Goal: Task Accomplishment & Management: Manage account settings

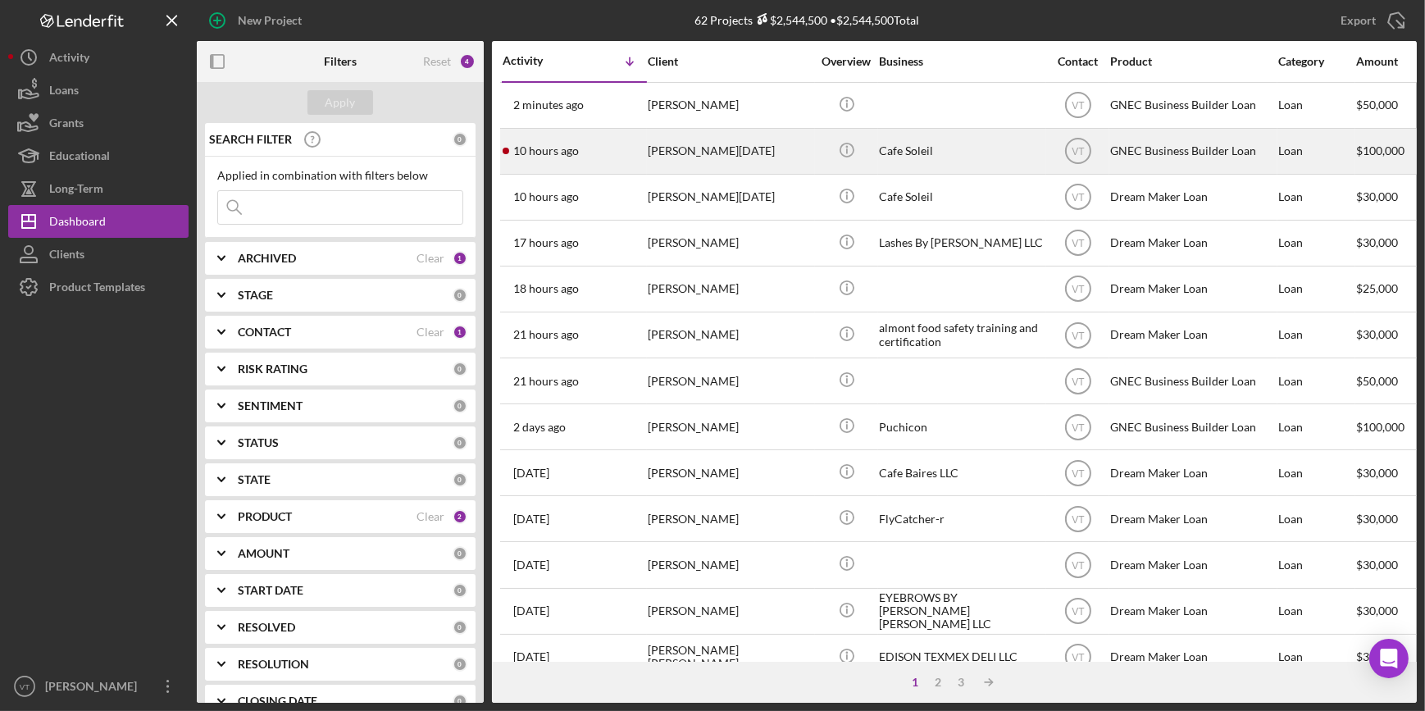
click at [731, 153] on div "Shirlene Jean-Toussaint" at bounding box center [730, 151] width 164 height 43
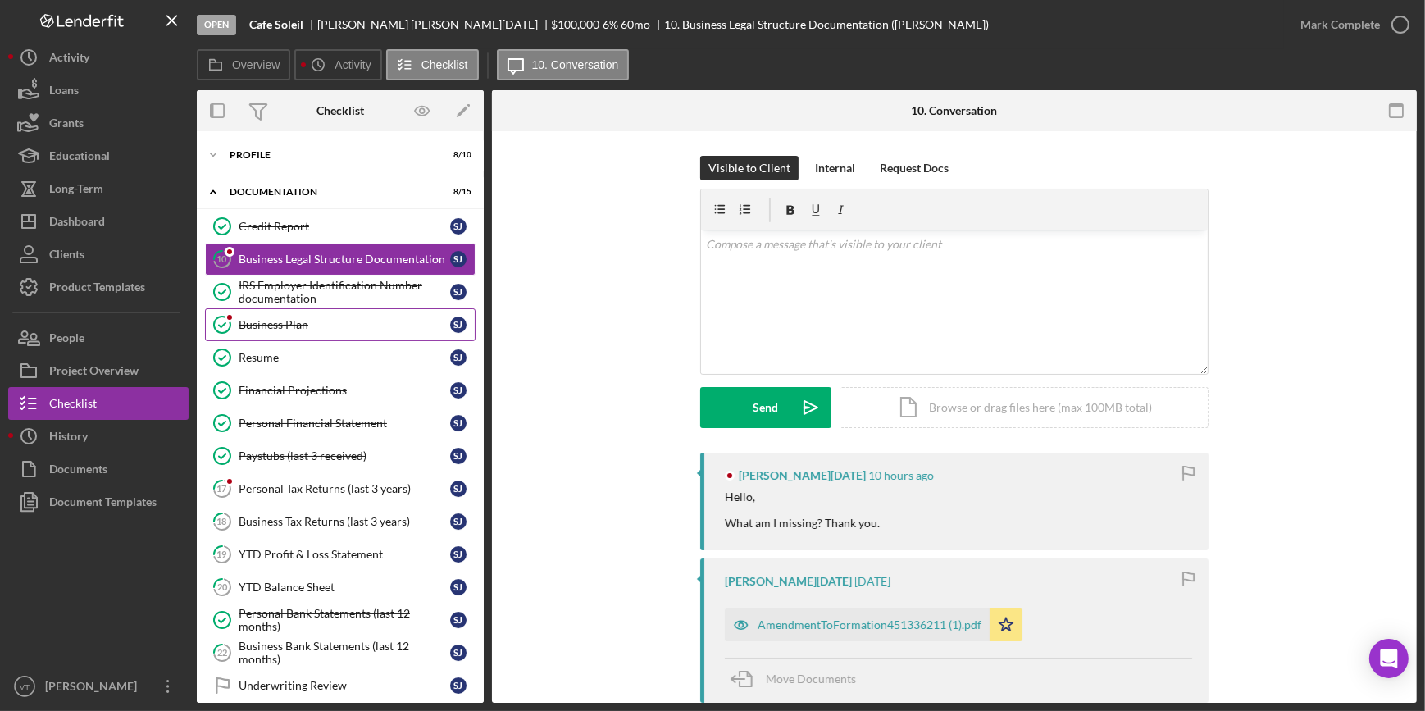
click at [335, 328] on div "Business Plan" at bounding box center [345, 324] width 212 height 13
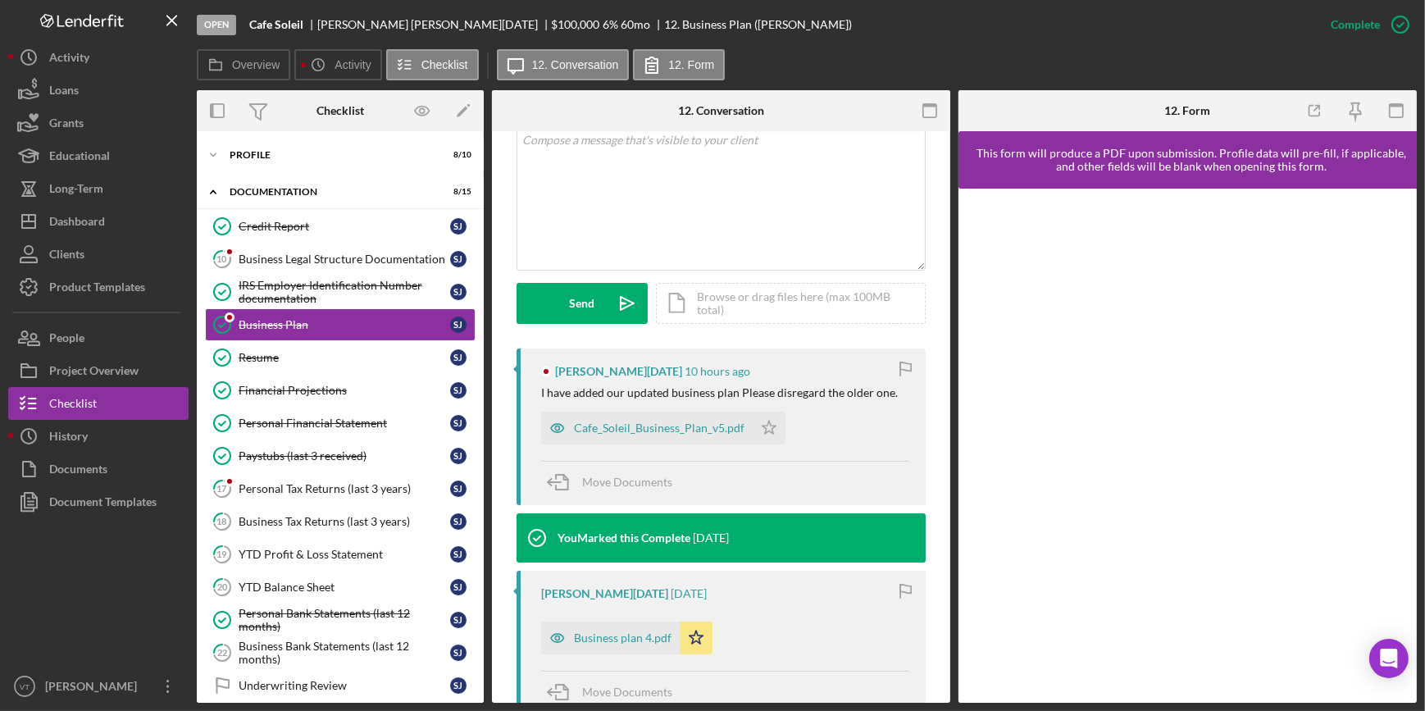
scroll to position [447, 0]
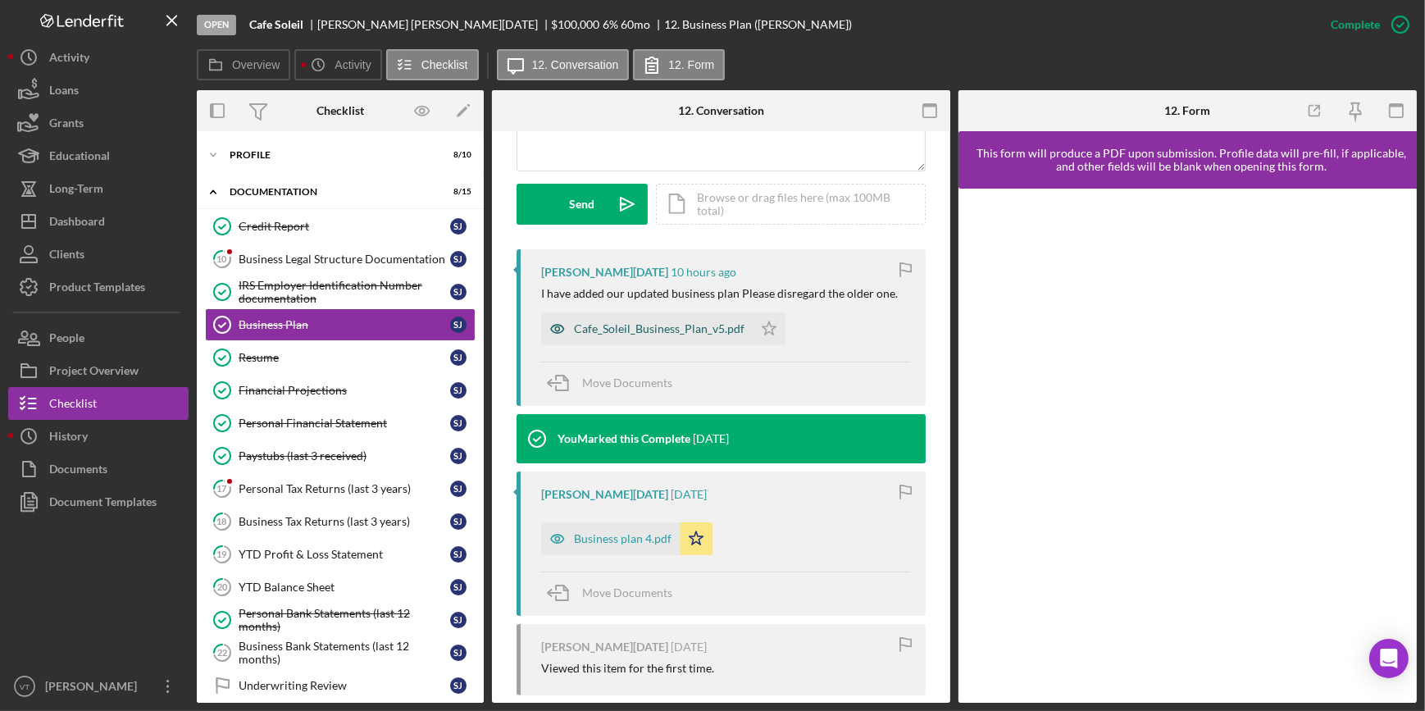
click at [680, 329] on div "Cafe_Soleil_Business_Plan_v5.pdf" at bounding box center [659, 328] width 171 height 13
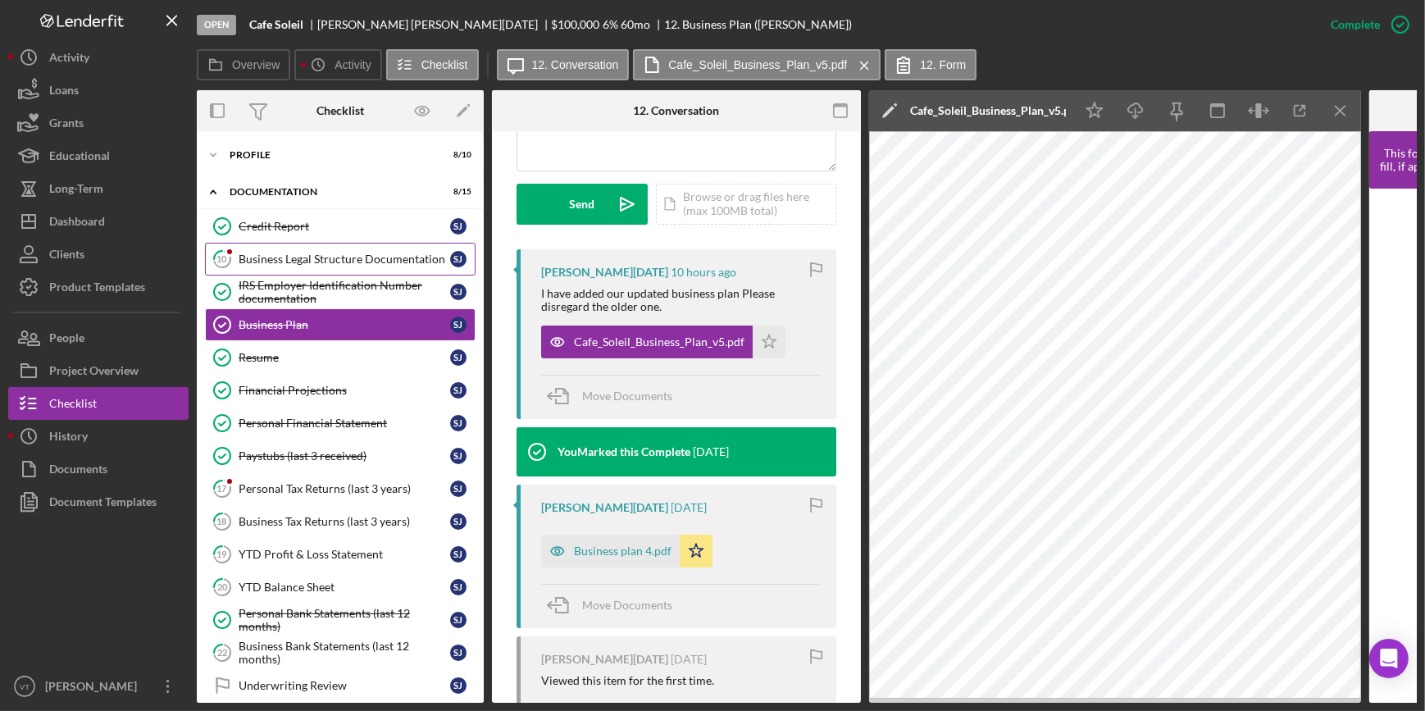
click at [385, 255] on div "Business Legal Structure Documentation" at bounding box center [345, 259] width 212 height 13
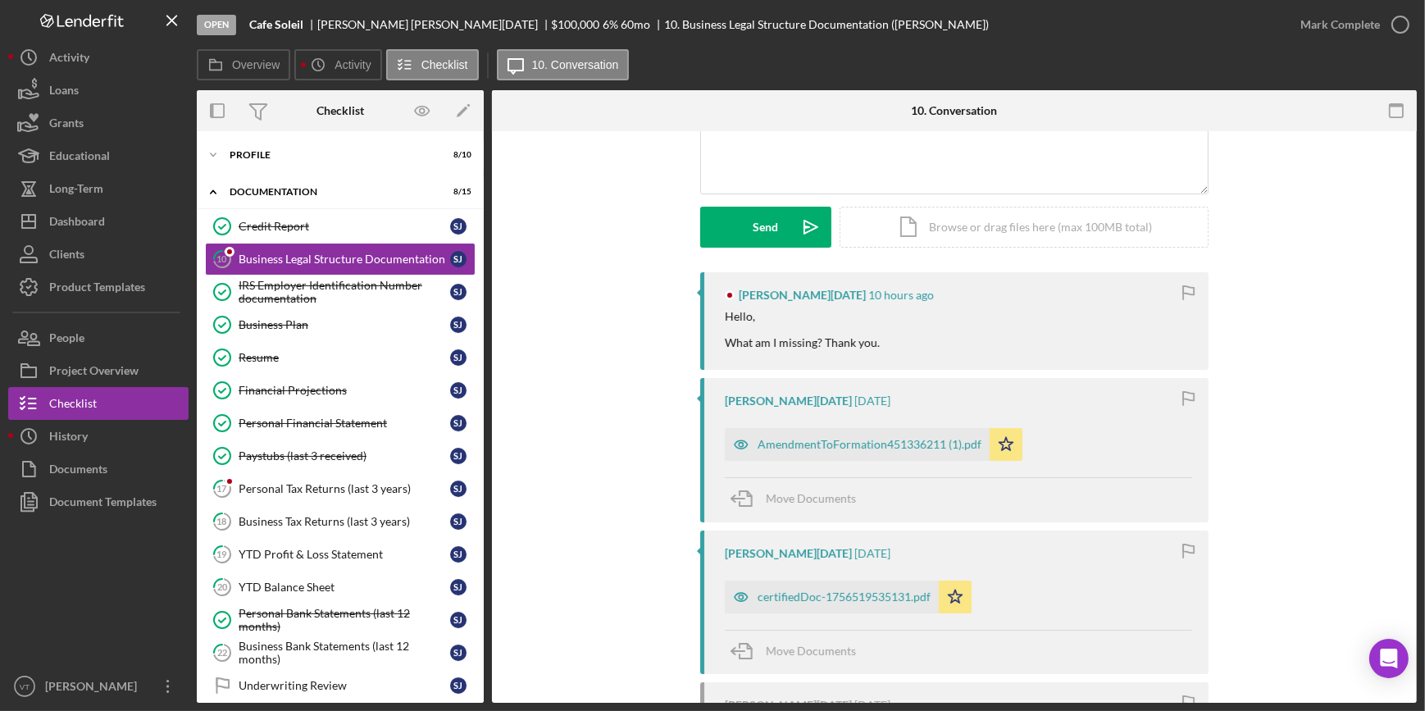
scroll to position [223, 0]
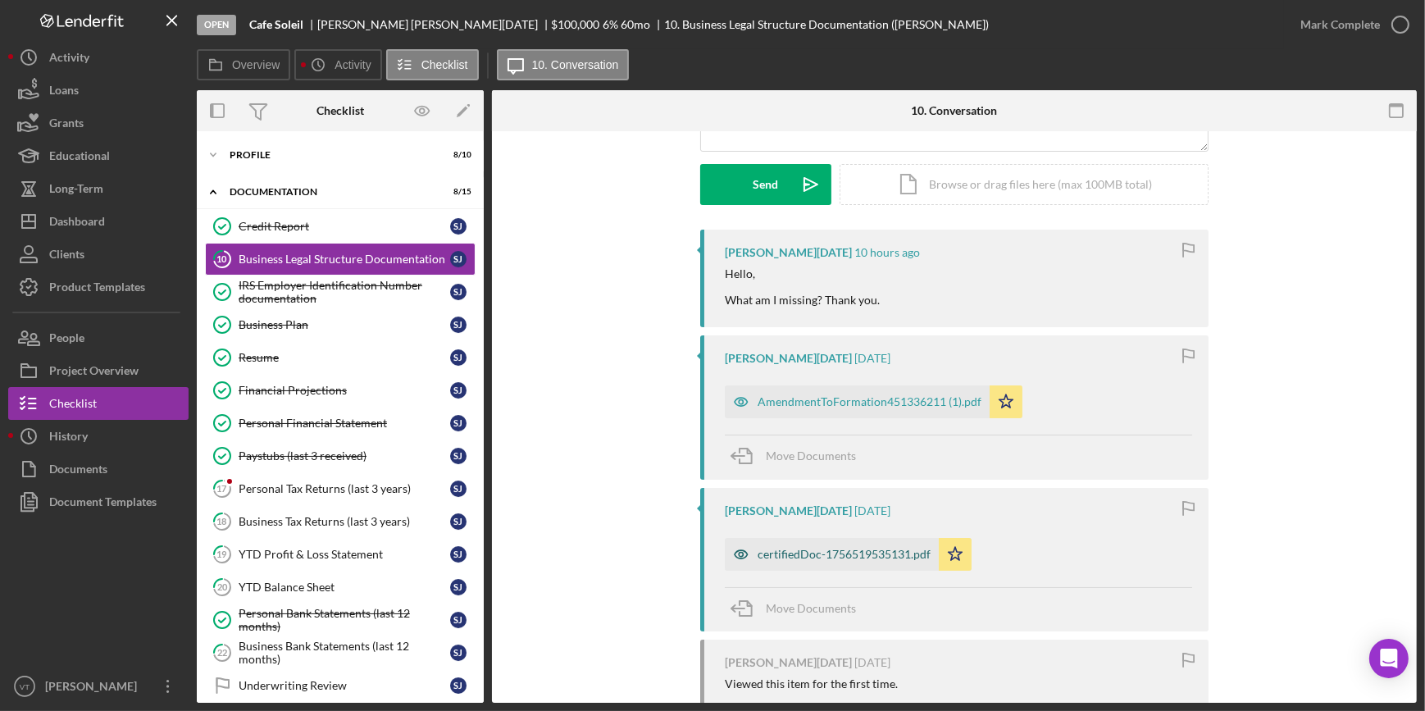
click at [811, 548] on div "certifiedDoc-1756519535131.pdf" at bounding box center [844, 554] width 173 height 13
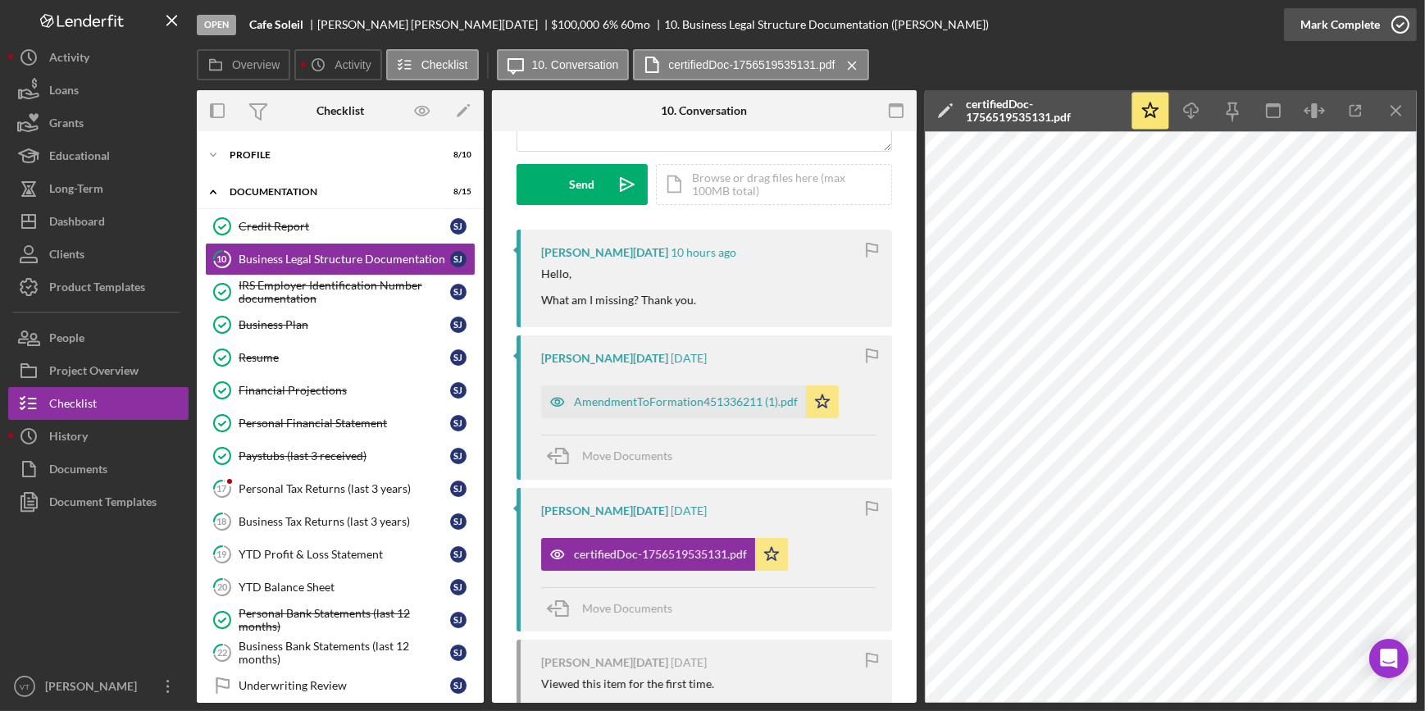
click at [1369, 17] on div "Mark Complete" at bounding box center [1340, 24] width 80 height 33
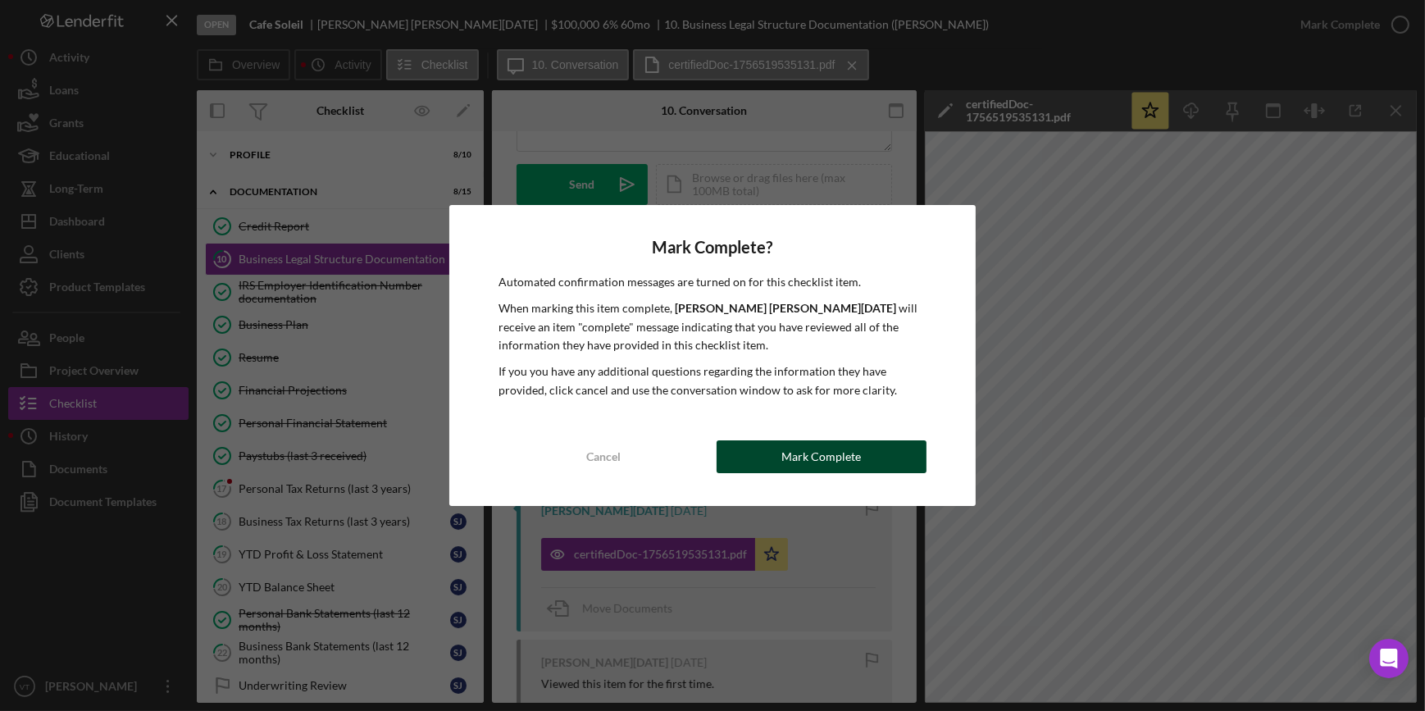
click at [887, 459] on button "Mark Complete" at bounding box center [822, 456] width 210 height 33
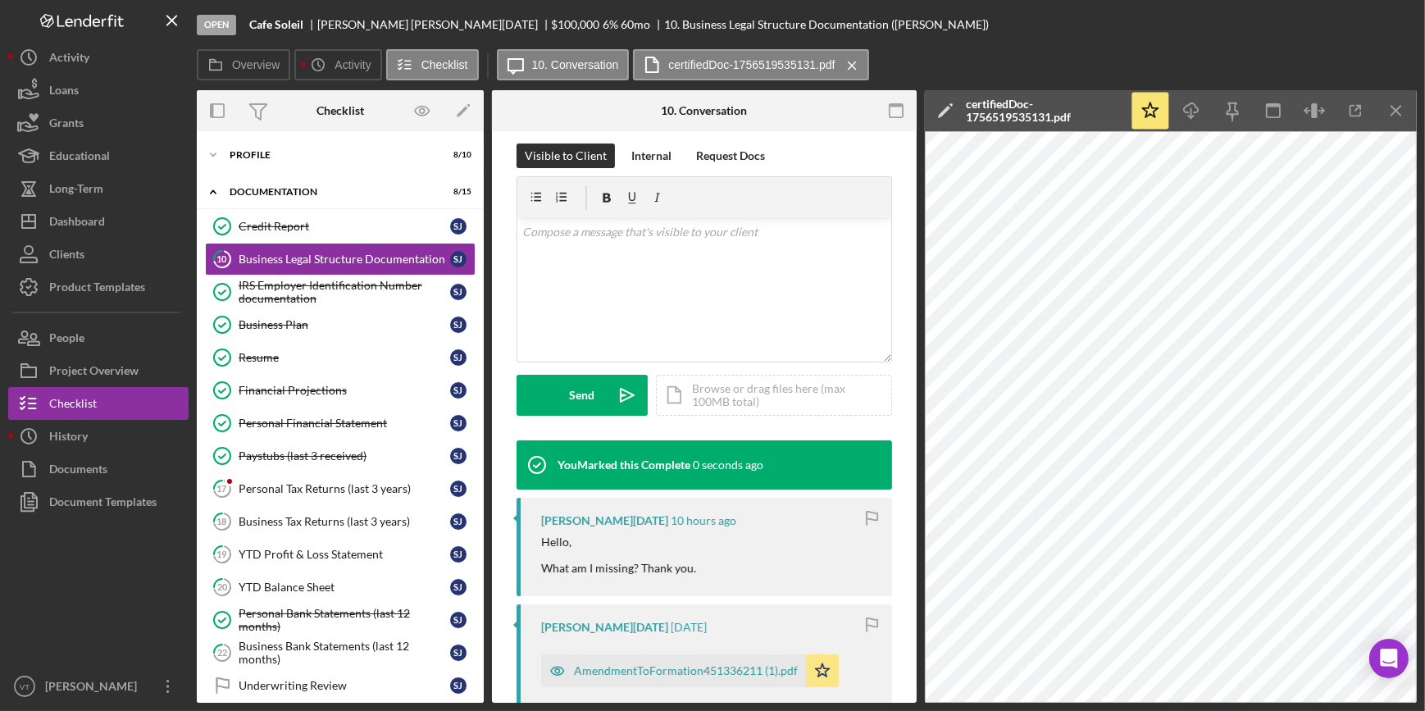
scroll to position [467, 0]
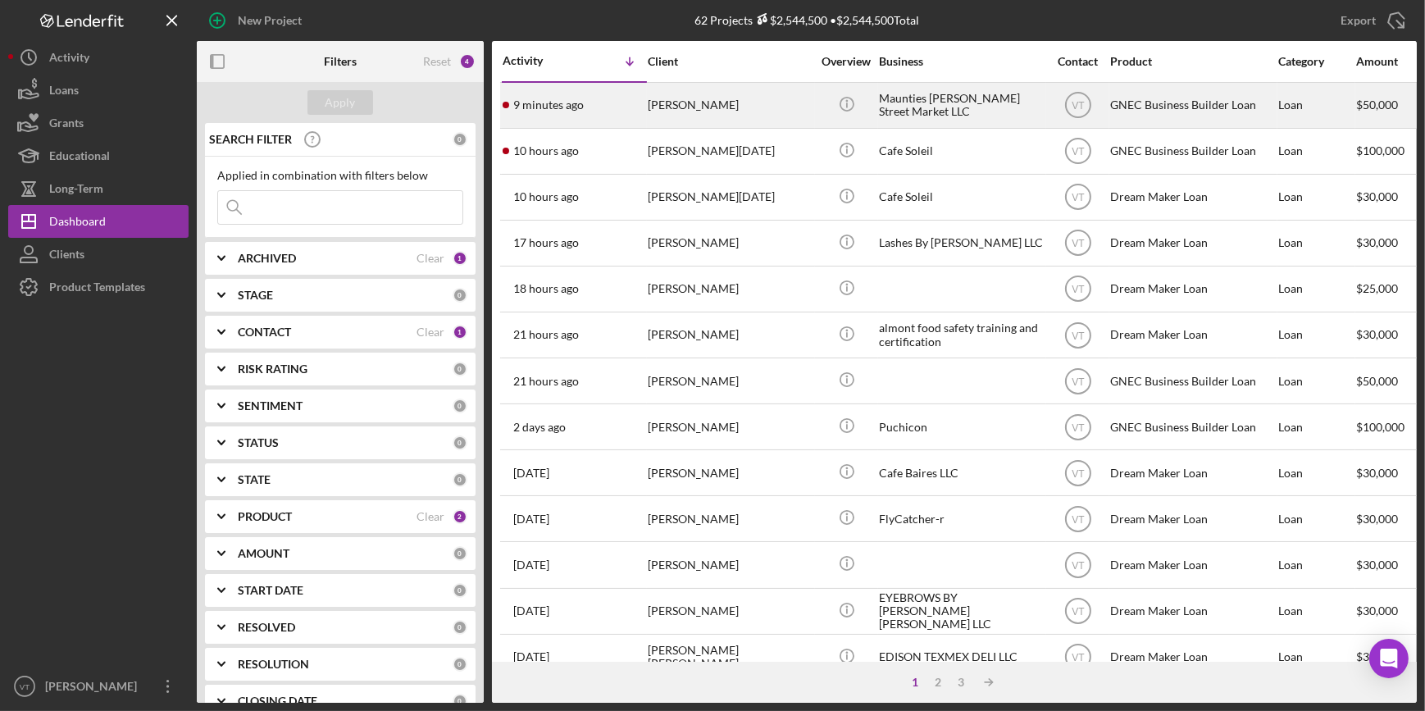
click at [673, 95] on div "Kailey Spencer" at bounding box center [730, 105] width 164 height 43
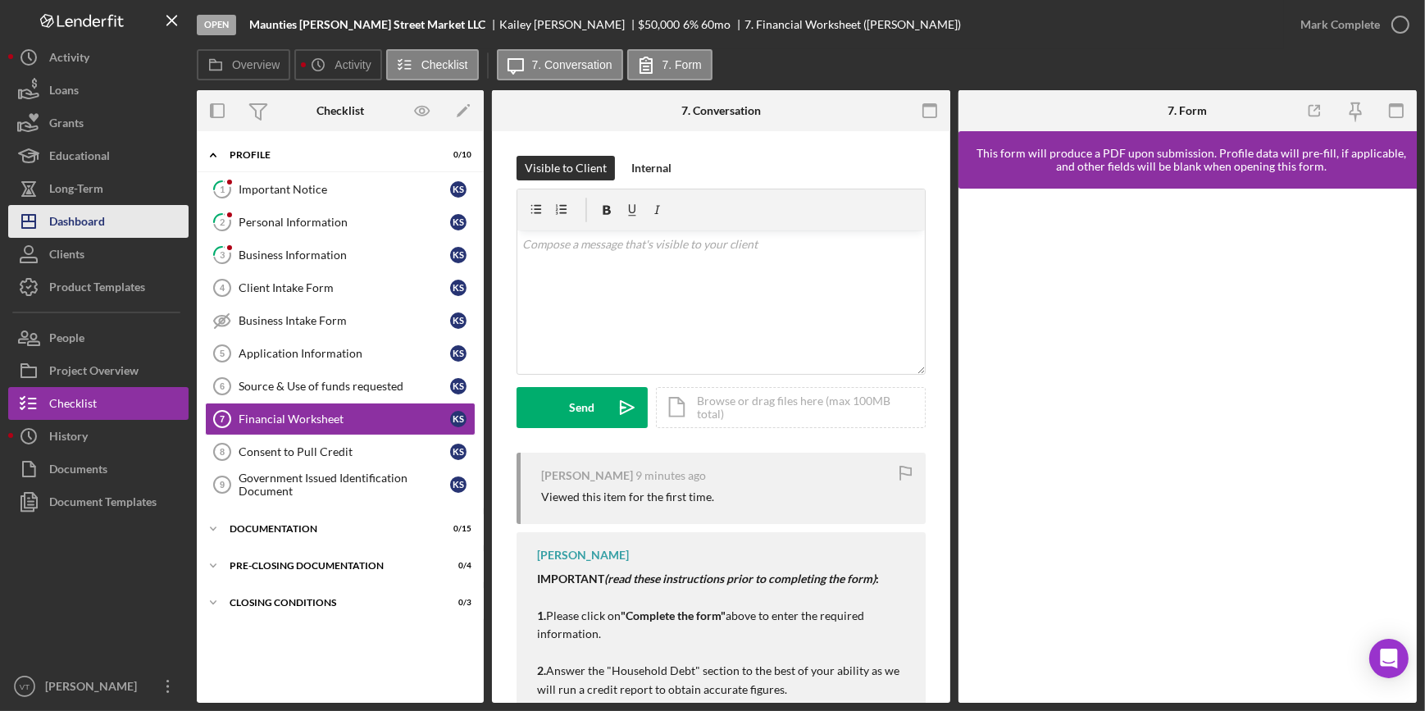
click at [94, 224] on div "Dashboard" at bounding box center [77, 223] width 56 height 37
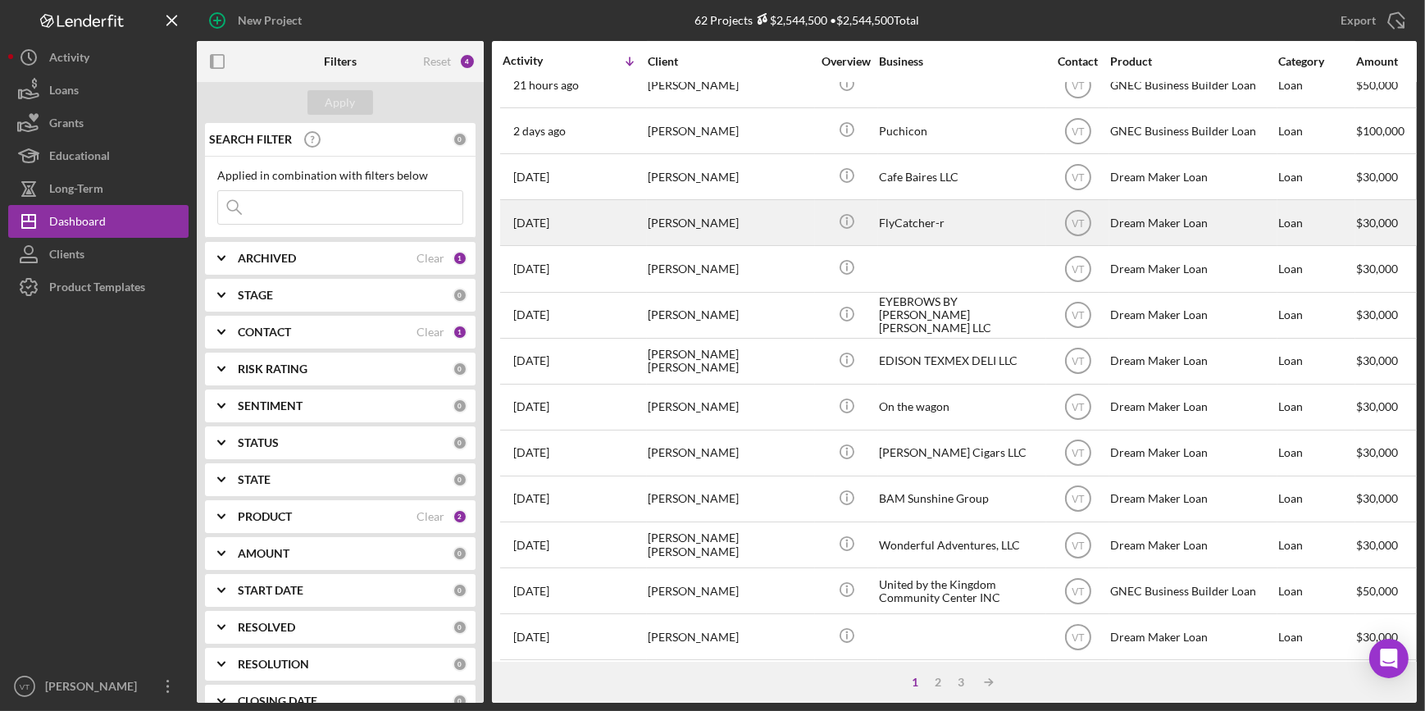
scroll to position [298, 0]
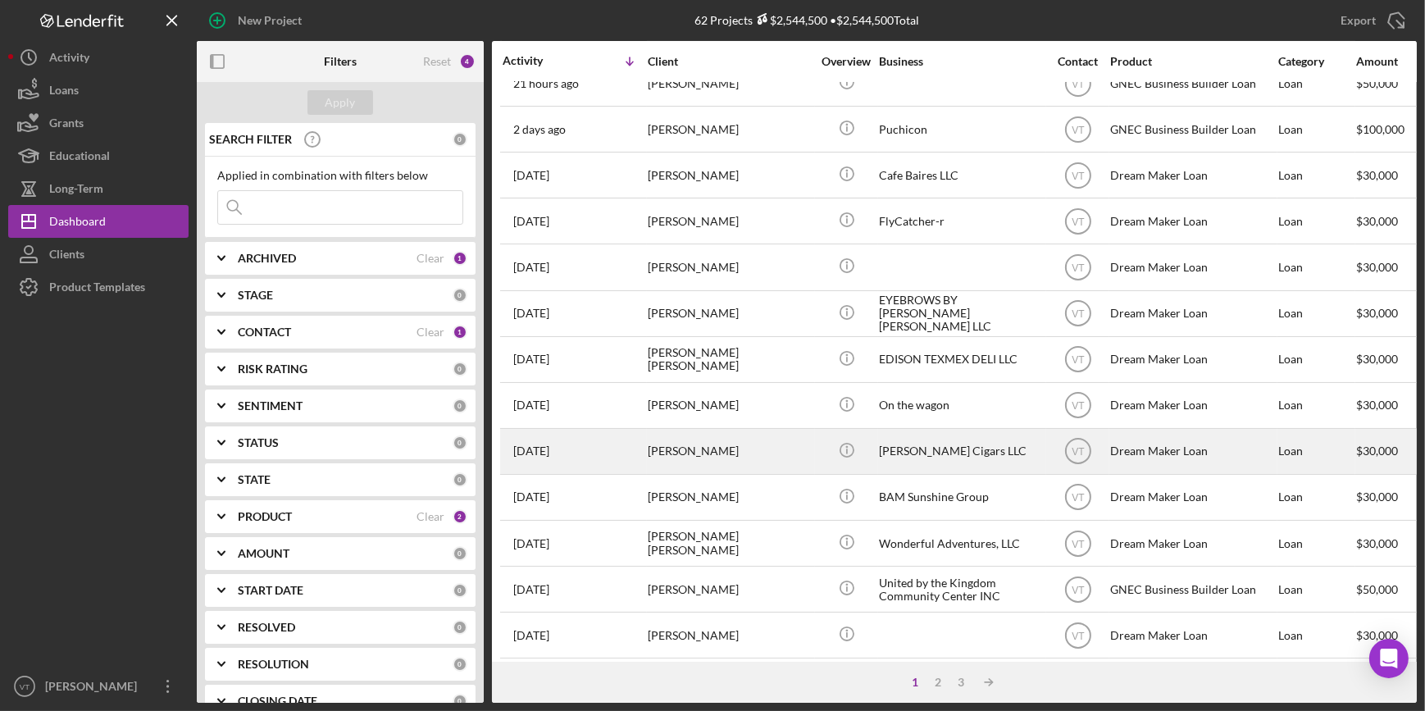
click at [652, 458] on div "Binyam Tsehaye" at bounding box center [730, 451] width 164 height 43
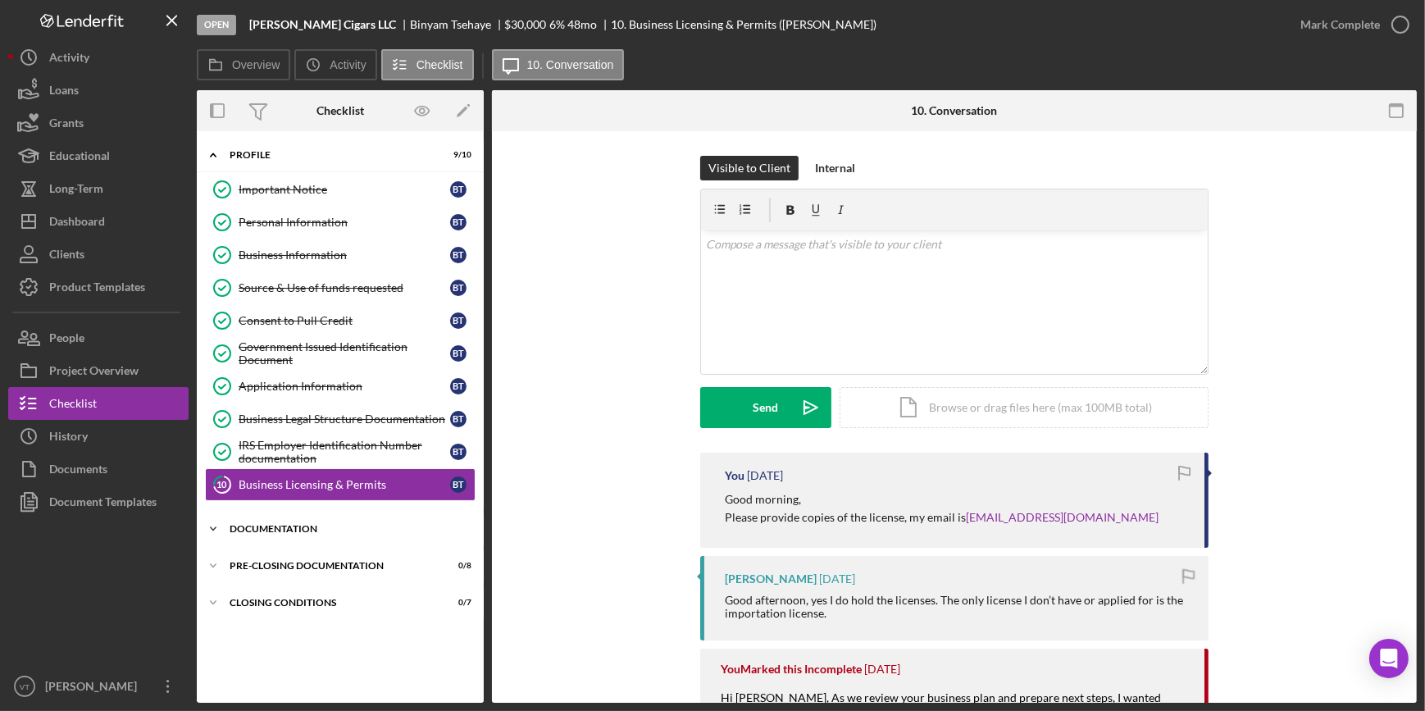
click at [213, 530] on icon "Icon/Expander" at bounding box center [213, 528] width 33 height 33
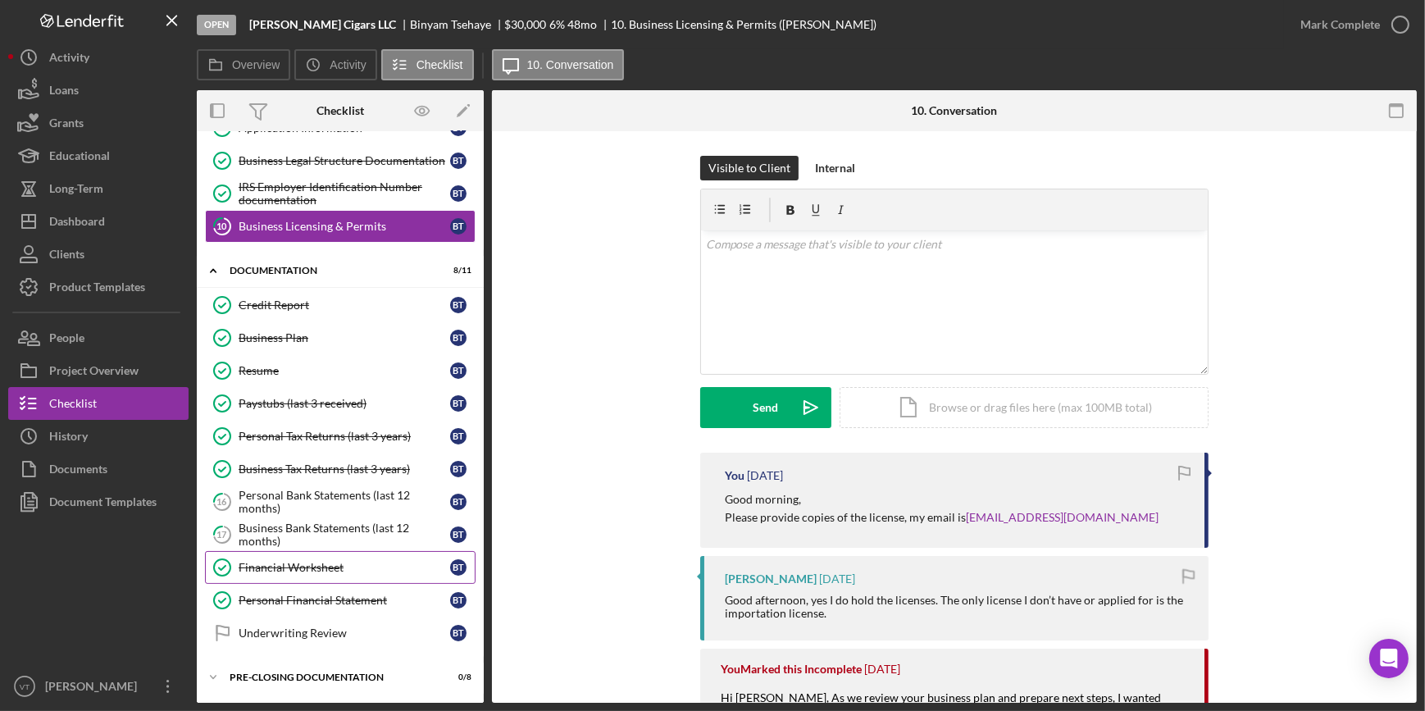
scroll to position [291, 0]
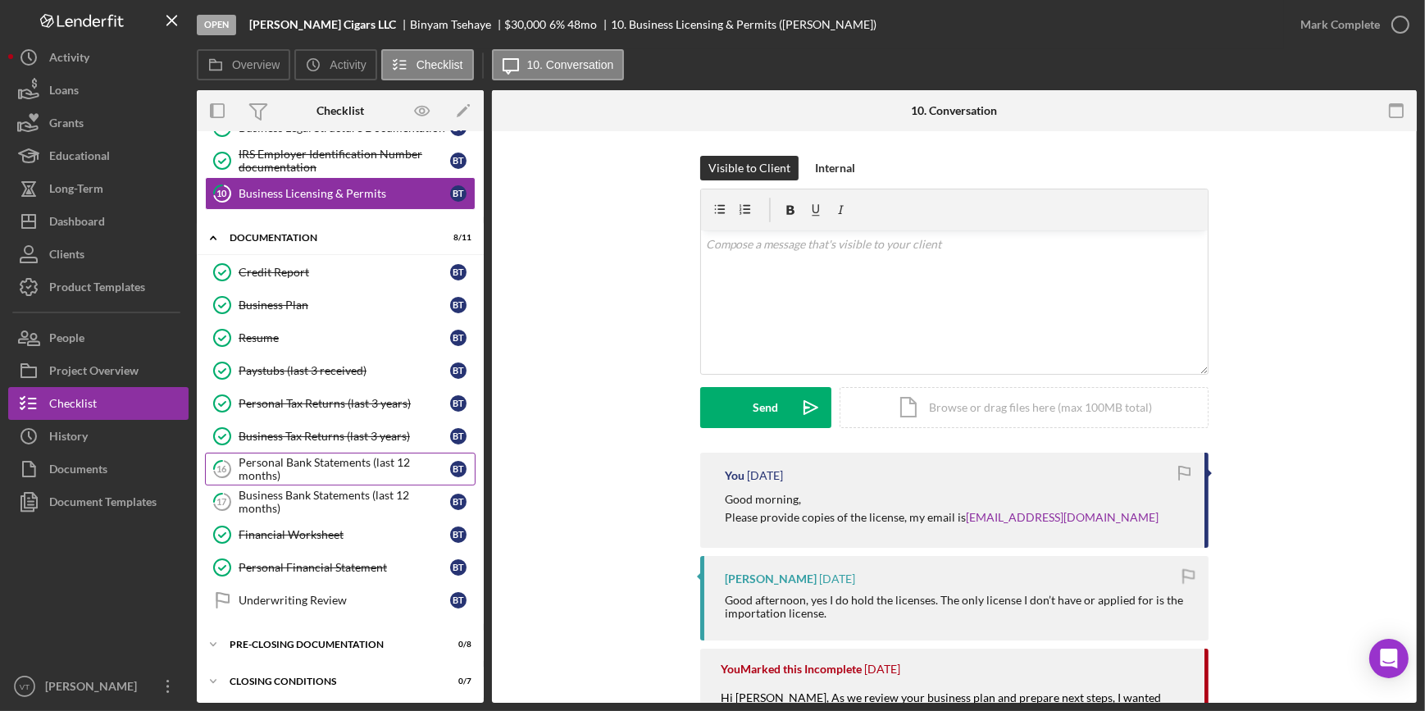
click at [355, 459] on div "Personal Bank Statements (last 12 months)" at bounding box center [345, 469] width 212 height 26
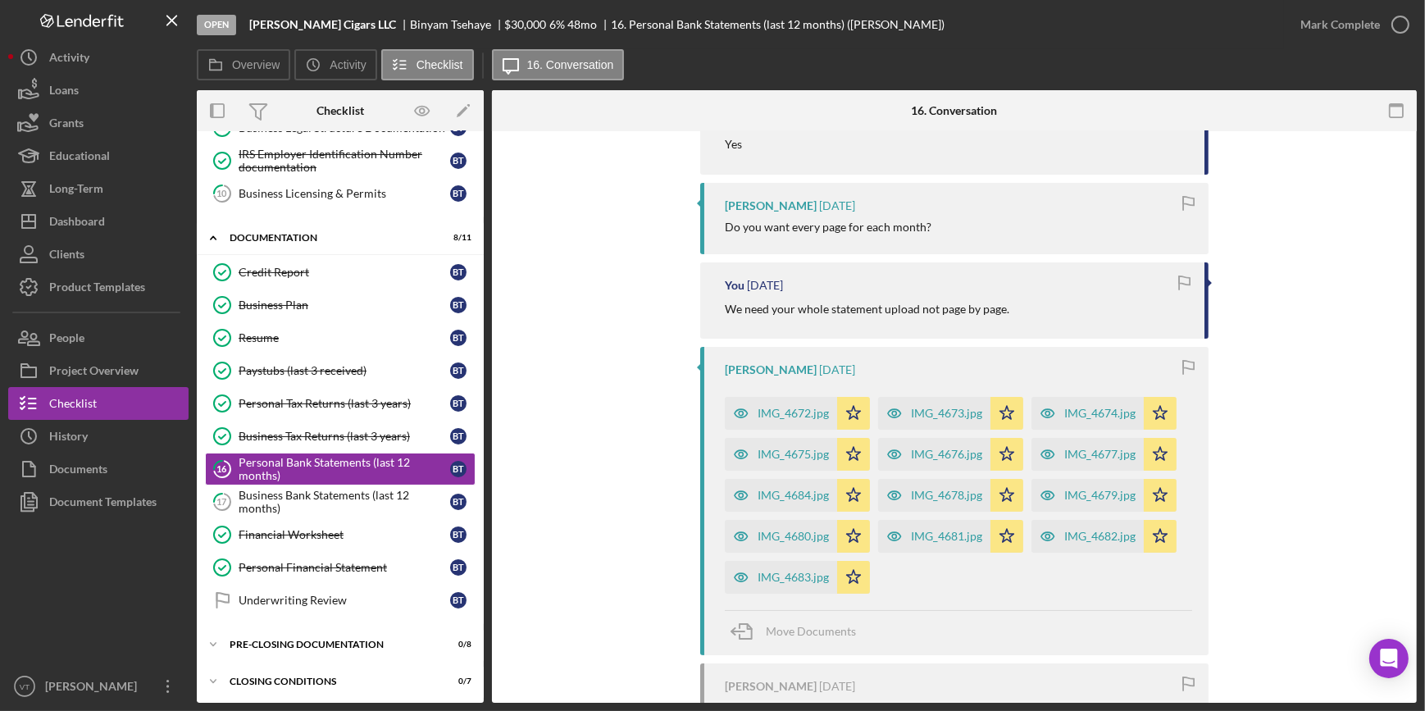
scroll to position [381, 0]
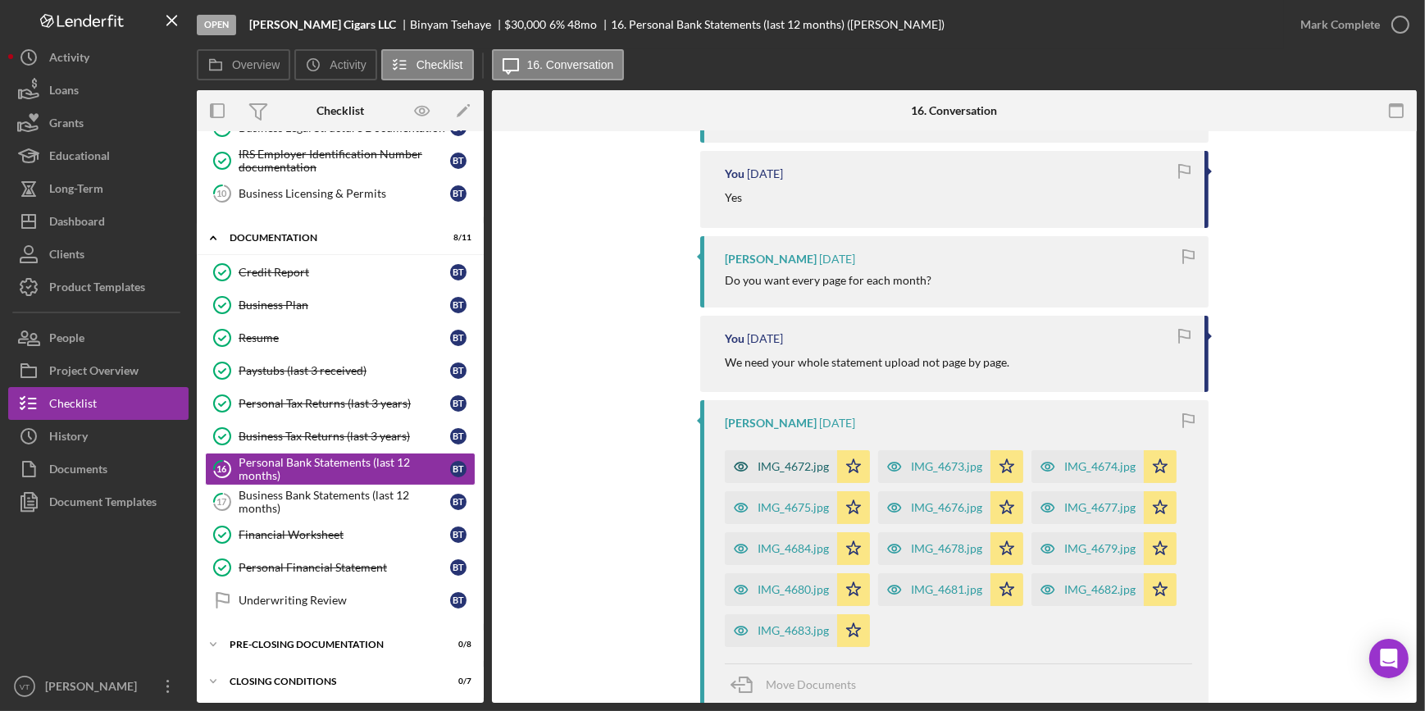
click at [793, 464] on div "IMG_4672.jpg" at bounding box center [793, 466] width 71 height 13
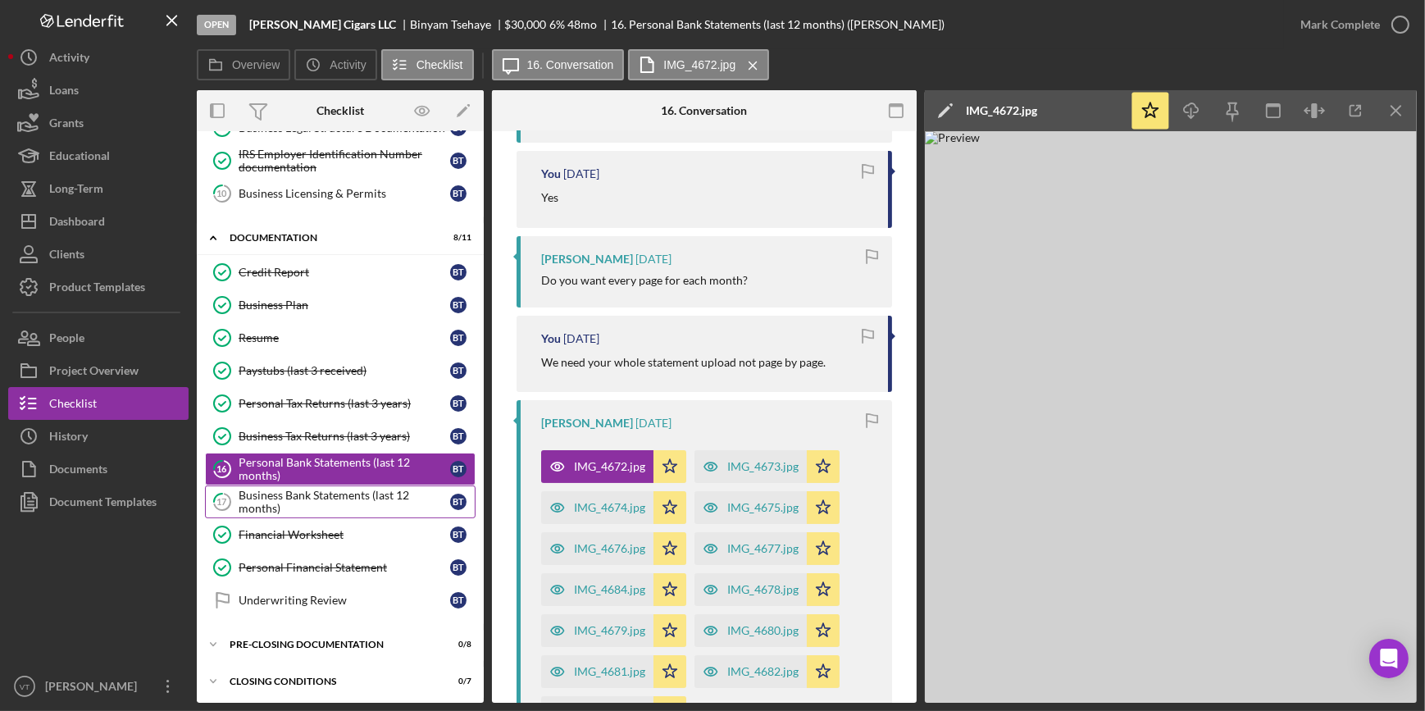
click at [336, 493] on div "Business Bank Statements (last 12 months)" at bounding box center [345, 502] width 212 height 26
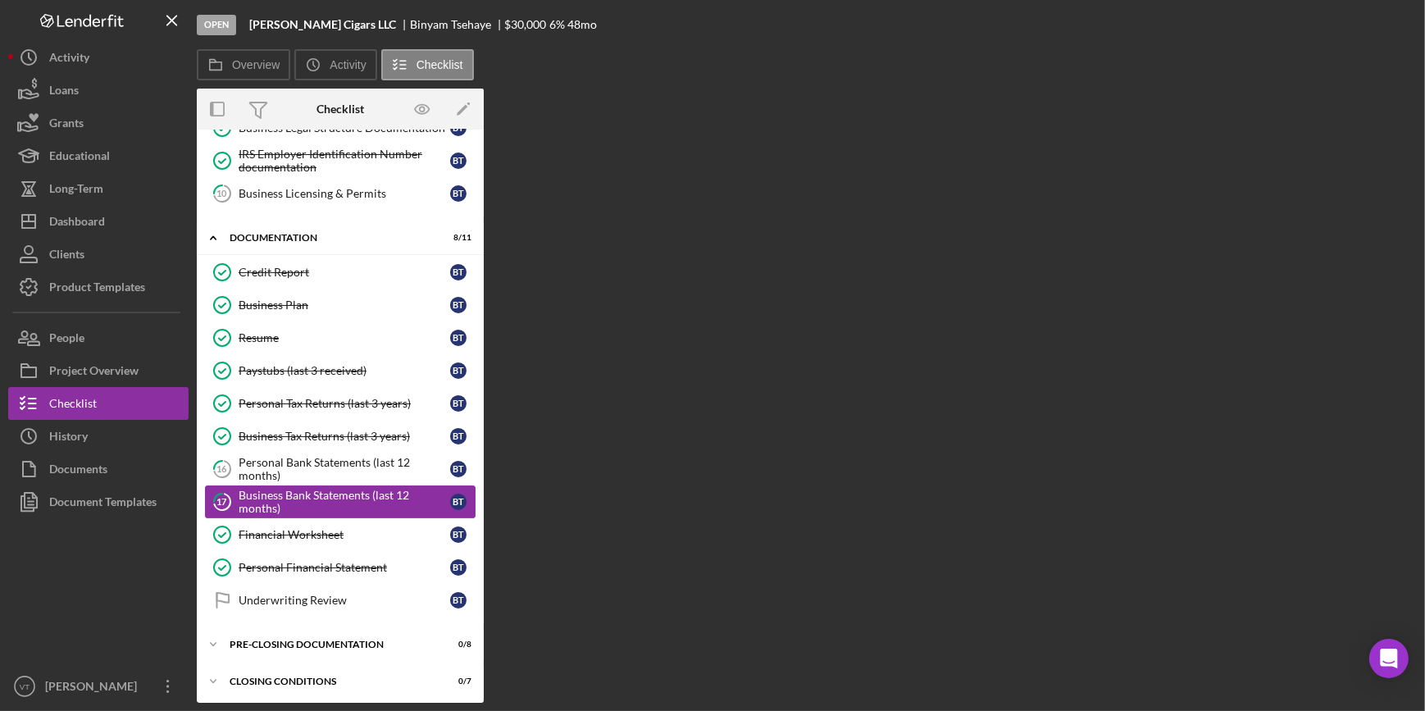
scroll to position [291, 0]
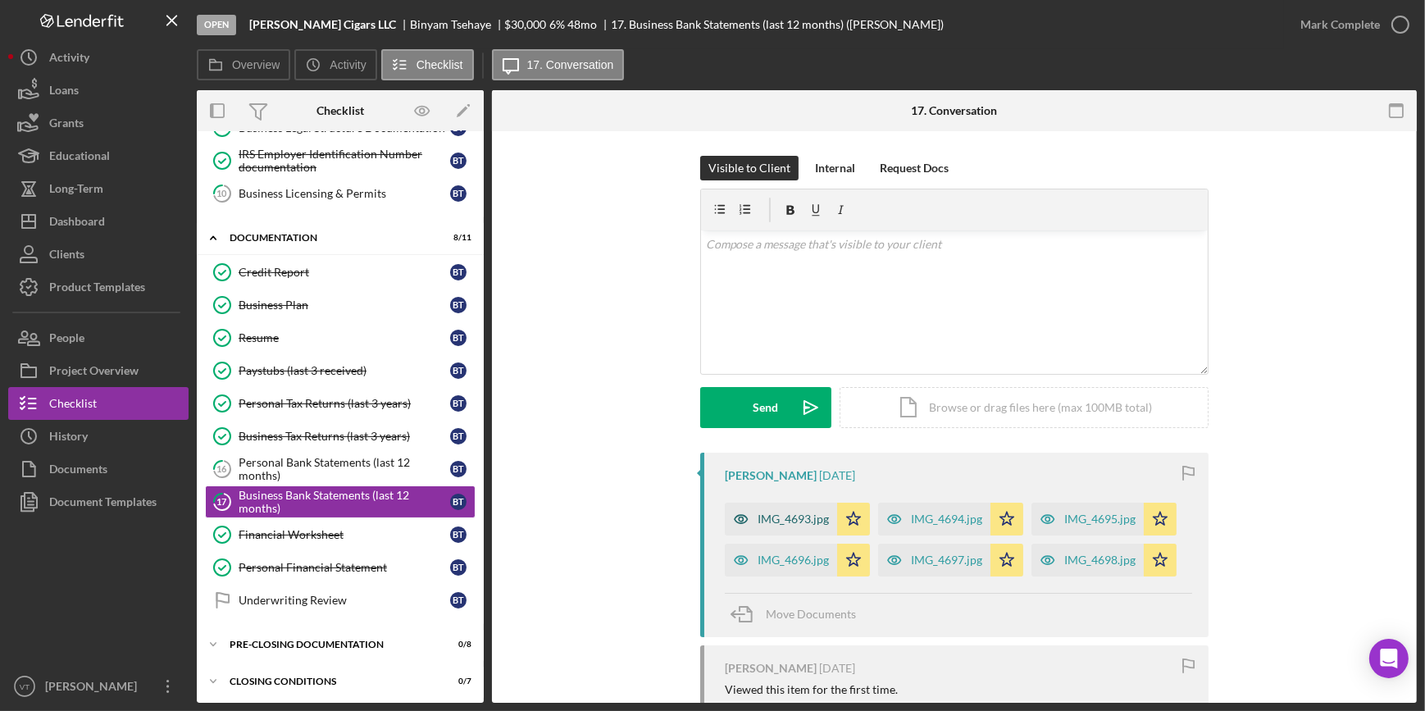
click at [790, 508] on div "IMG_4693.jpg" at bounding box center [781, 519] width 112 height 33
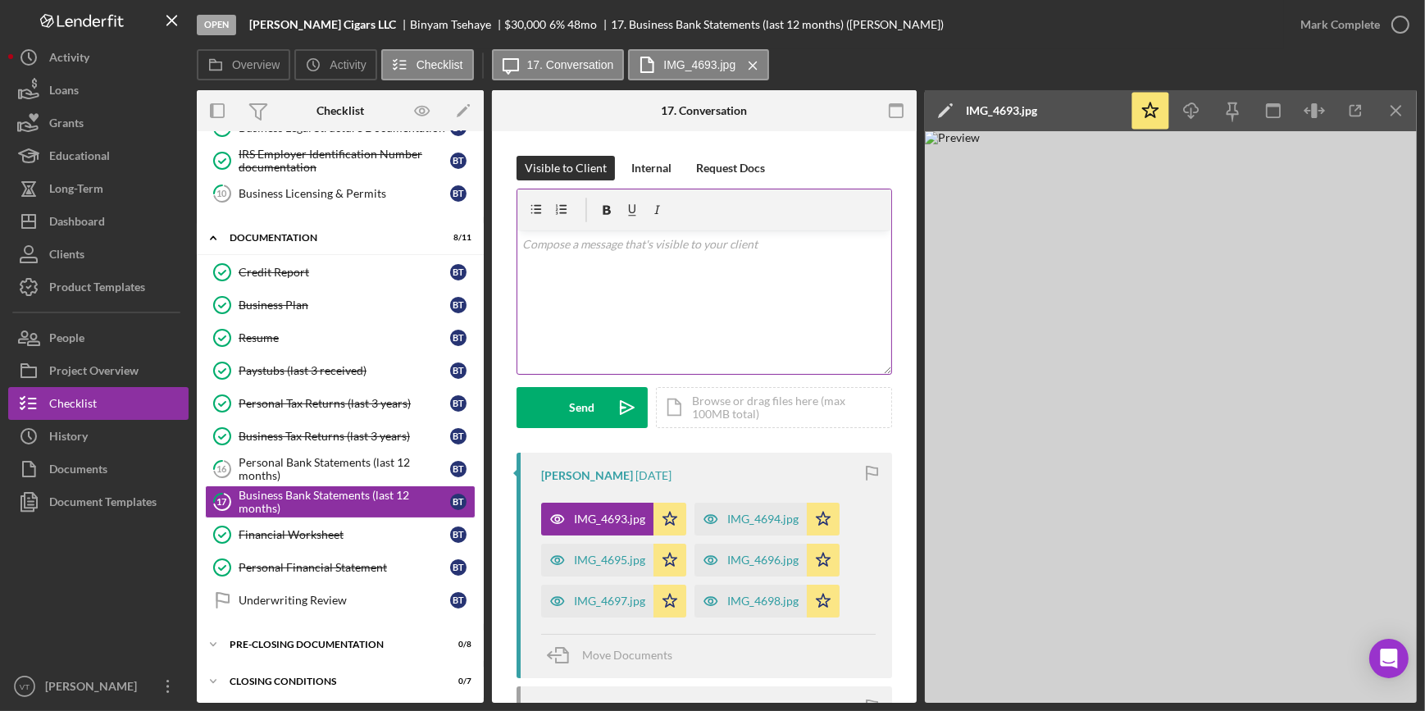
click at [577, 257] on div "v Color teal Color pink Remove color Add row above Add row below Add column bef…" at bounding box center [704, 301] width 374 height 143
click at [551, 409] on button "Send Icon/icon-invite-send" at bounding box center [581, 407] width 131 height 41
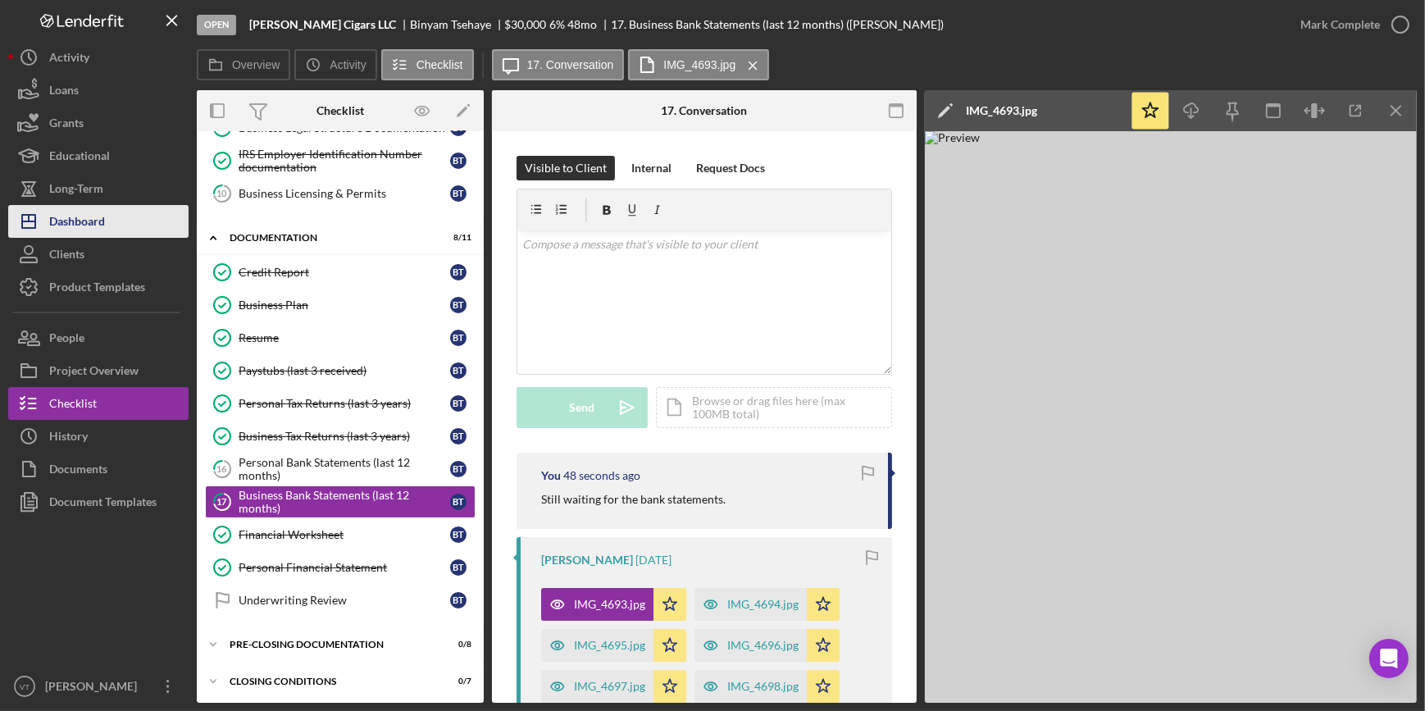
click at [130, 228] on button "Icon/Dashboard Dashboard" at bounding box center [98, 221] width 180 height 33
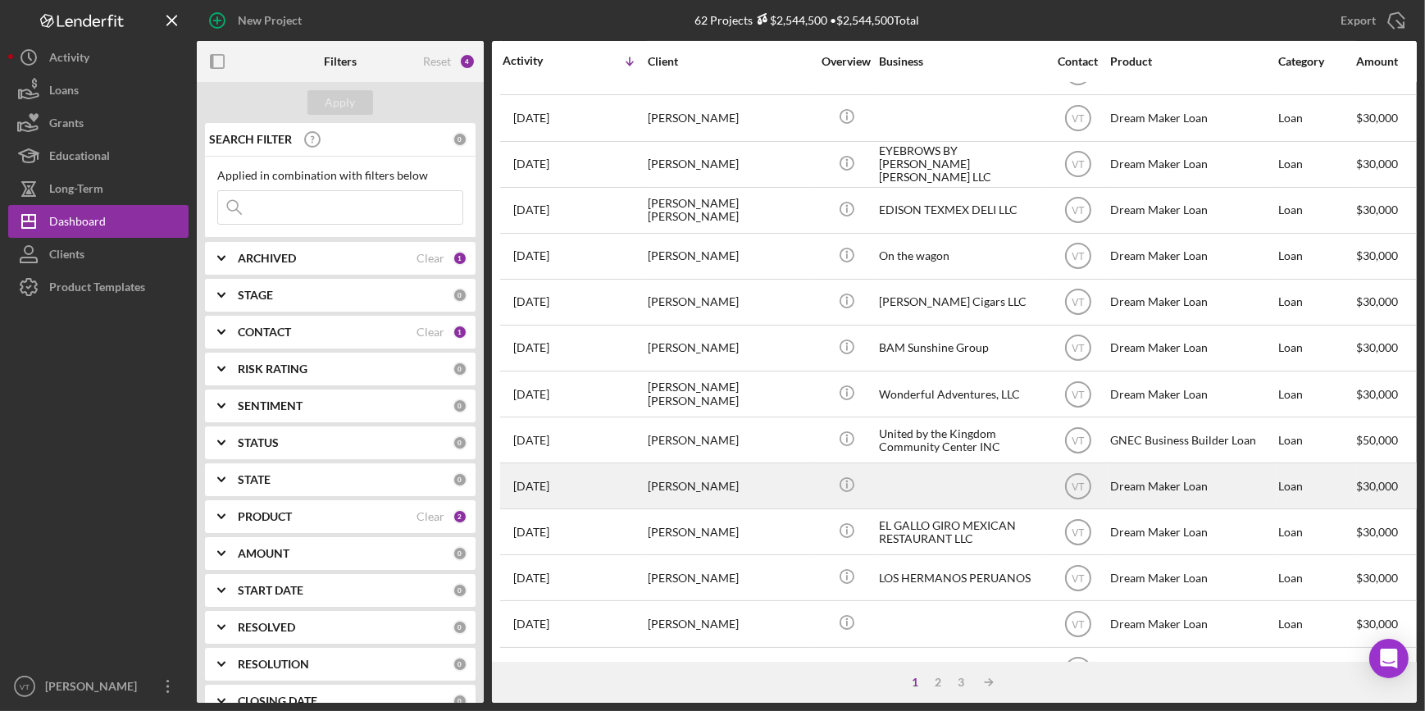
scroll to position [593, 0]
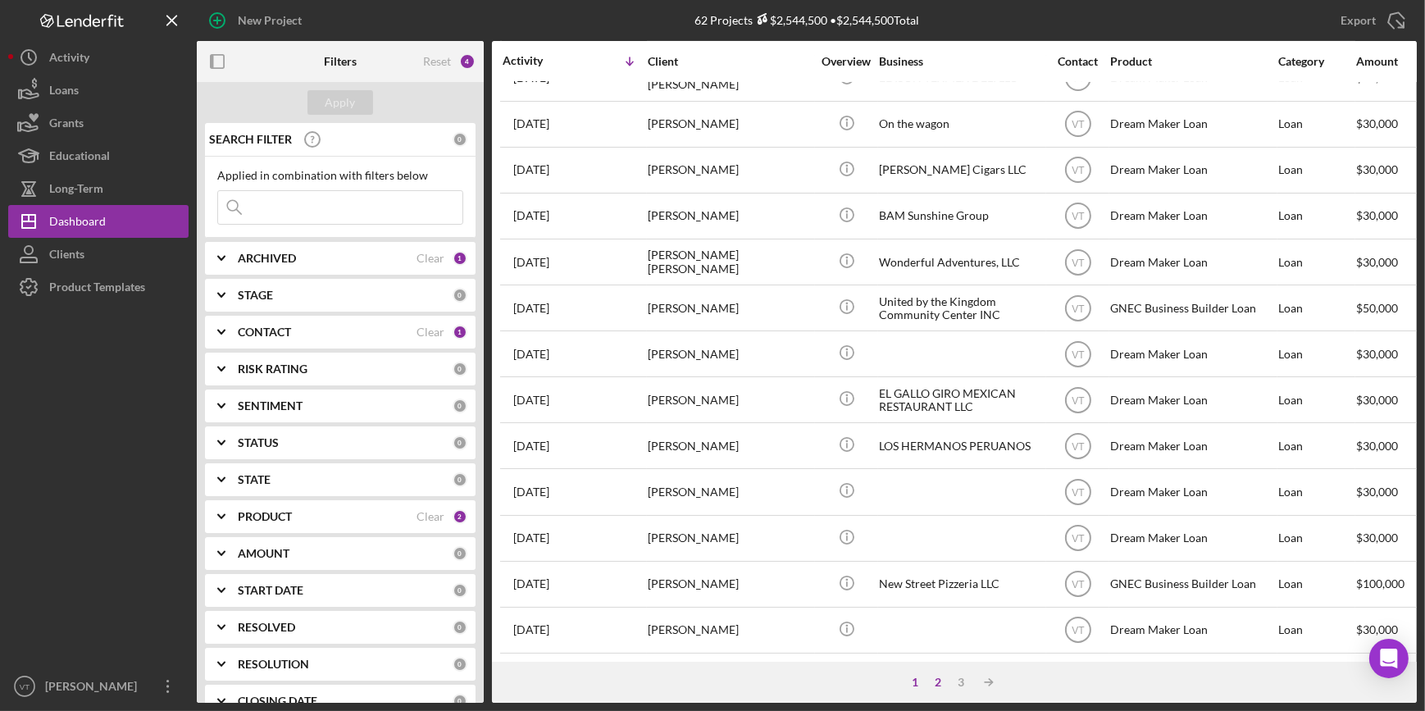
click at [936, 686] on div "2" at bounding box center [937, 682] width 23 height 13
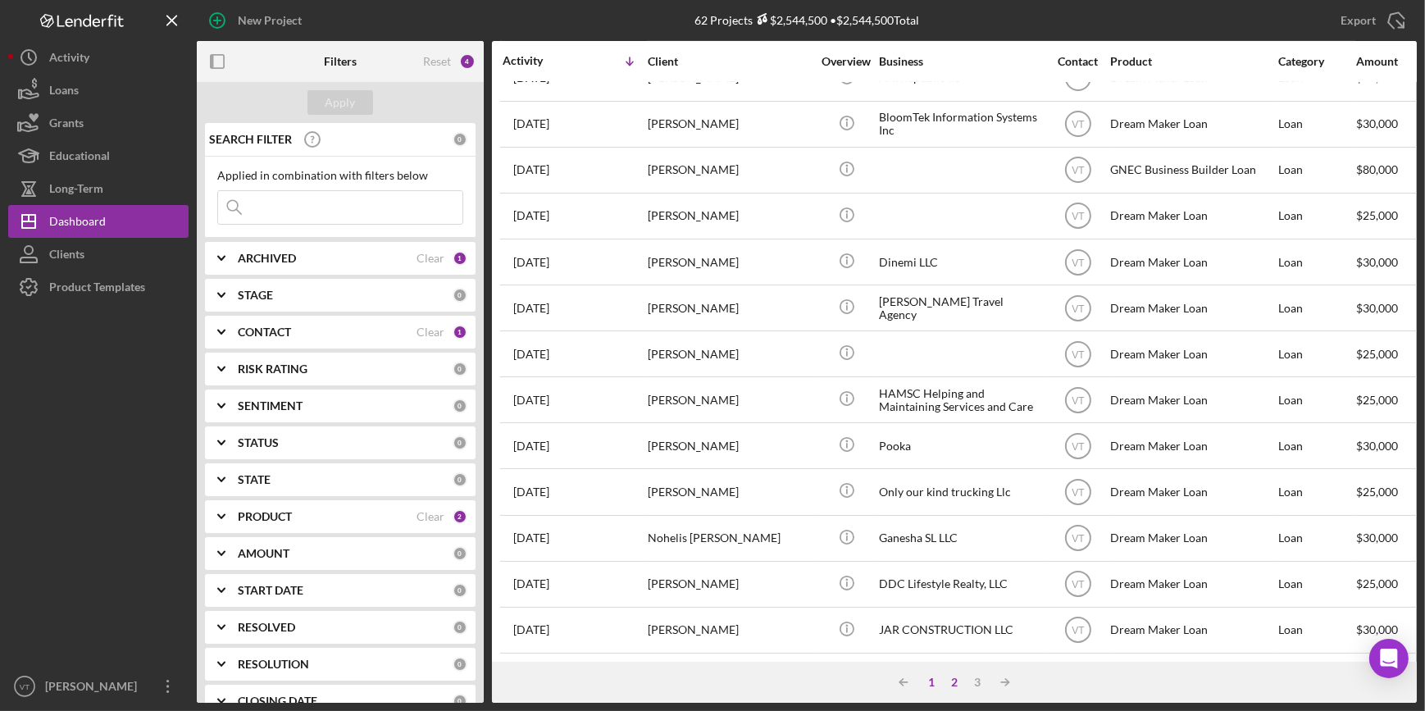
click at [930, 680] on div "1" at bounding box center [931, 682] width 23 height 13
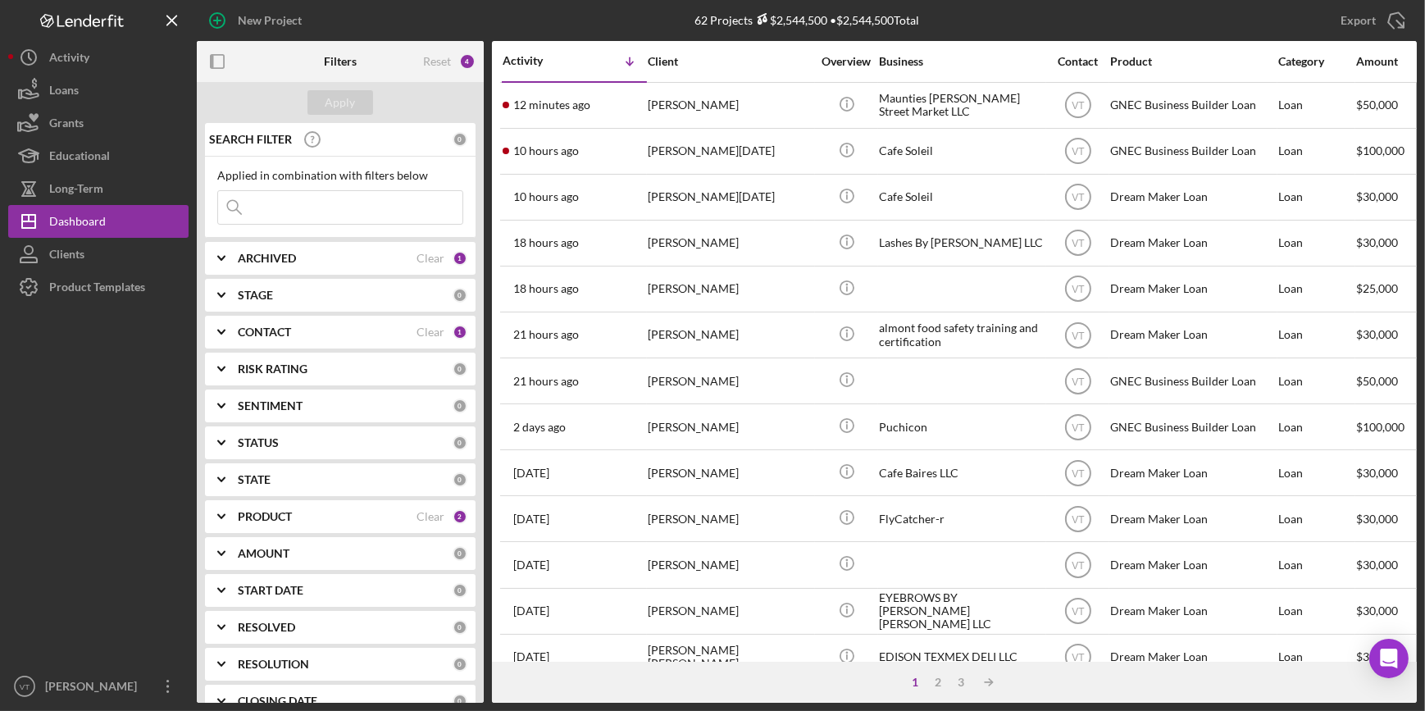
scroll to position [0, 0]
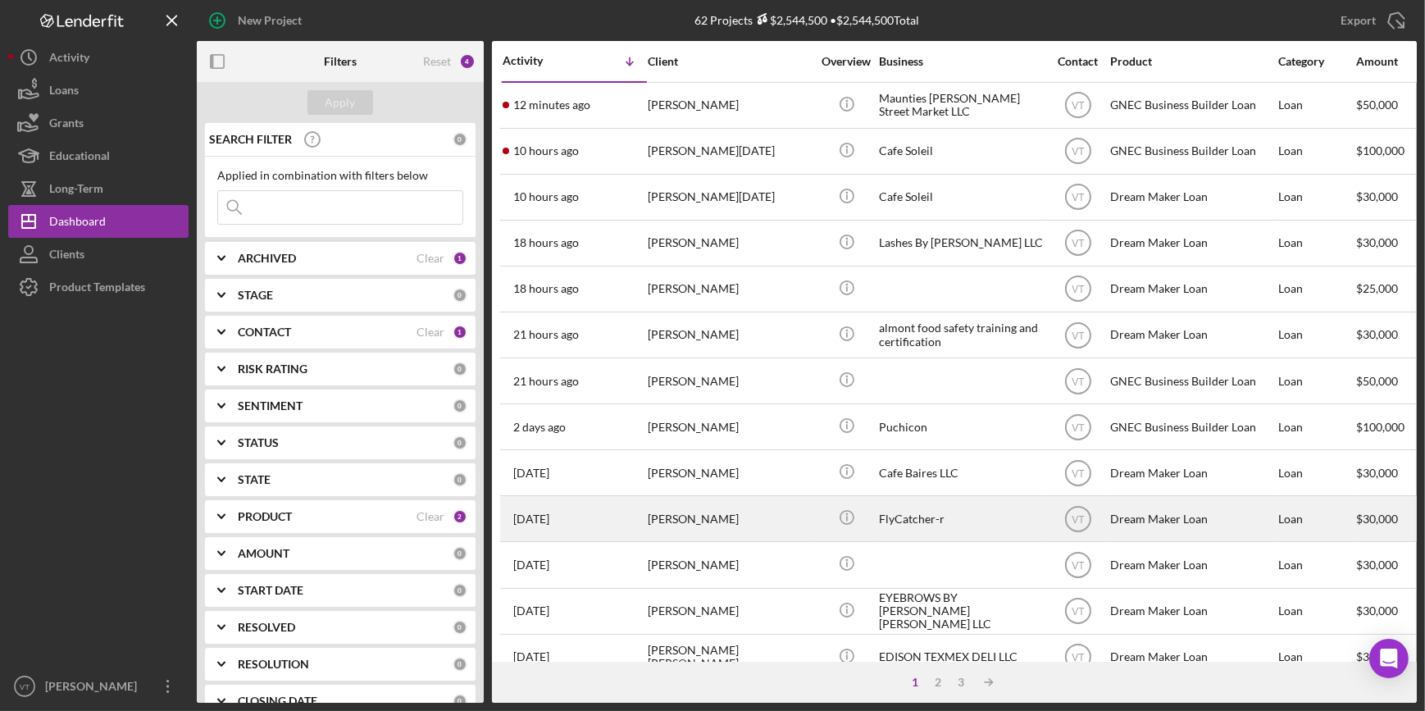
click at [751, 525] on div "[PERSON_NAME]" at bounding box center [730, 518] width 164 height 43
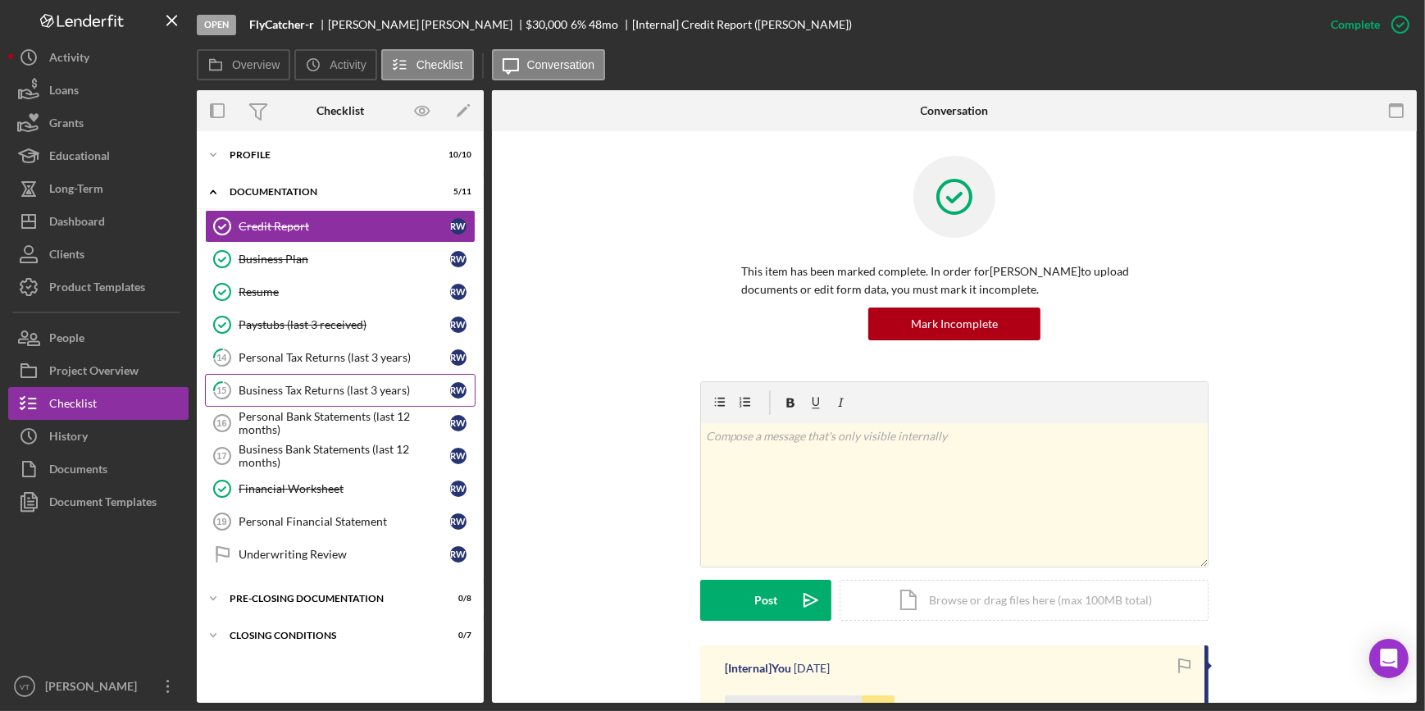
click at [320, 389] on div "Business Tax Returns (last 3 years)" at bounding box center [345, 390] width 212 height 13
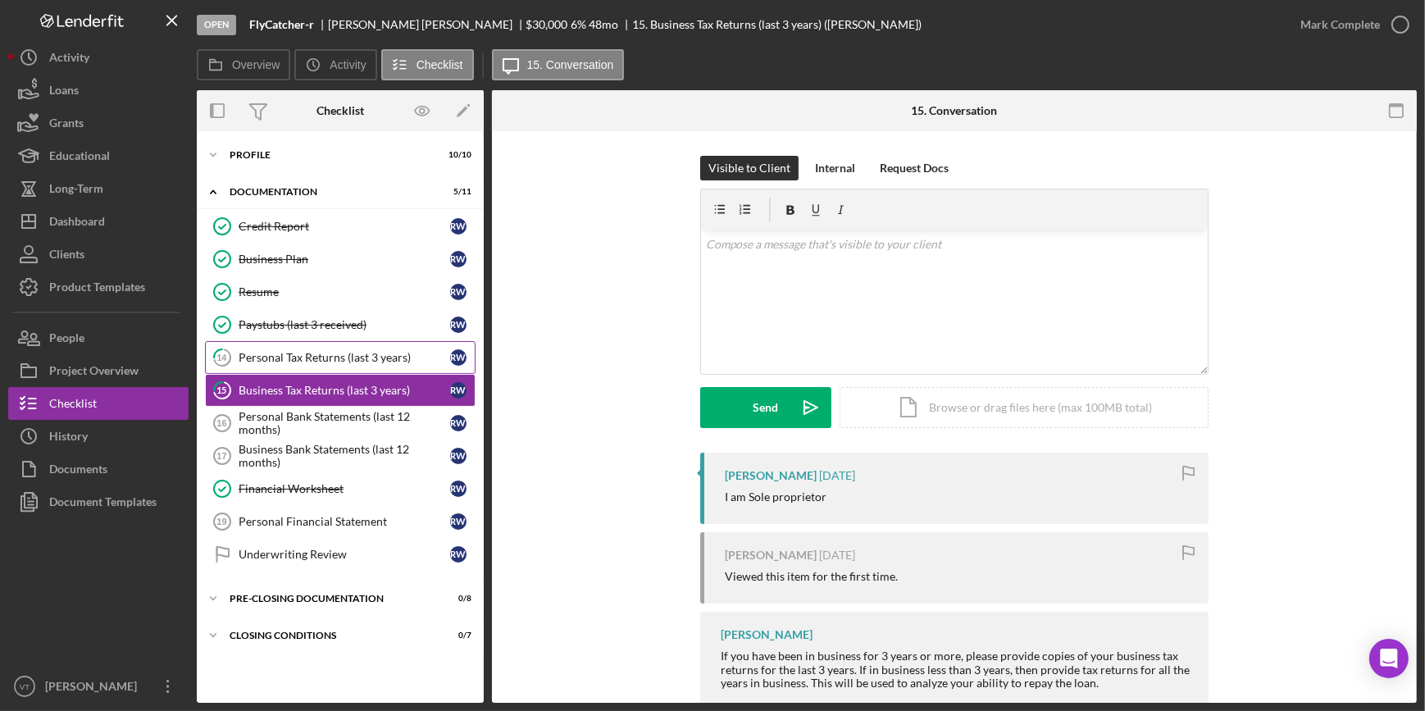
click at [287, 359] on div "Personal Tax Returns (last 3 years)" at bounding box center [345, 357] width 212 height 13
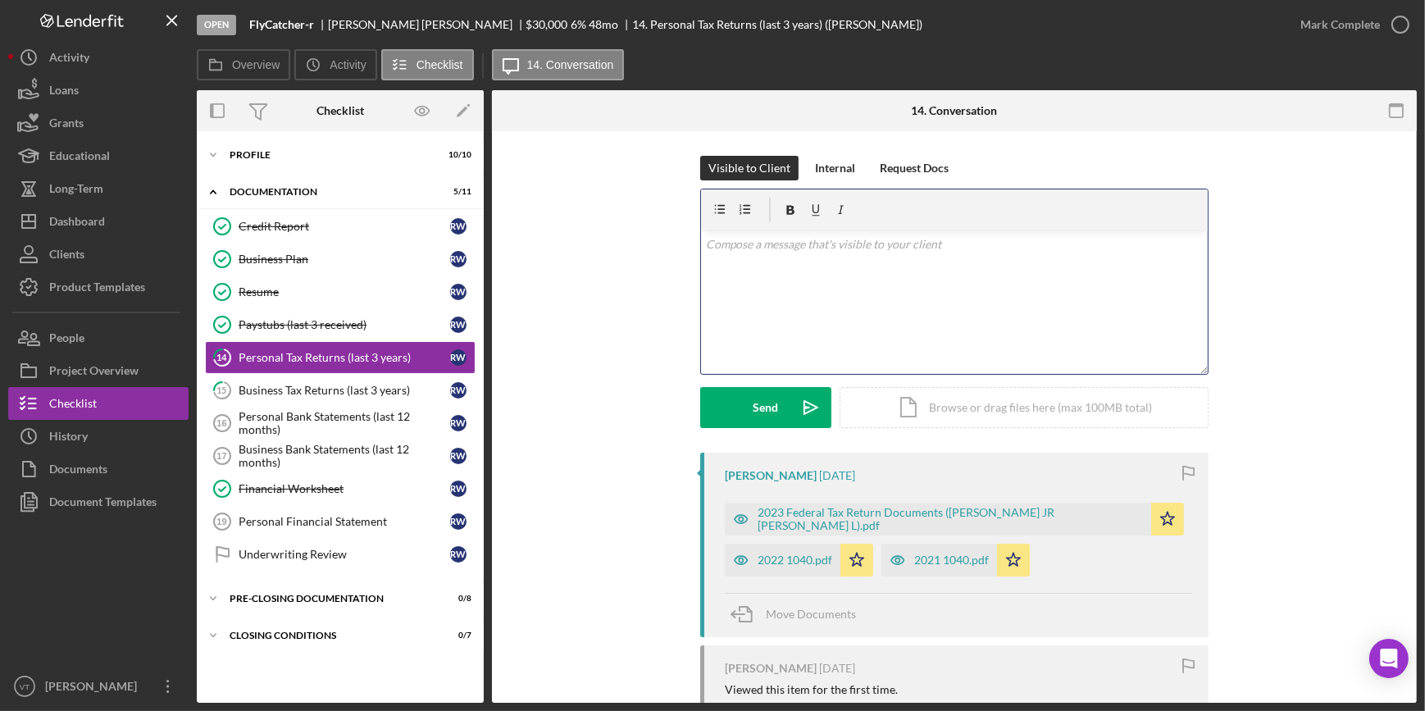
click at [744, 251] on p at bounding box center [955, 244] width 498 height 18
click at [772, 409] on div "Send" at bounding box center [765, 407] width 25 height 41
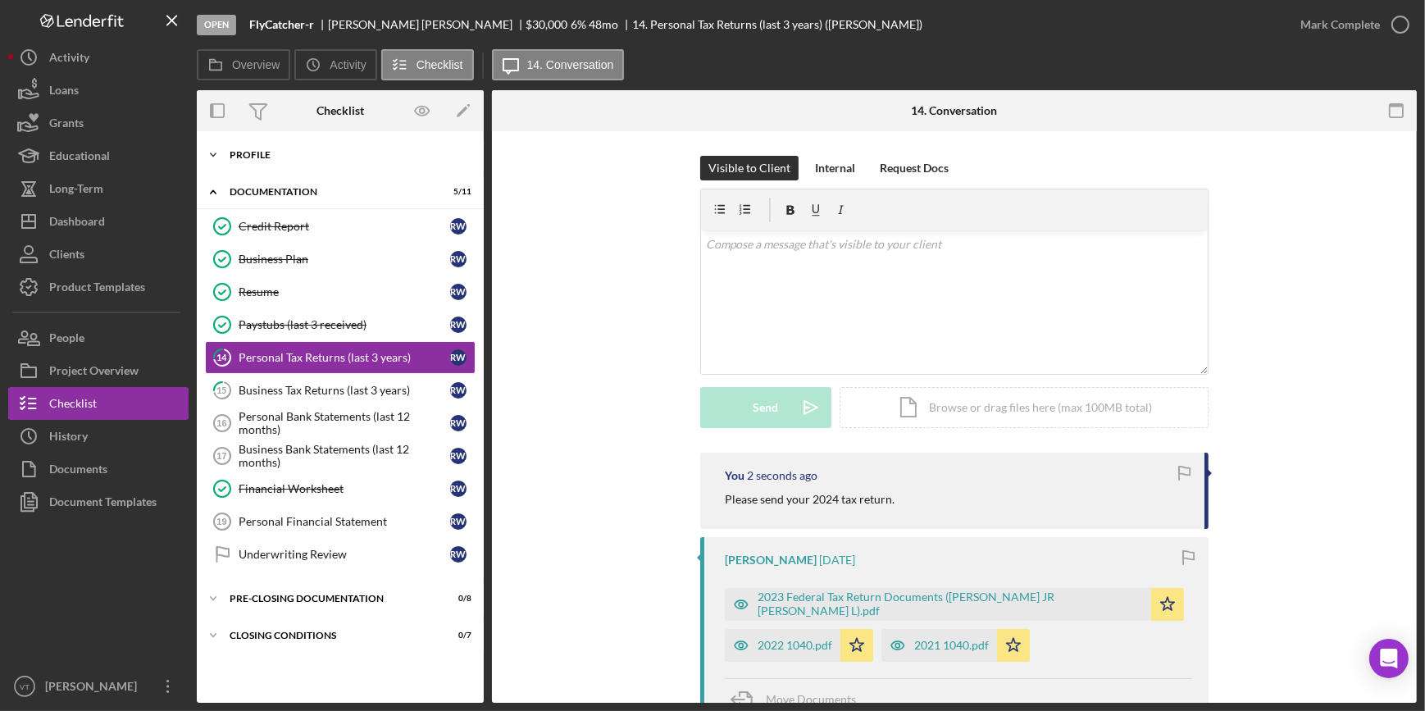
click at [218, 147] on icon "Icon/Expander" at bounding box center [213, 155] width 33 height 33
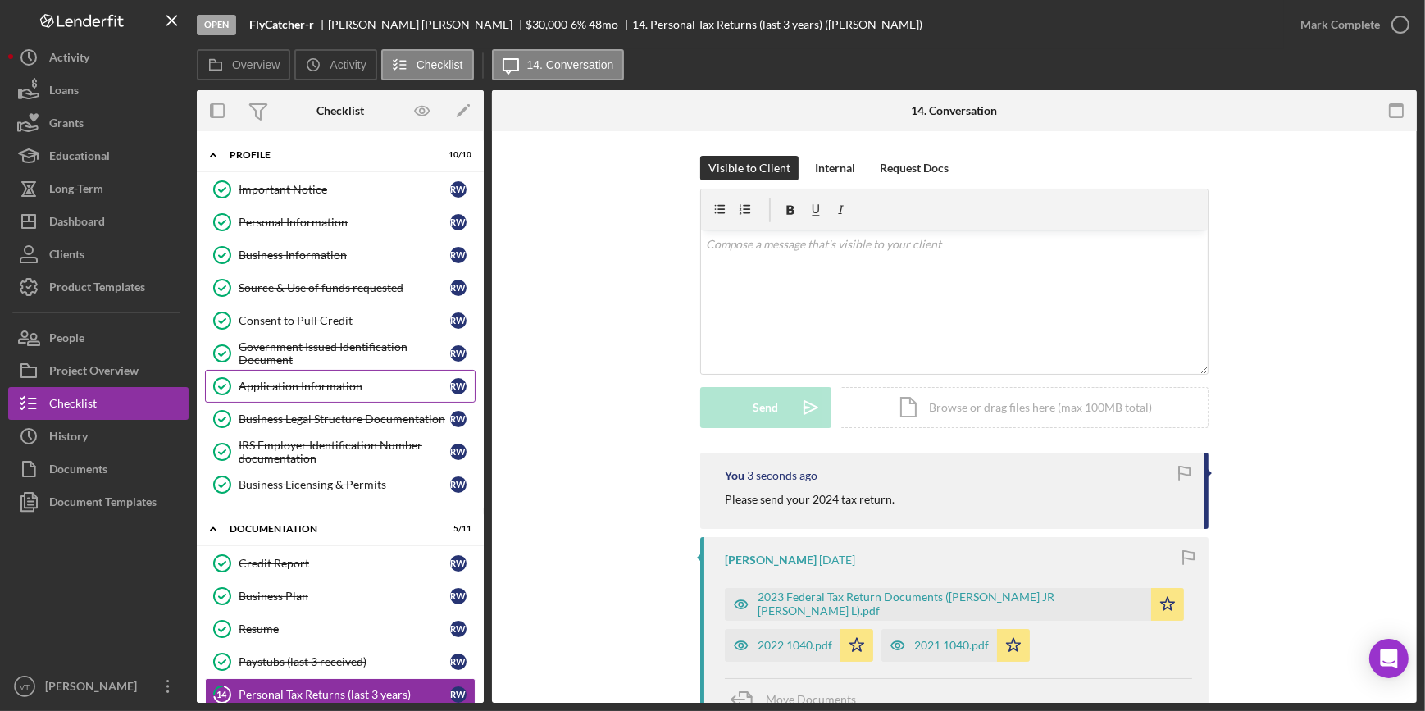
click at [283, 380] on div "Application Information" at bounding box center [345, 386] width 212 height 13
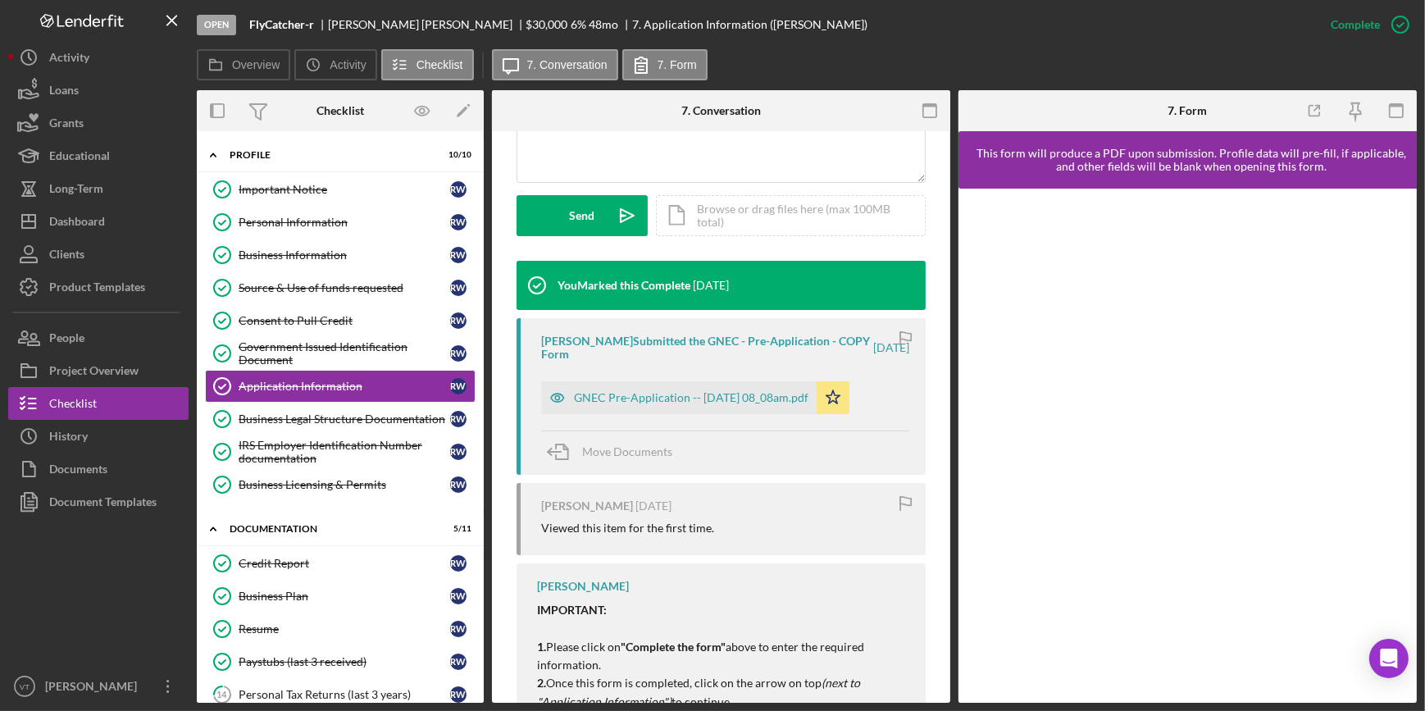
scroll to position [447, 0]
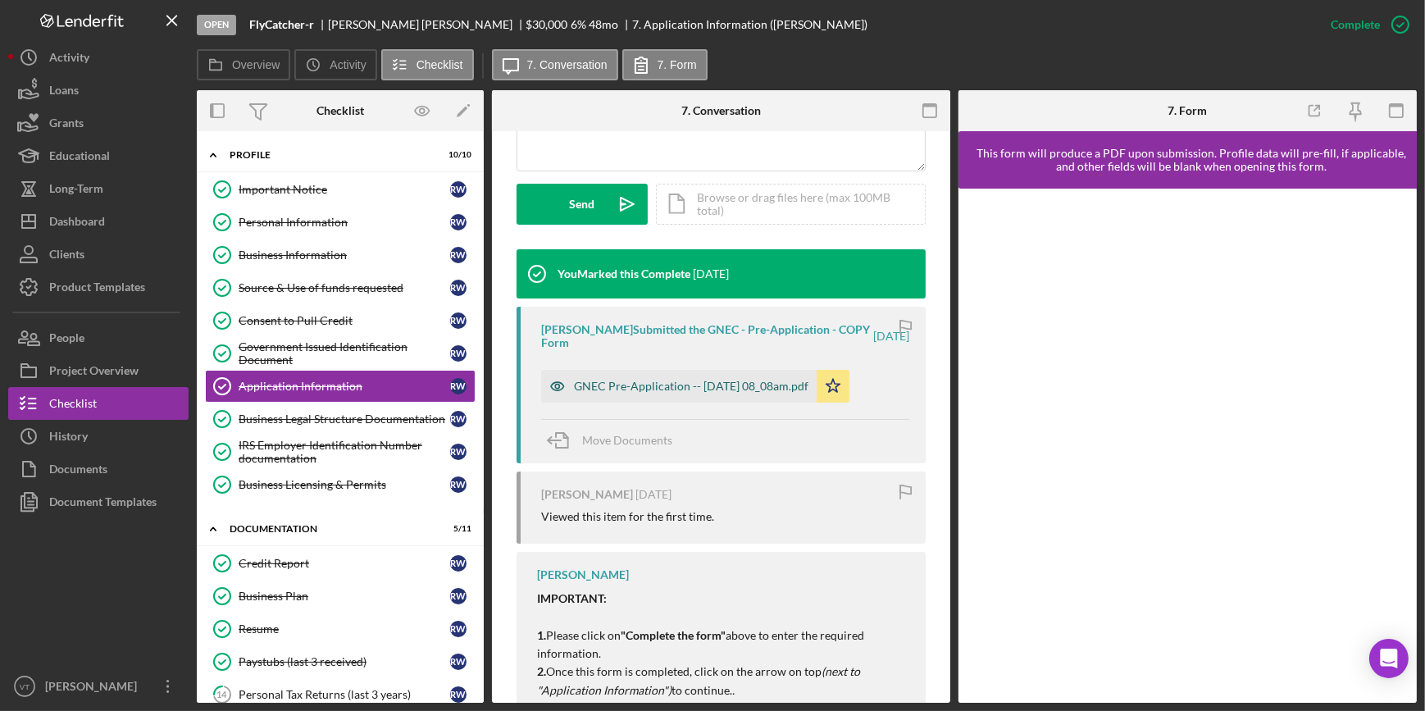
click at [691, 380] on div "GNEC Pre-Application -- [DATE] 08_08am.pdf" at bounding box center [691, 386] width 234 height 13
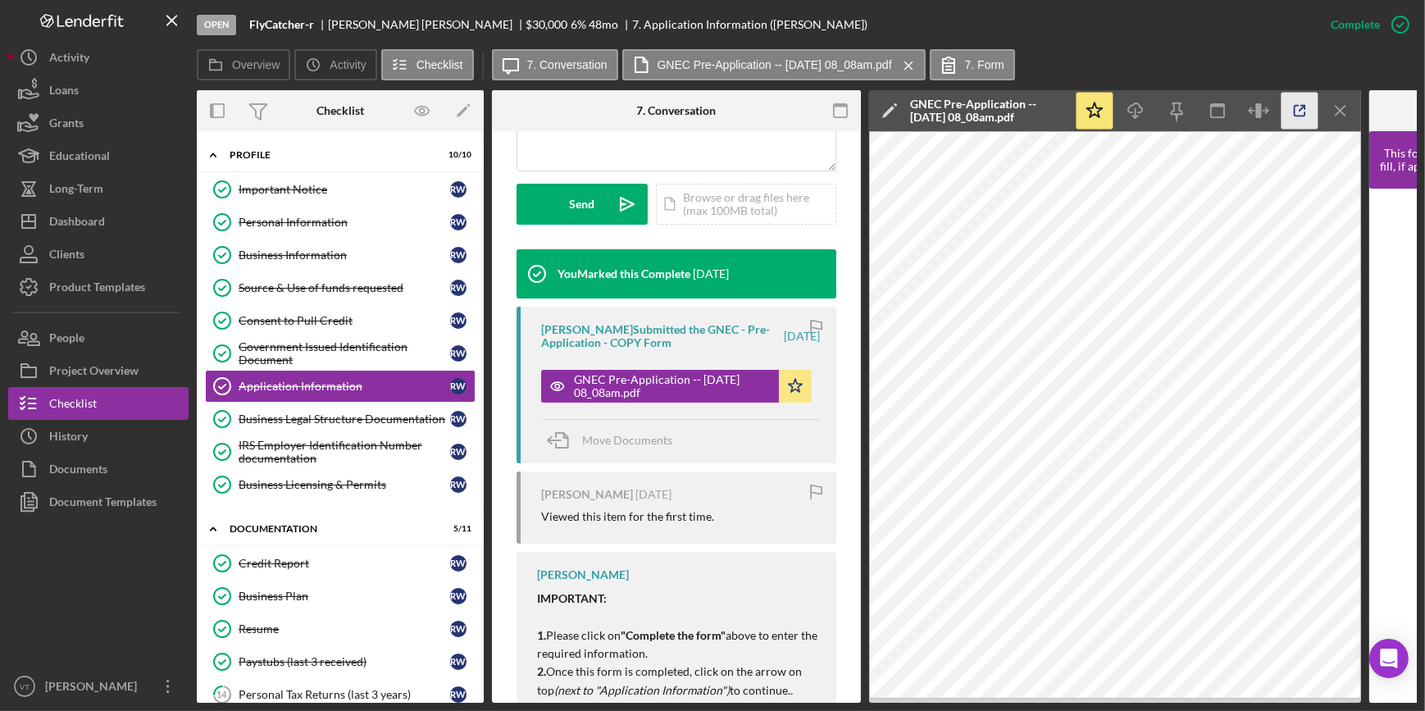
click at [1287, 107] on icon "button" at bounding box center [1299, 111] width 37 height 37
click at [302, 422] on div "Business Legal Structure Documentation" at bounding box center [345, 418] width 212 height 13
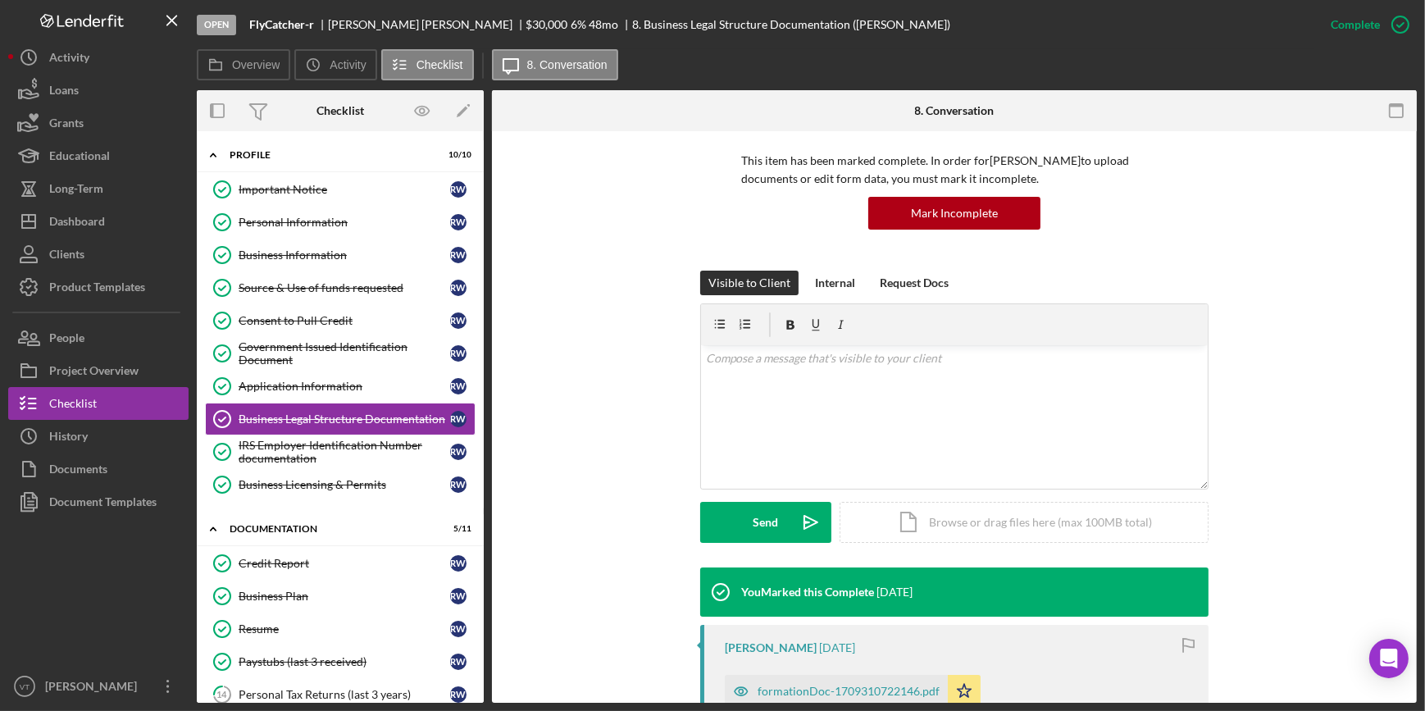
scroll to position [447, 0]
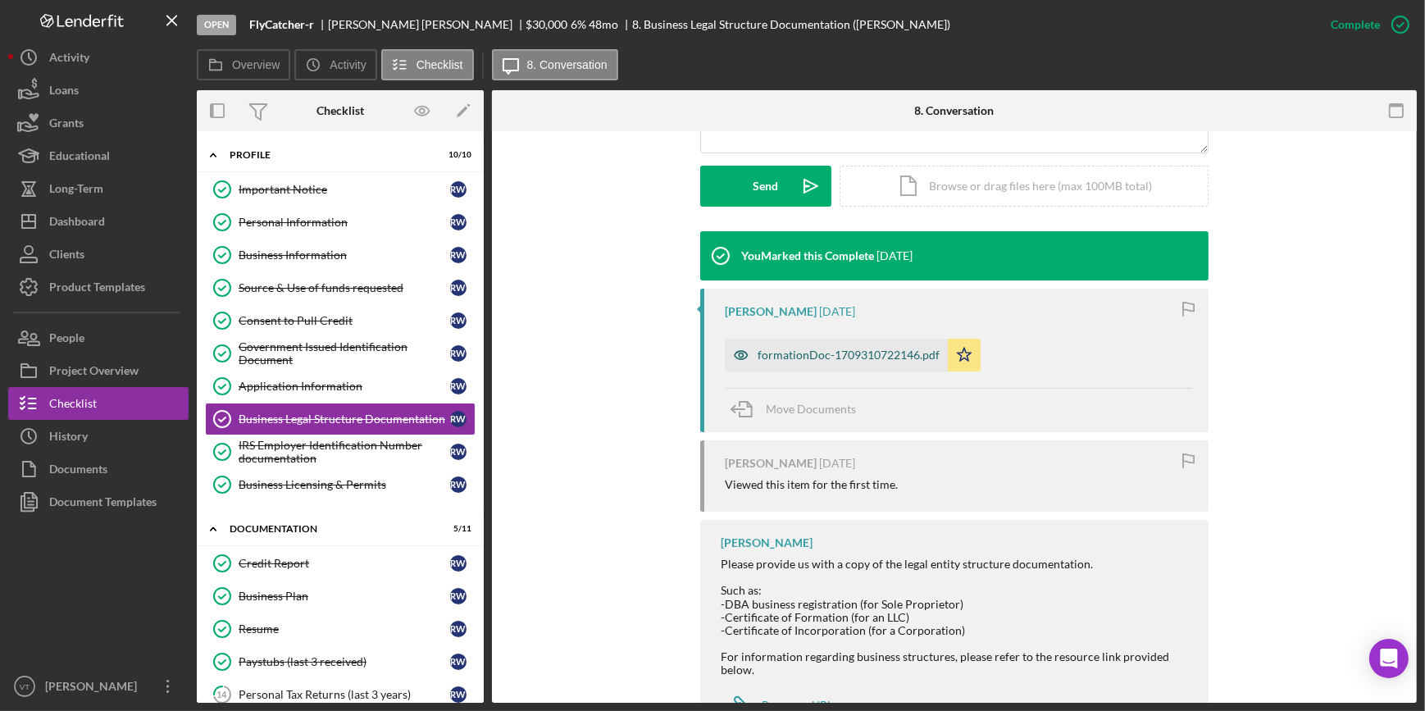
click at [841, 351] on div "formationDoc-1709310722146.pdf" at bounding box center [849, 354] width 182 height 13
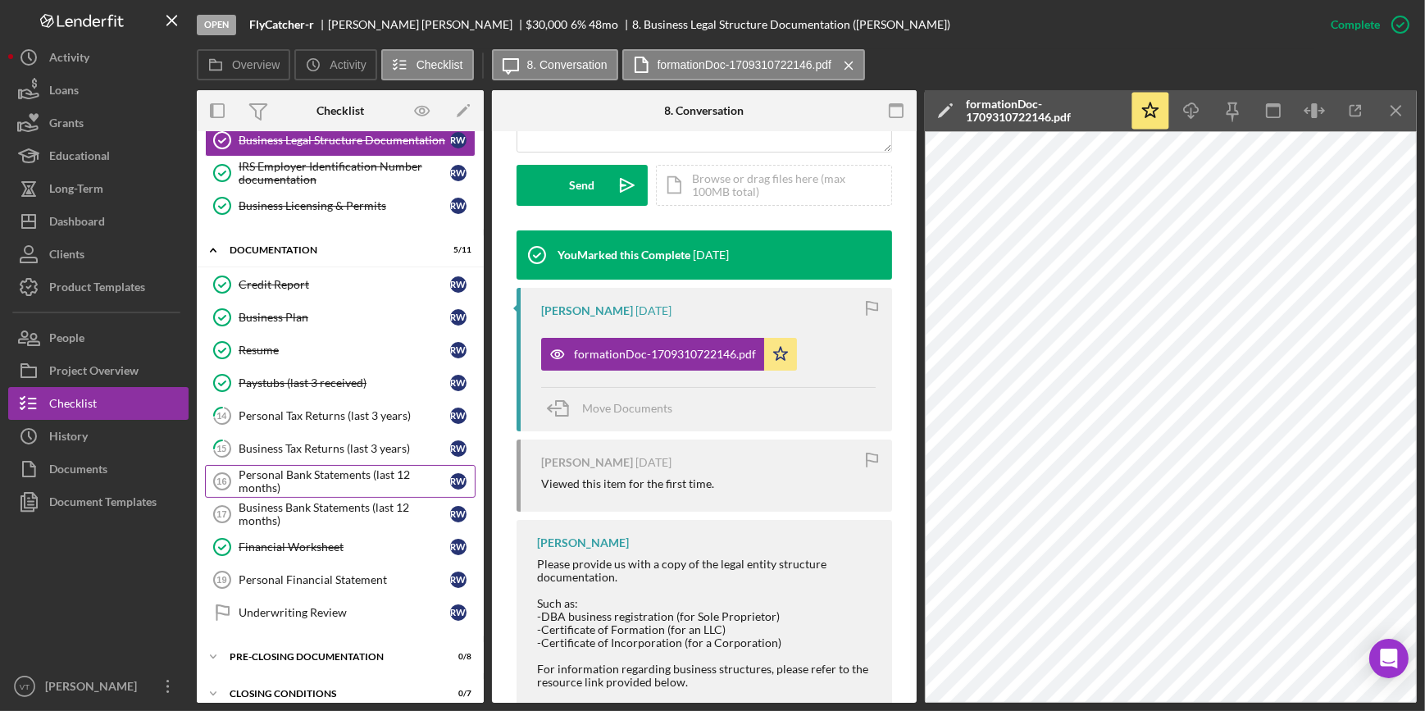
scroll to position [291, 0]
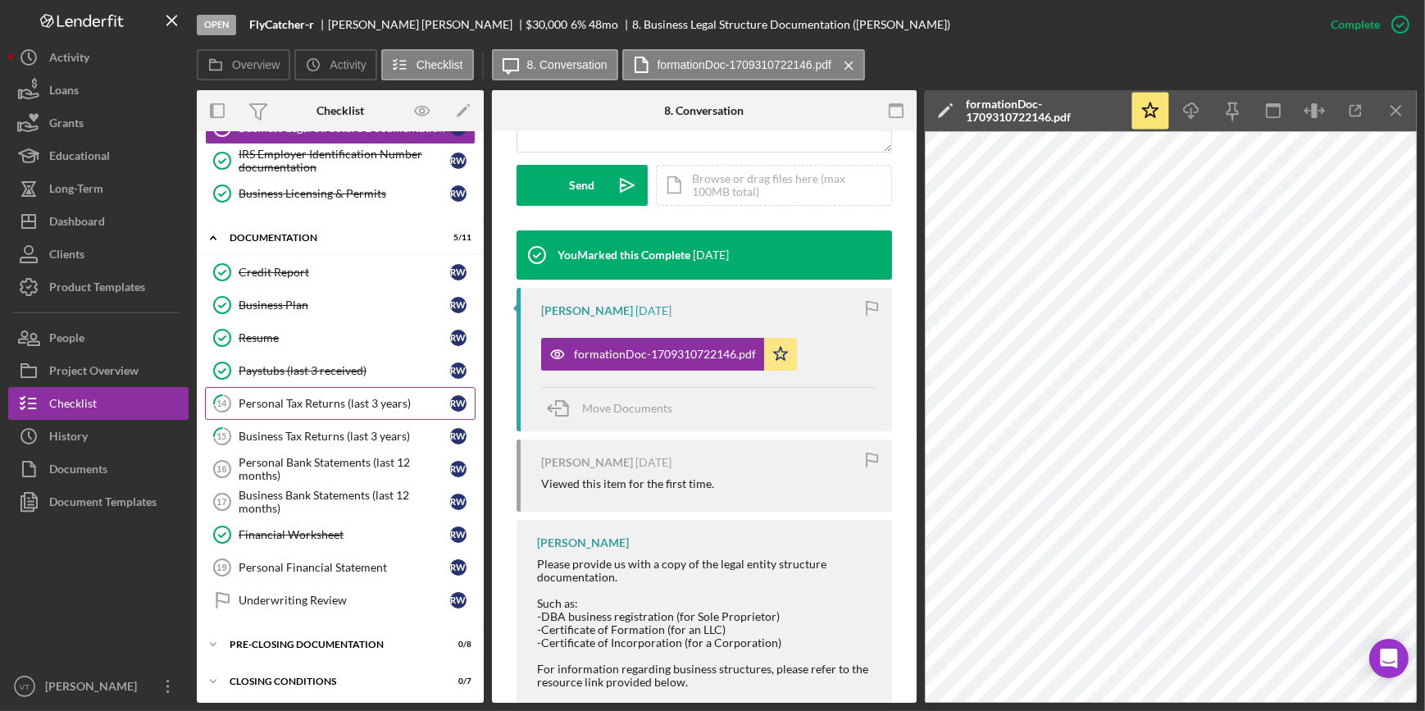
click at [325, 398] on div "Personal Tax Returns (last 3 years)" at bounding box center [345, 403] width 212 height 13
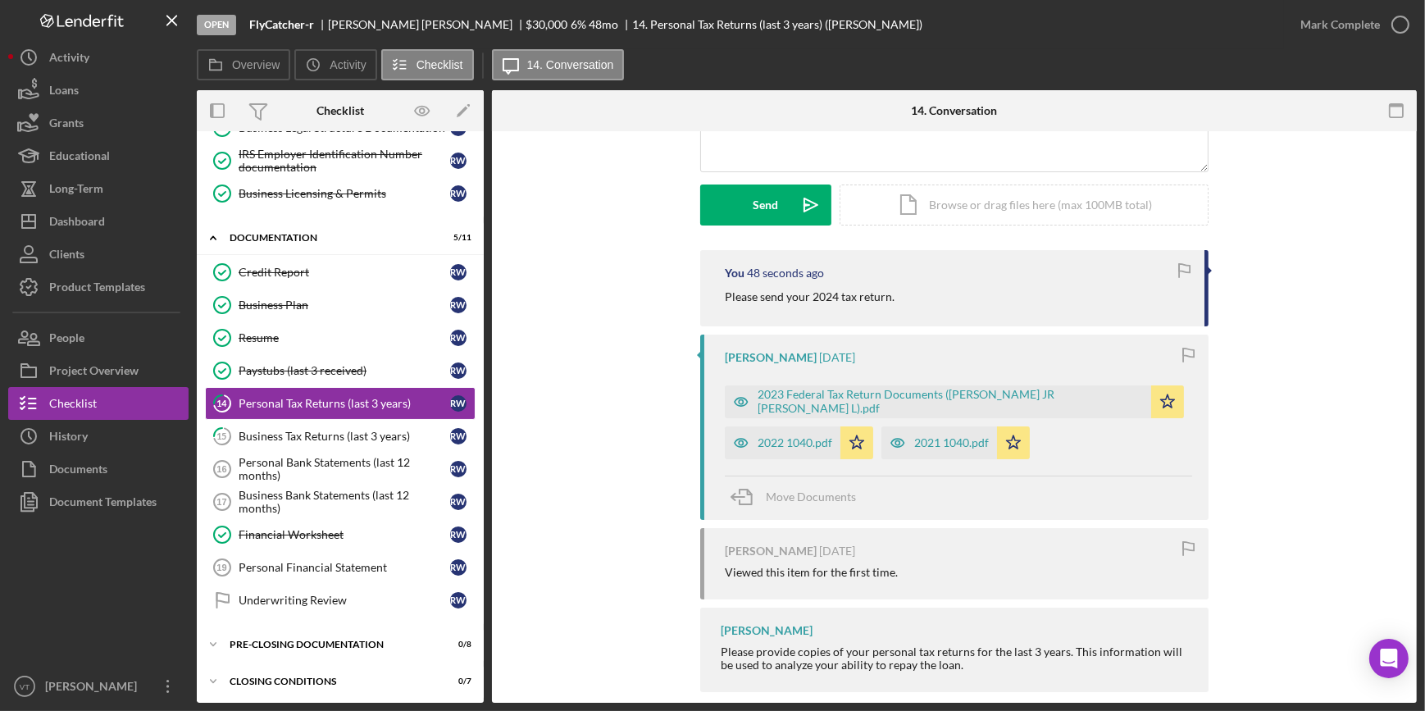
scroll to position [224, 0]
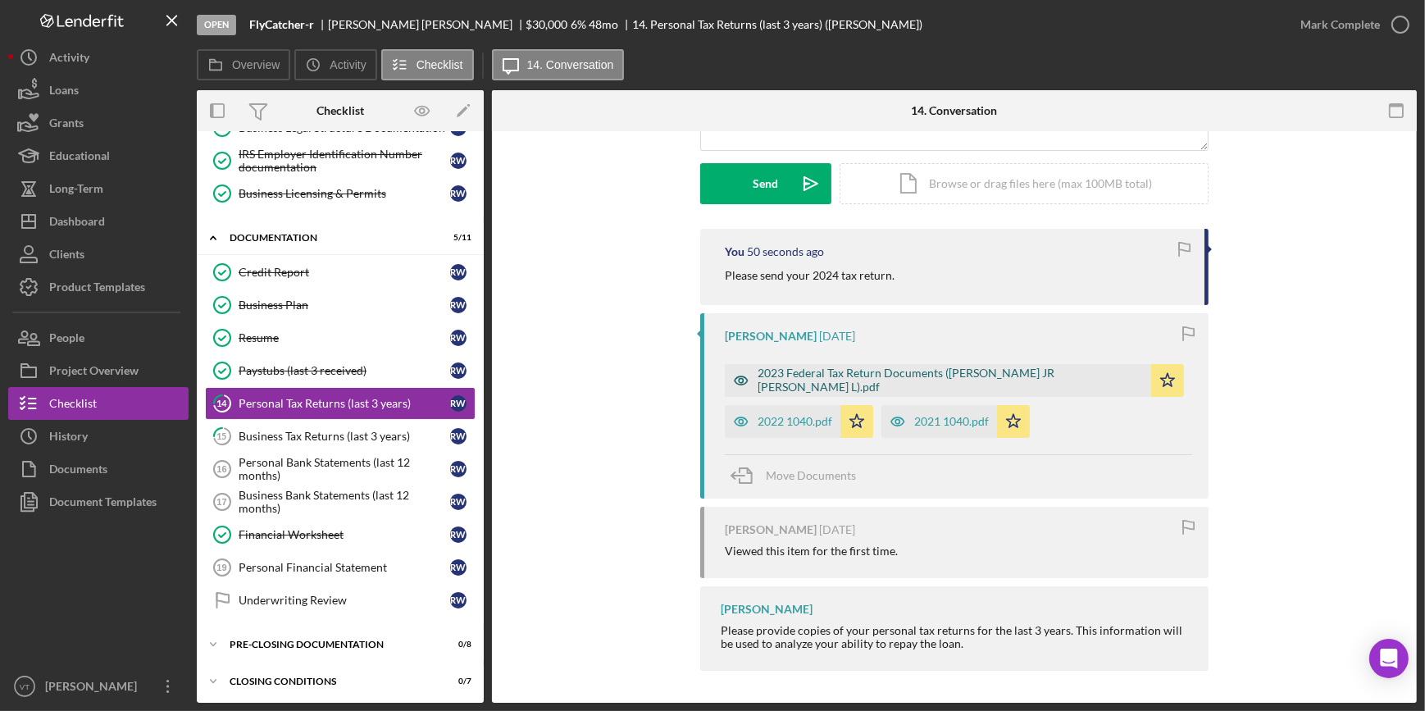
click at [869, 374] on div "2023 Federal Tax Return Documents (WILLIAMS JR RUSSELL L).pdf" at bounding box center [950, 379] width 385 height 26
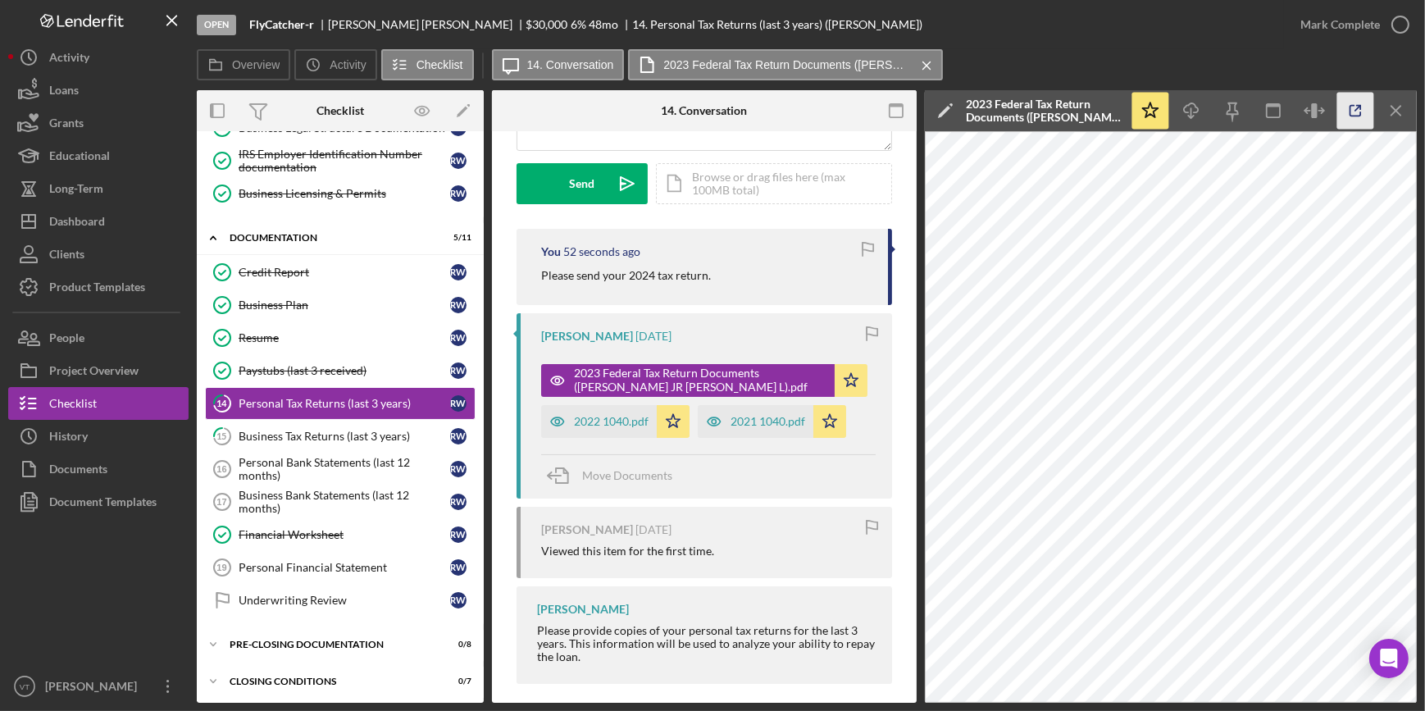
click at [1350, 110] on icon "button" at bounding box center [1355, 111] width 11 height 11
click at [271, 274] on div "Credit Report" at bounding box center [345, 272] width 212 height 13
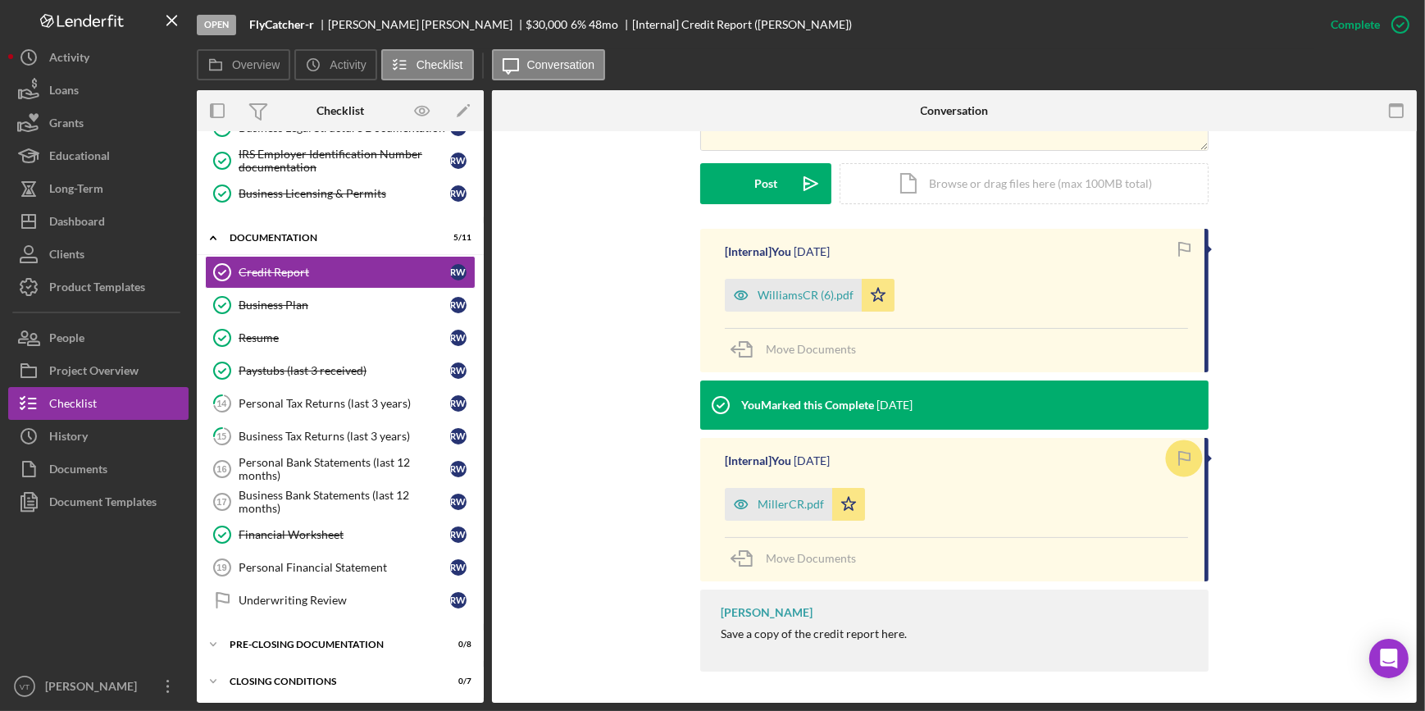
scroll to position [418, 0]
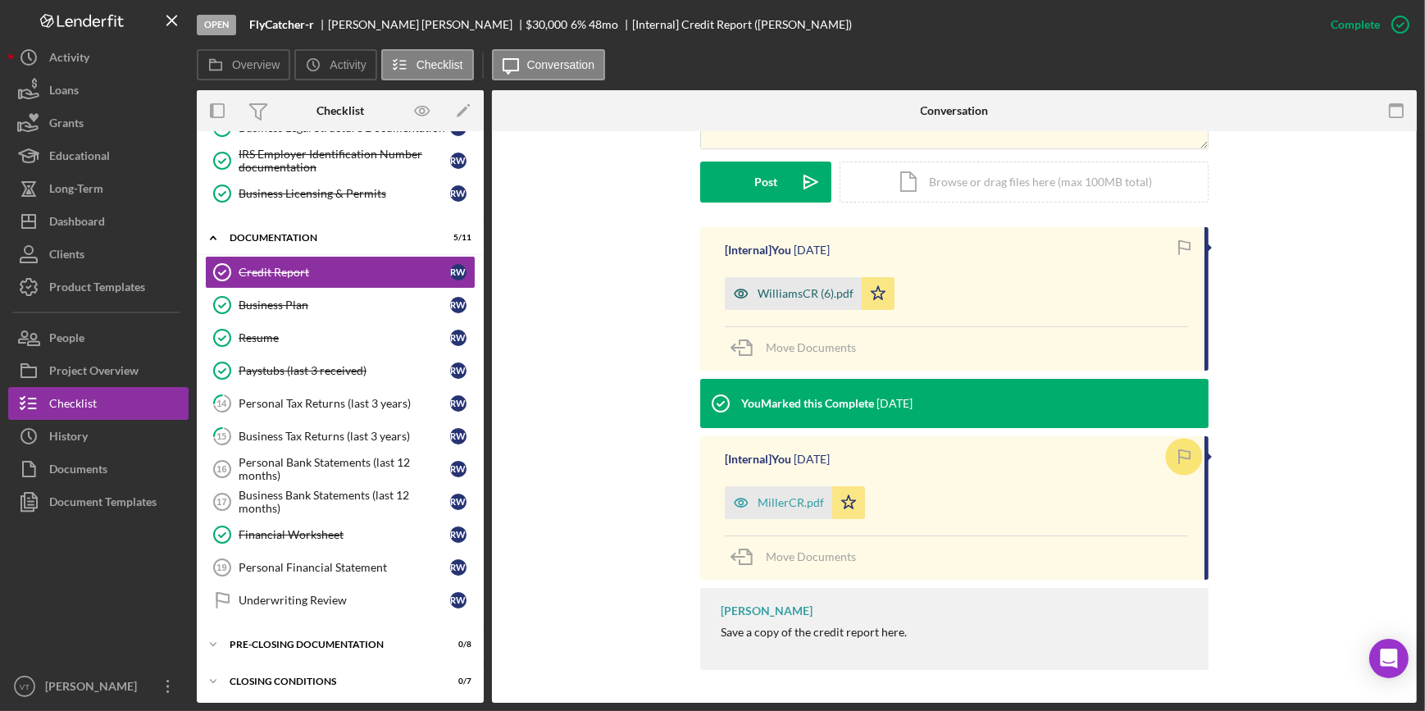
click at [780, 300] on div "WilliamsCR (6).pdf" at bounding box center [793, 293] width 137 height 33
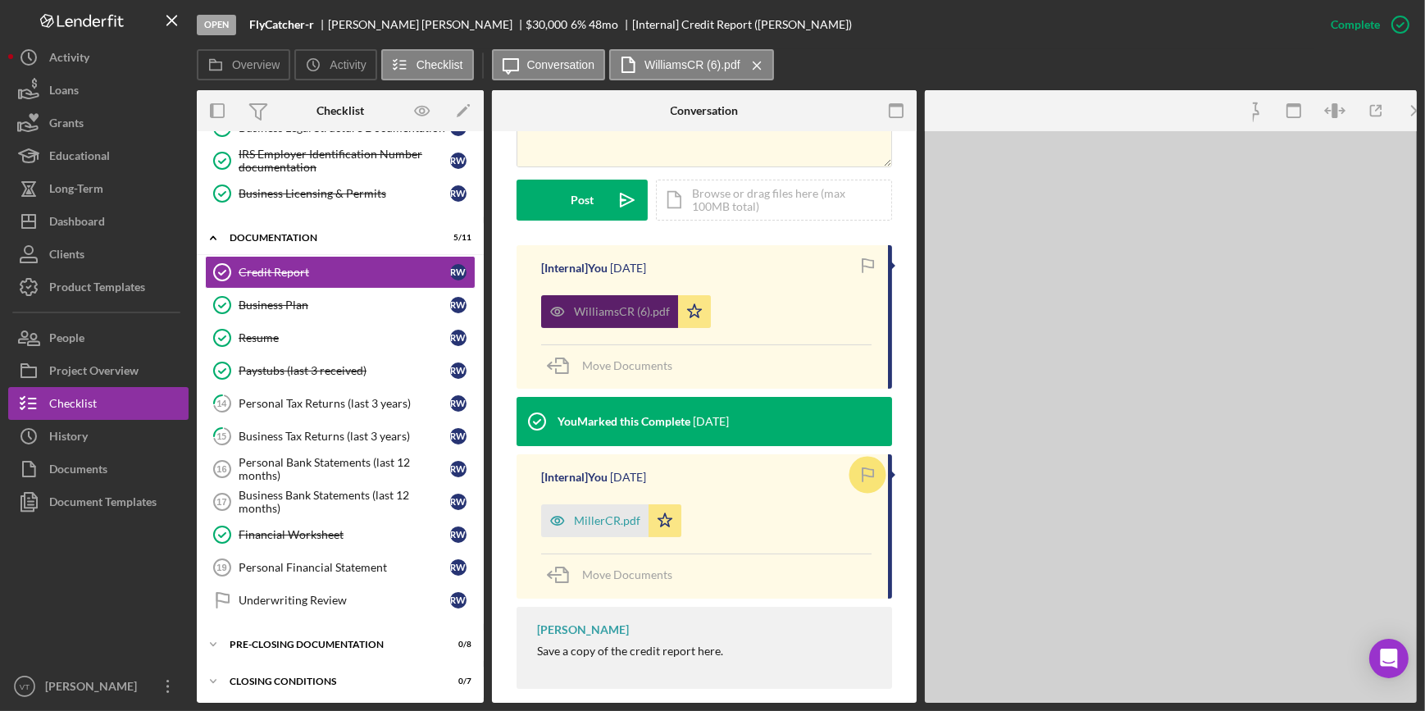
scroll to position [436, 0]
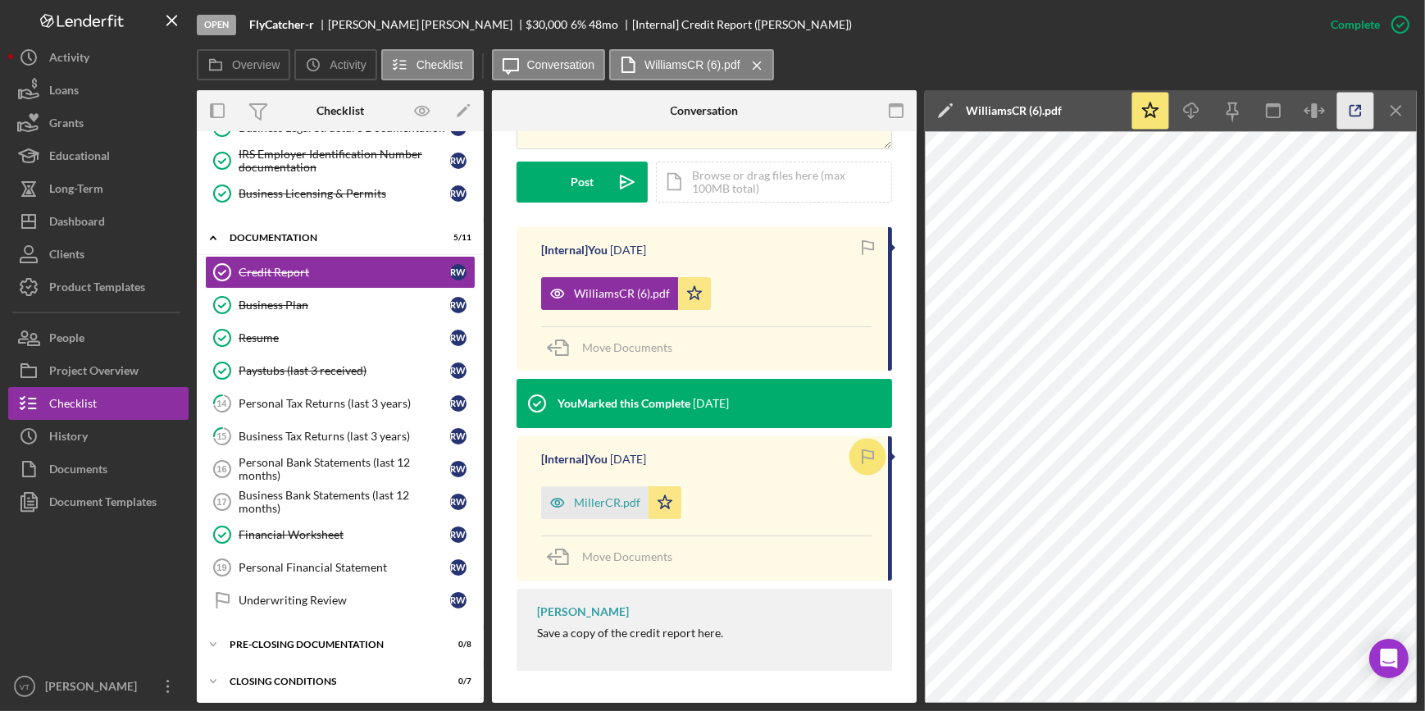
click at [1342, 109] on icon "button" at bounding box center [1355, 111] width 37 height 37
click at [295, 457] on div "Personal Bank Statements (last 12 months)" at bounding box center [345, 469] width 212 height 26
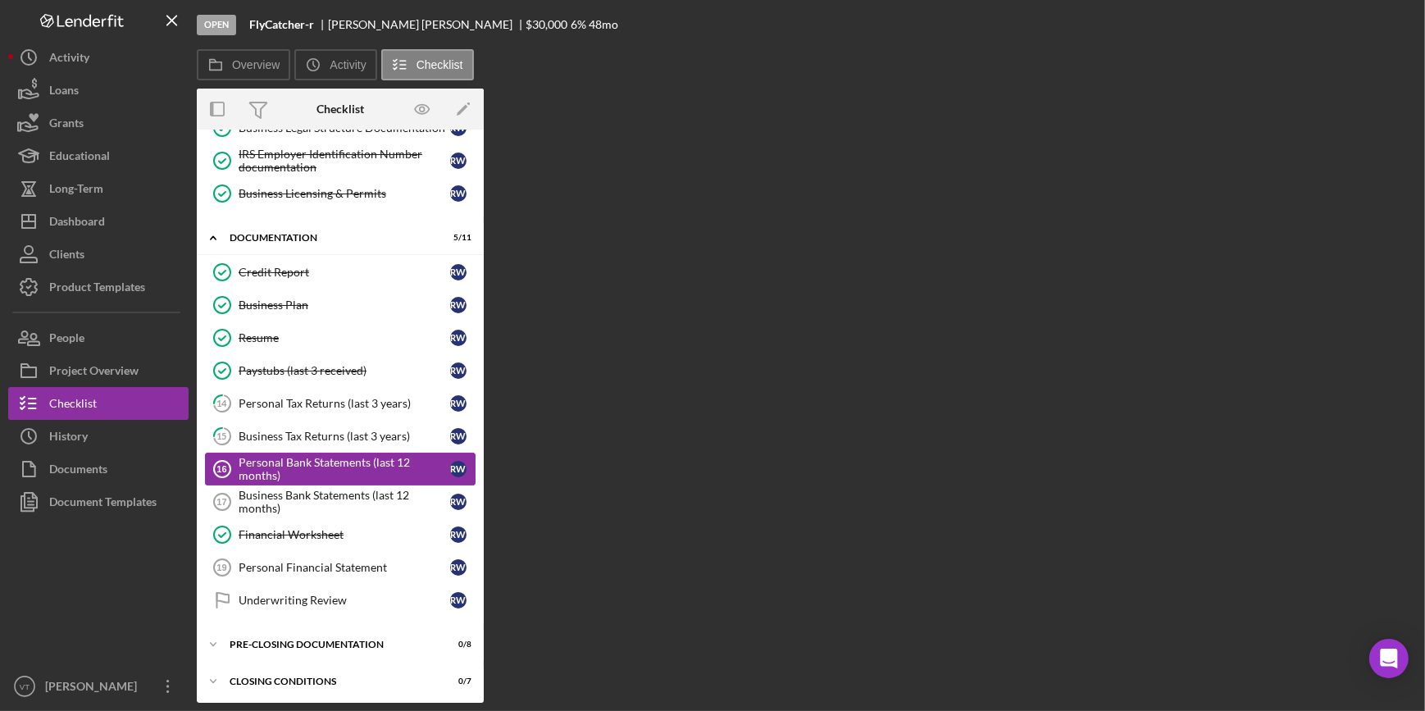
scroll to position [291, 0]
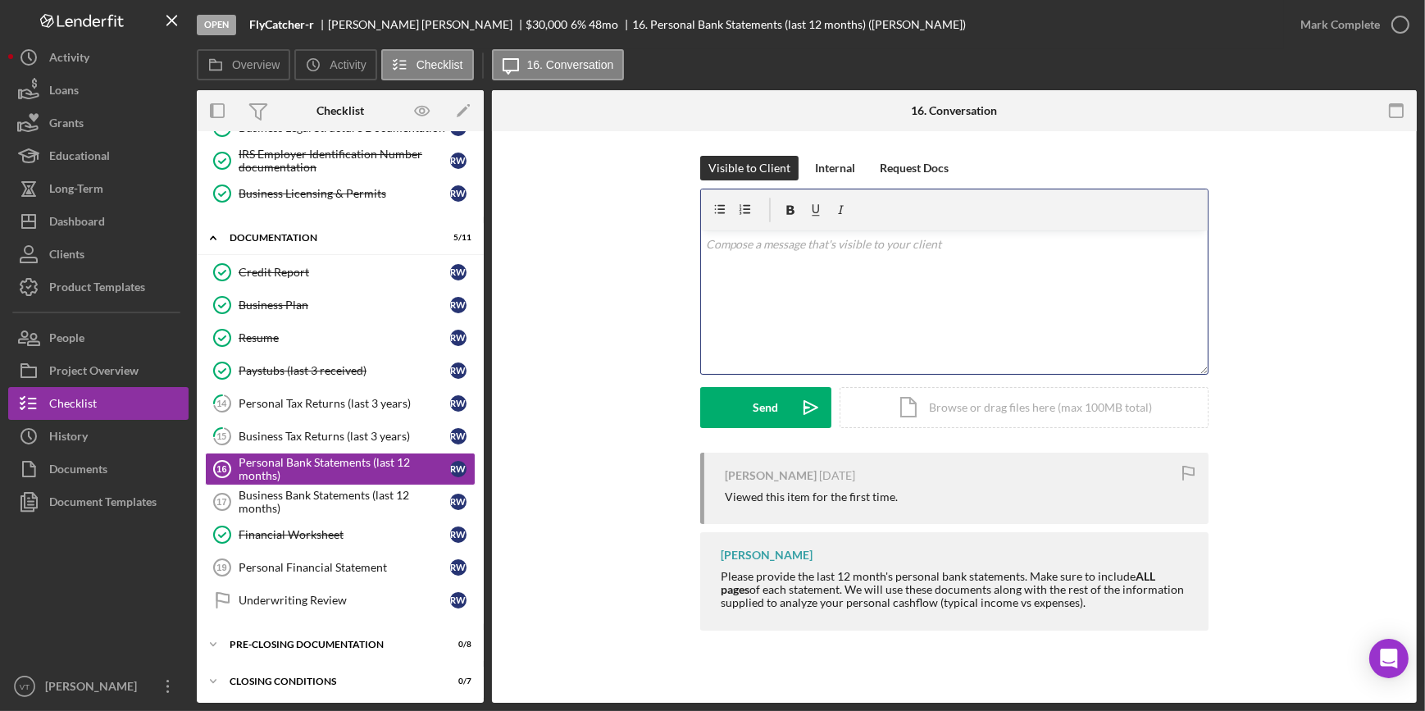
click at [723, 244] on p at bounding box center [955, 244] width 498 height 18
click at [1109, 243] on p "If you are still interested in moving forward please comple steps 16.17,and 19." at bounding box center [955, 244] width 498 height 18
drag, startPoint x: 967, startPoint y: 248, endPoint x: 990, endPoint y: 240, distance: 24.4
click at [1011, 322] on div "v Color teal Color pink Remove color Add row above Add row below Add column bef…" at bounding box center [954, 301] width 507 height 143
click at [1113, 245] on p "If you are still interested in moving forward, please complete steps 16.17, and…" at bounding box center [955, 244] width 498 height 18
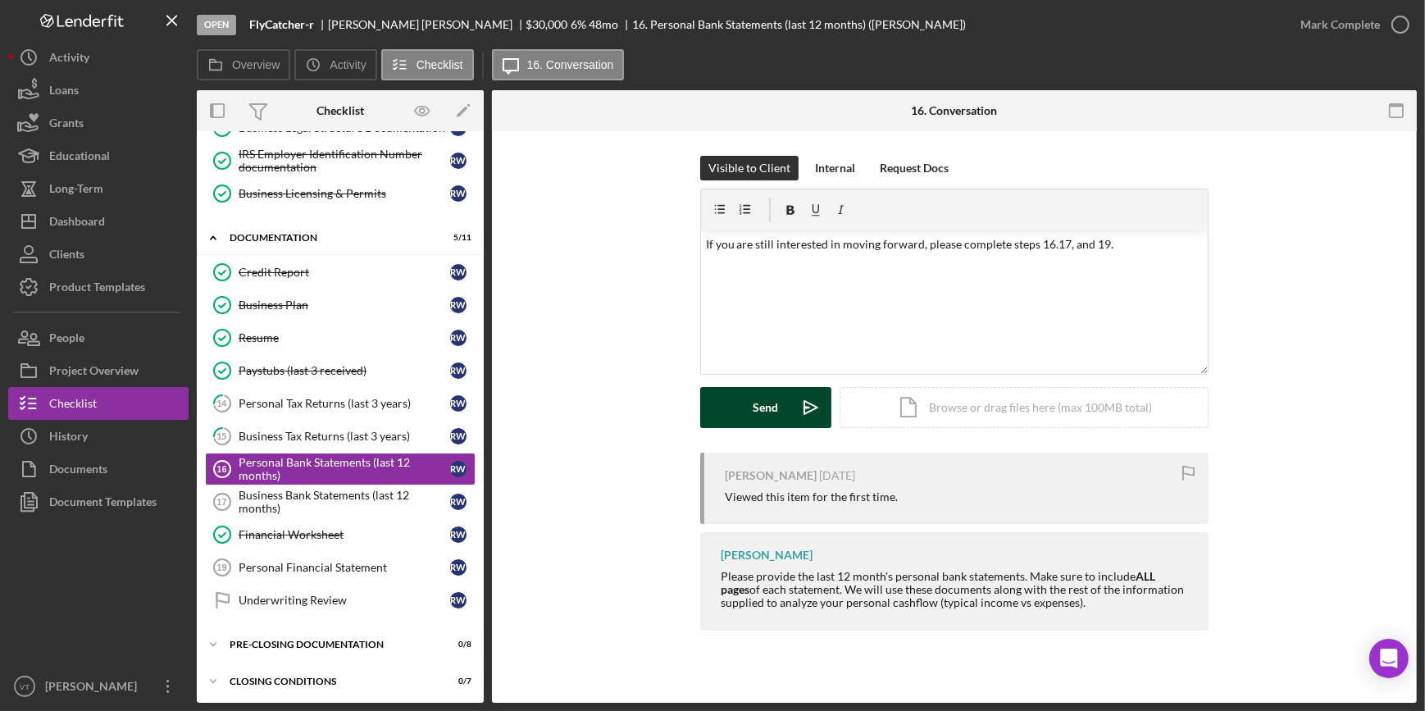
click at [759, 417] on div "Send" at bounding box center [765, 407] width 25 height 41
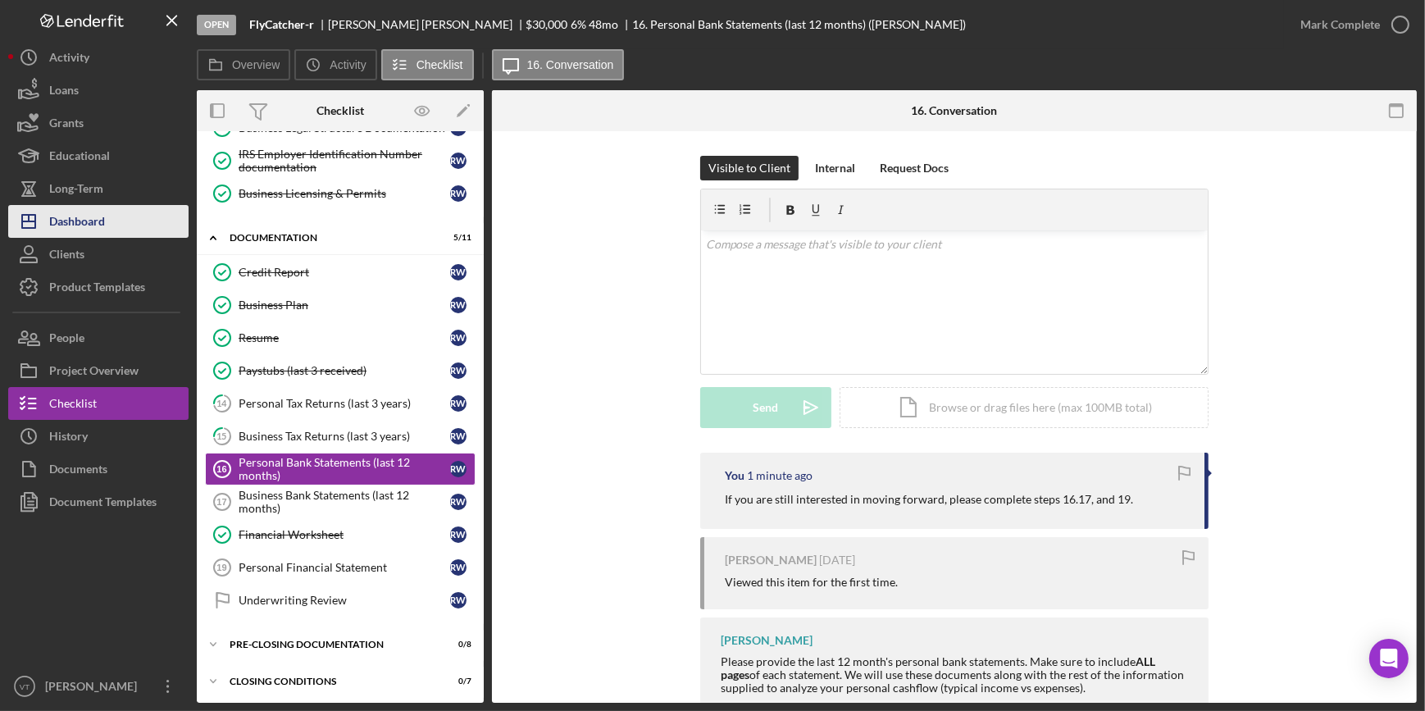
click at [112, 224] on button "Icon/Dashboard Dashboard" at bounding box center [98, 221] width 180 height 33
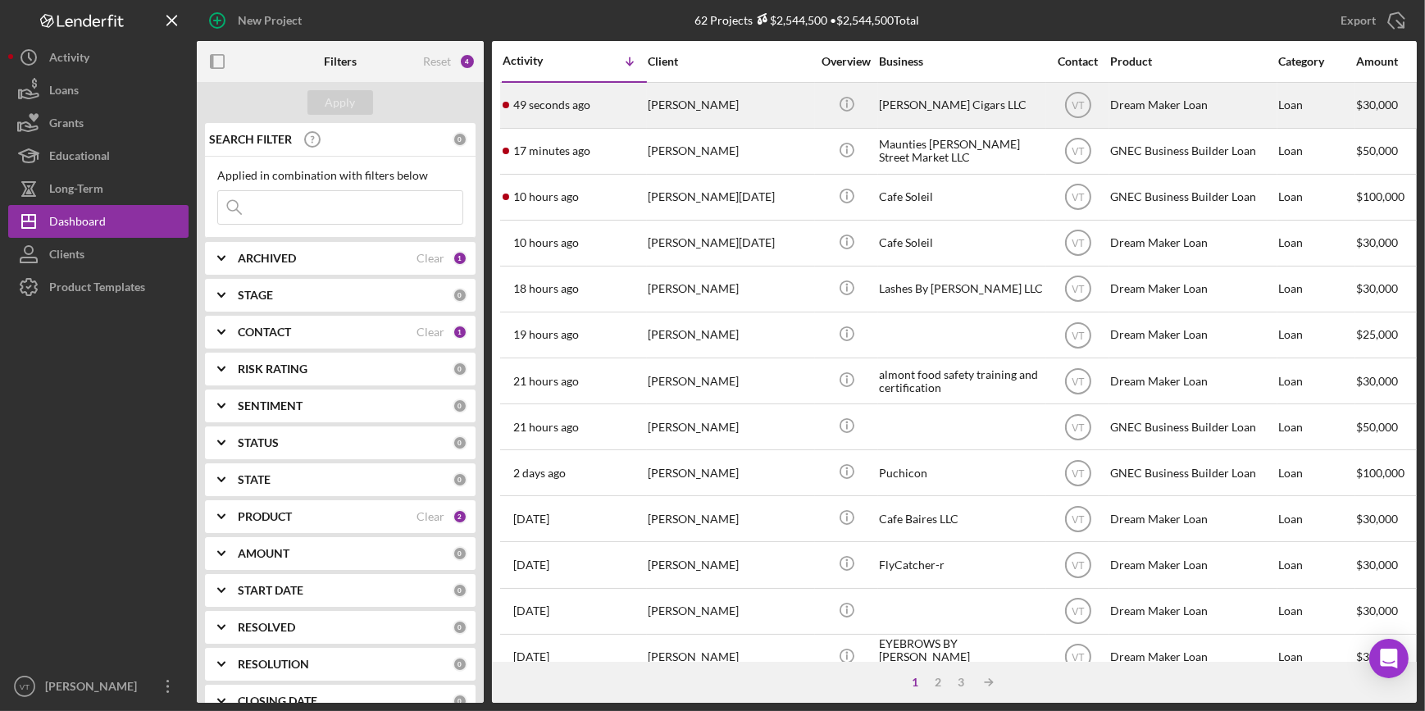
click at [709, 95] on div "Binyam Tsehaye" at bounding box center [730, 105] width 164 height 43
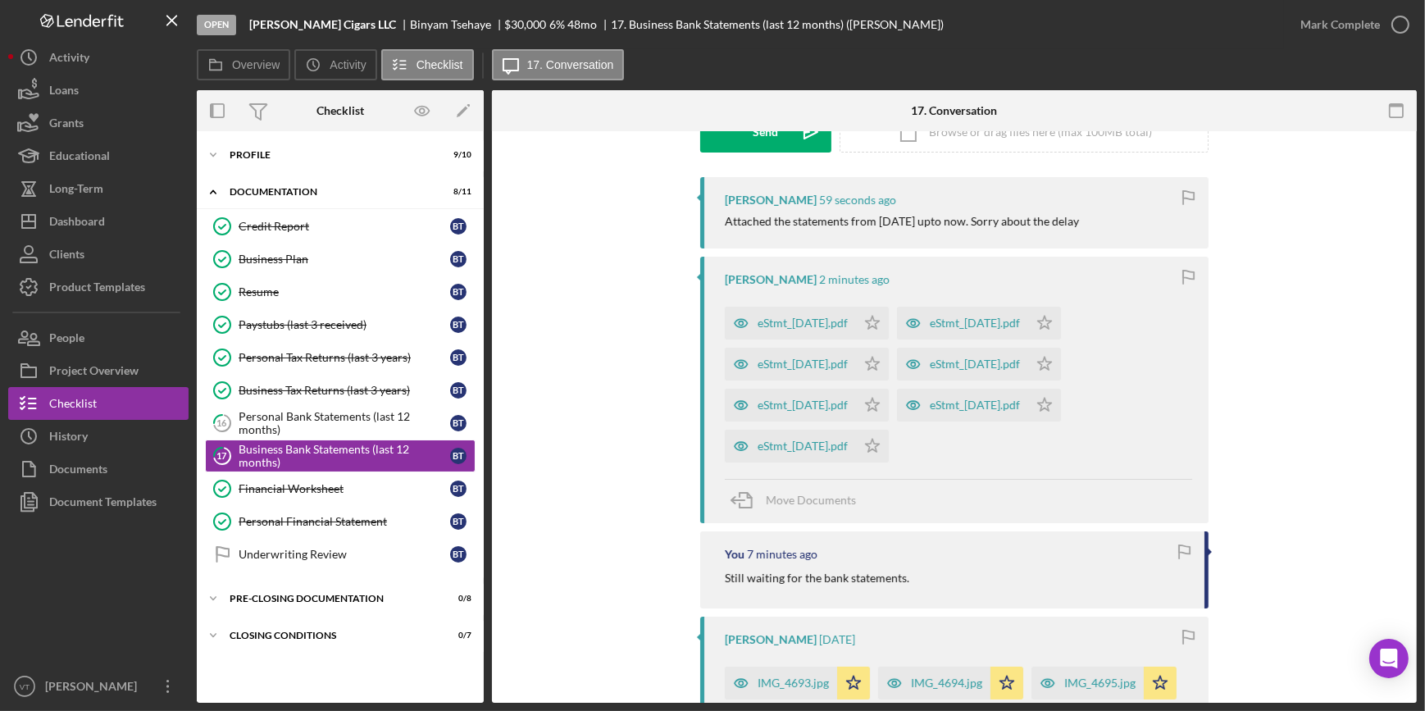
scroll to position [294, 0]
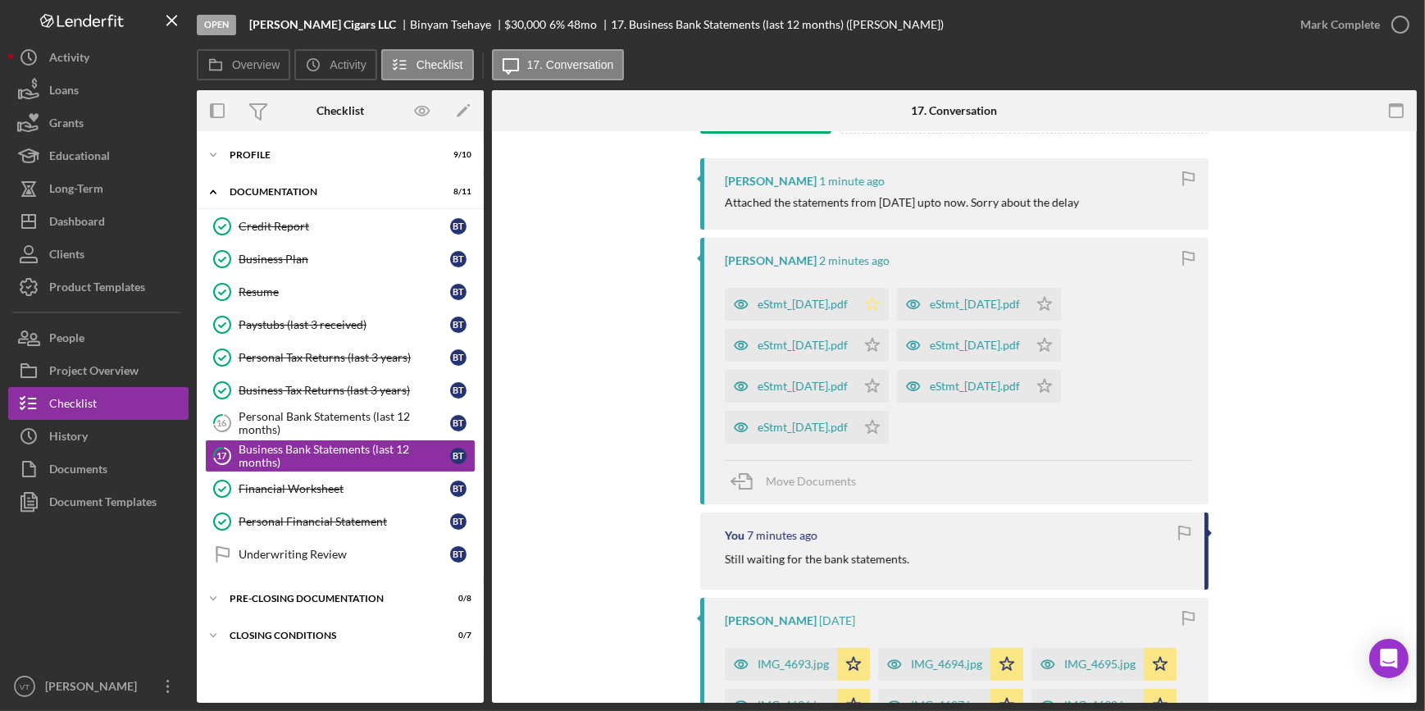
click at [889, 301] on icon "Icon/Star" at bounding box center [872, 304] width 33 height 33
click at [880, 344] on polygon "button" at bounding box center [873, 344] width 14 height 13
click at [885, 377] on icon "Icon/Star" at bounding box center [872, 386] width 33 height 33
click at [880, 423] on polygon "button" at bounding box center [873, 426] width 14 height 13
drag, startPoint x: 1091, startPoint y: 378, endPoint x: 1098, endPoint y: 362, distance: 17.7
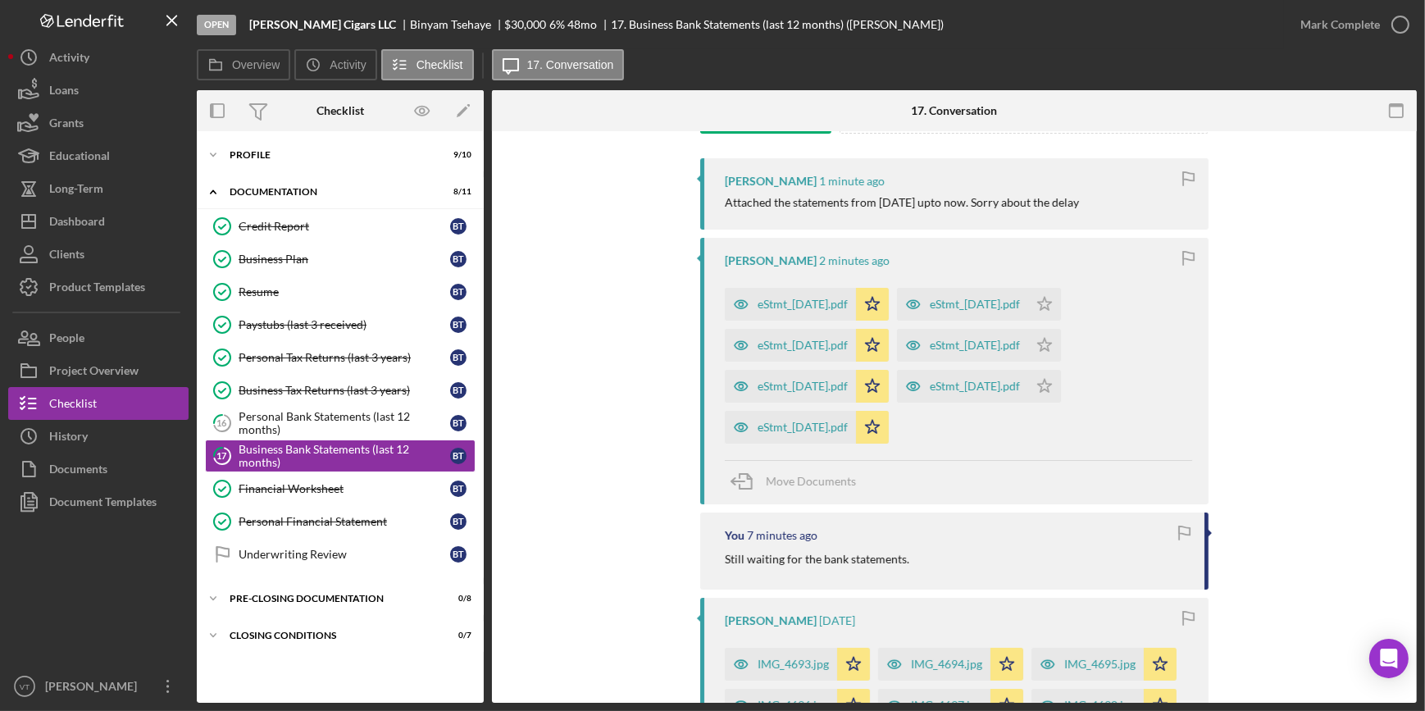
click at [1061, 375] on icon "Icon/Star" at bounding box center [1044, 386] width 33 height 33
click at [1061, 339] on icon "Icon/Star" at bounding box center [1044, 345] width 33 height 33
click at [1052, 298] on polygon "button" at bounding box center [1045, 303] width 14 height 13
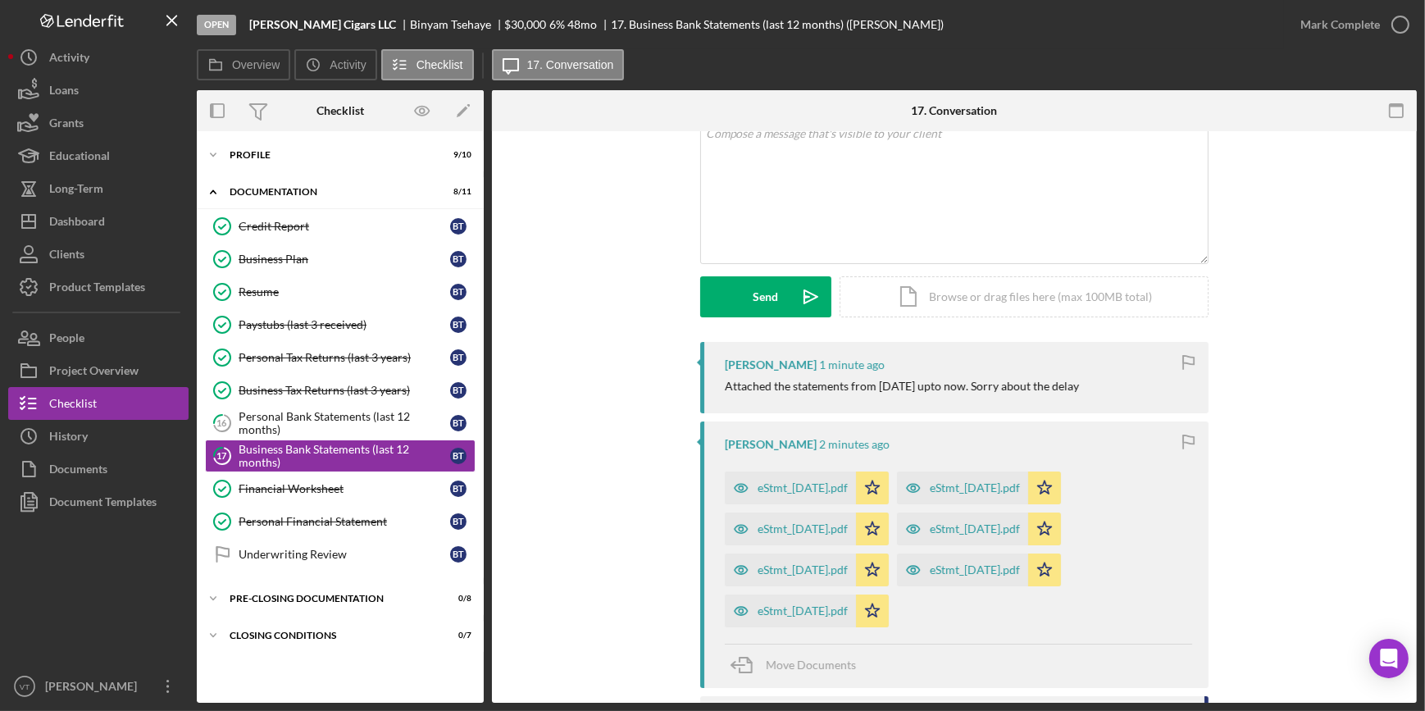
scroll to position [298, 0]
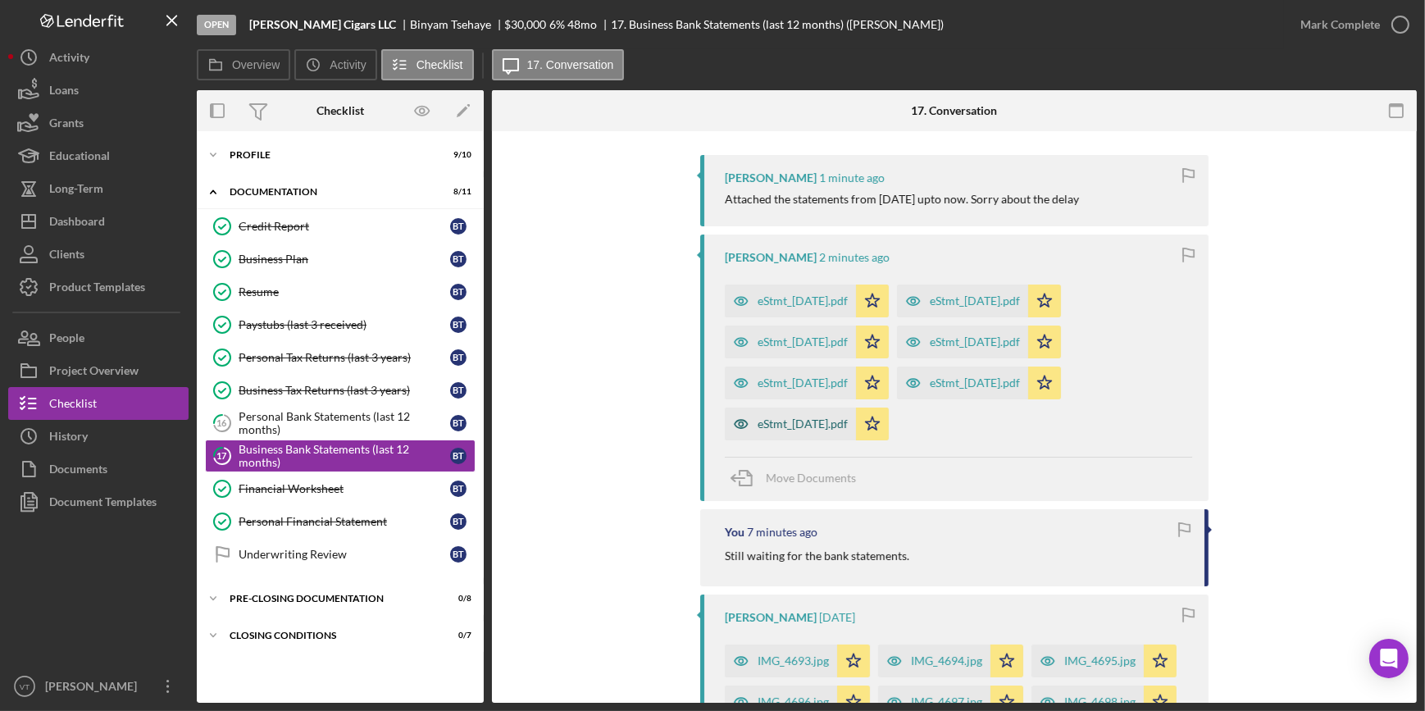
click at [819, 420] on div "eStmt_2025-07-31.pdf" at bounding box center [803, 423] width 90 height 13
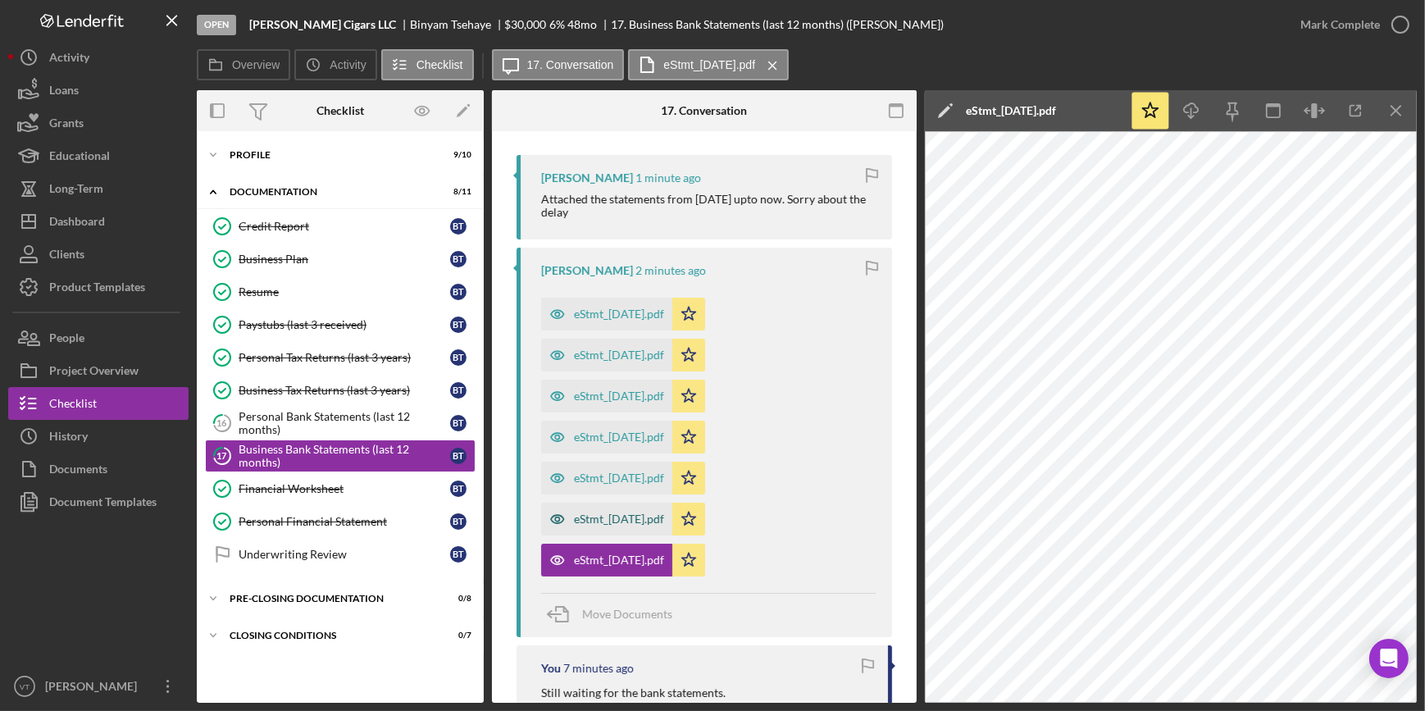
click at [638, 507] on div "eStmt_2025-05-30.pdf" at bounding box center [606, 519] width 131 height 33
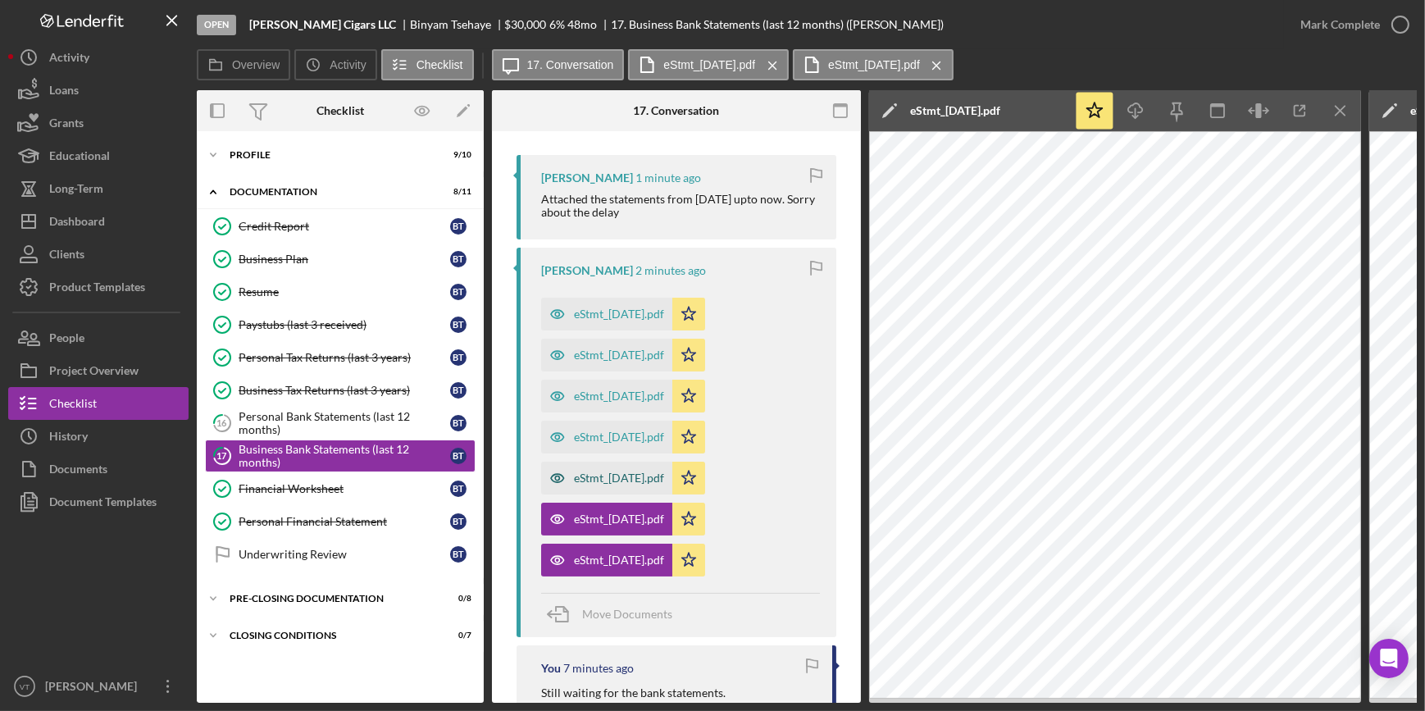
click at [644, 476] on div "eStmt_2025-03-31.pdf" at bounding box center [619, 477] width 90 height 13
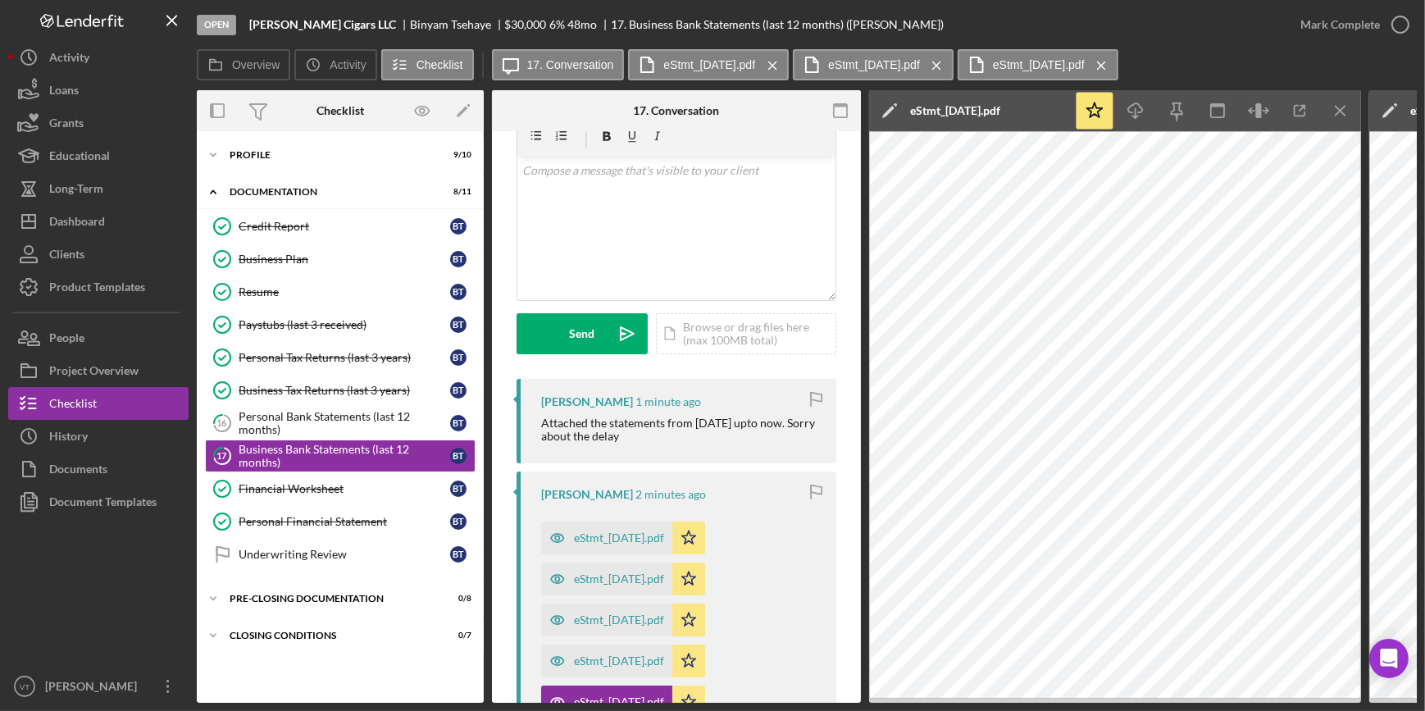
scroll to position [0, 0]
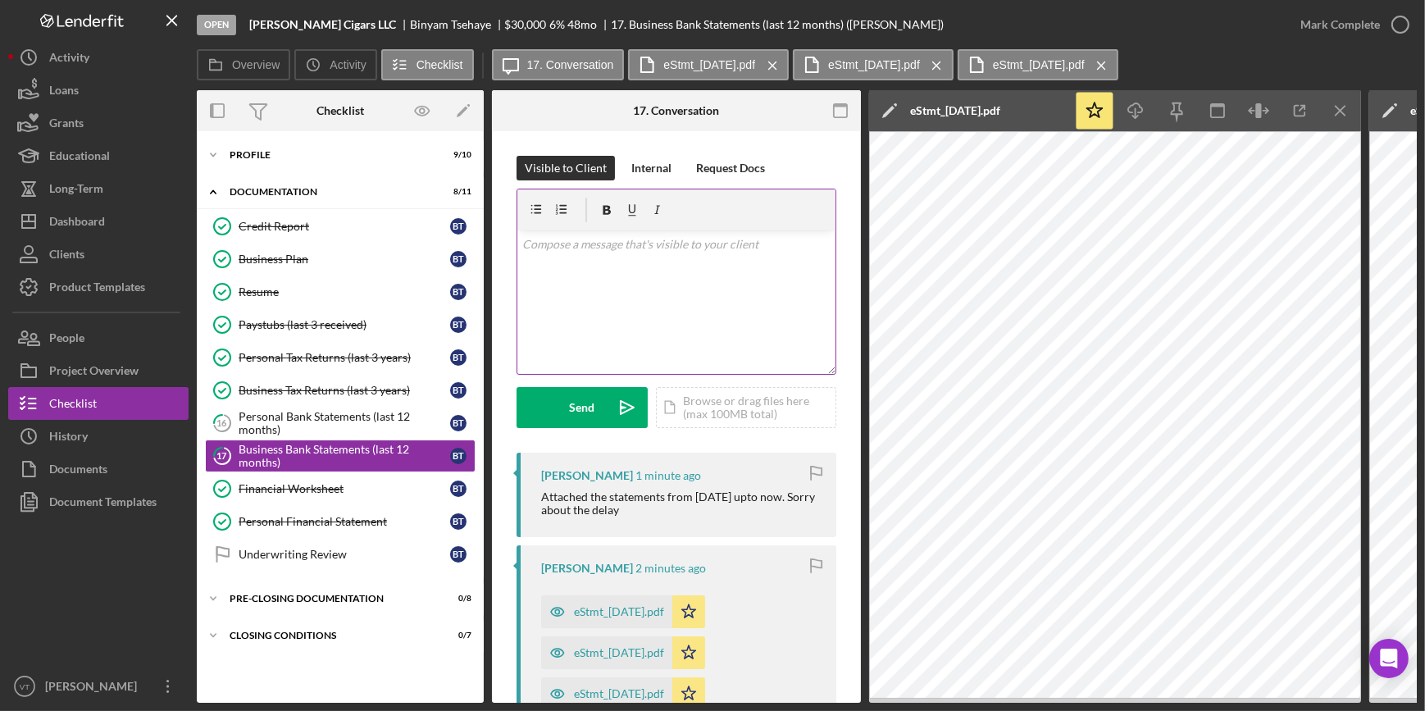
click at [542, 246] on p at bounding box center [676, 244] width 309 height 18
click at [621, 320] on div "v Color teal Color pink Remove color Add row above Add row below Add column bef…" at bounding box center [676, 301] width 318 height 143
click at [695, 251] on p "Also send over the licenses." at bounding box center [676, 244] width 309 height 18
click at [568, 407] on button "Send Icon/icon-invite-send" at bounding box center [581, 407] width 131 height 41
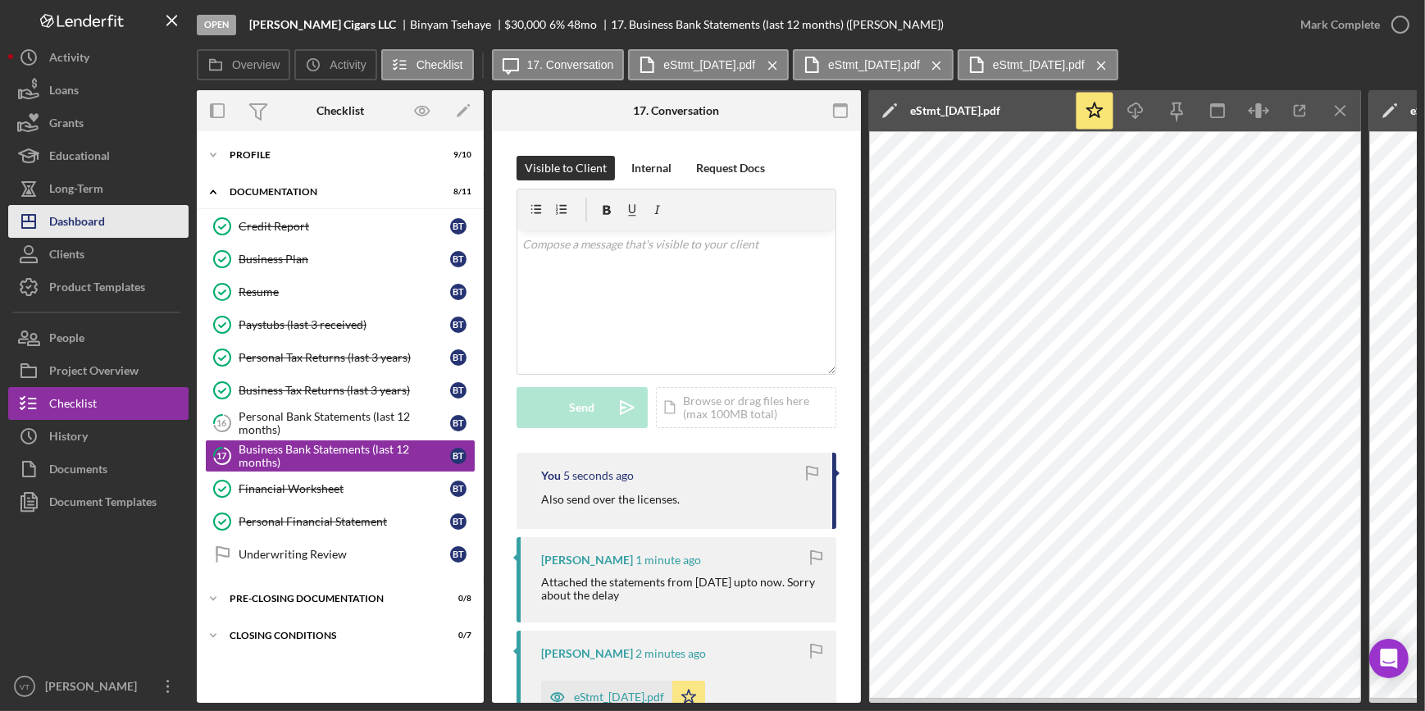
click at [140, 225] on button "Icon/Dashboard Dashboard" at bounding box center [98, 221] width 180 height 33
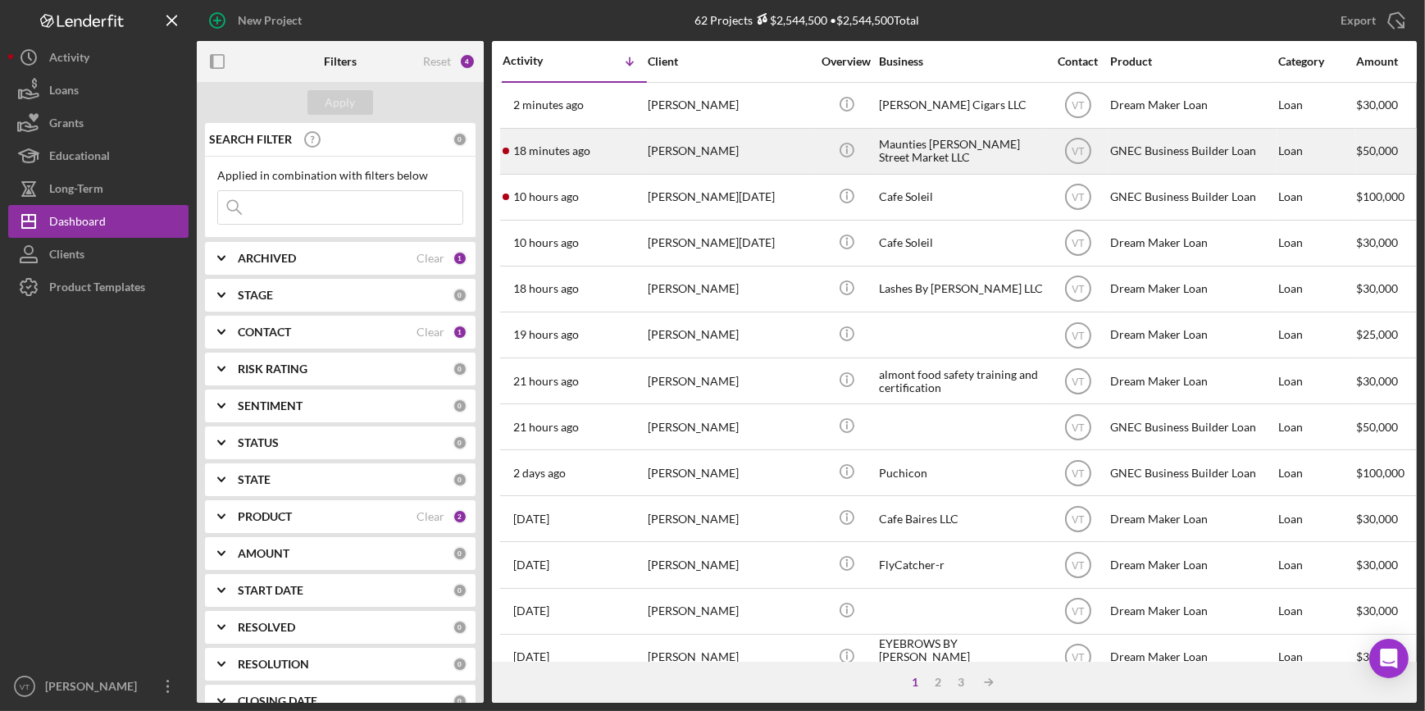
click at [627, 147] on div "18 minutes ago Kailey Spencer" at bounding box center [574, 151] width 143 height 43
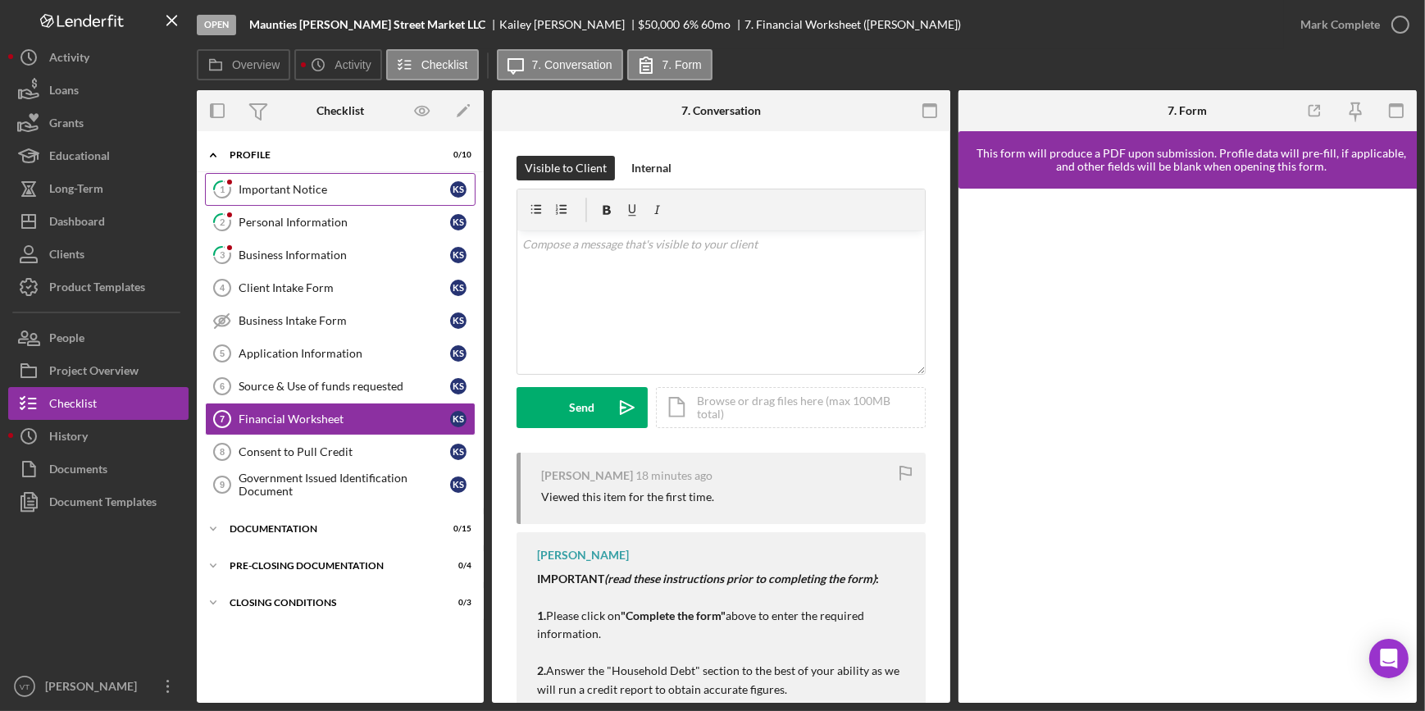
click at [316, 188] on div "Important Notice" at bounding box center [345, 189] width 212 height 13
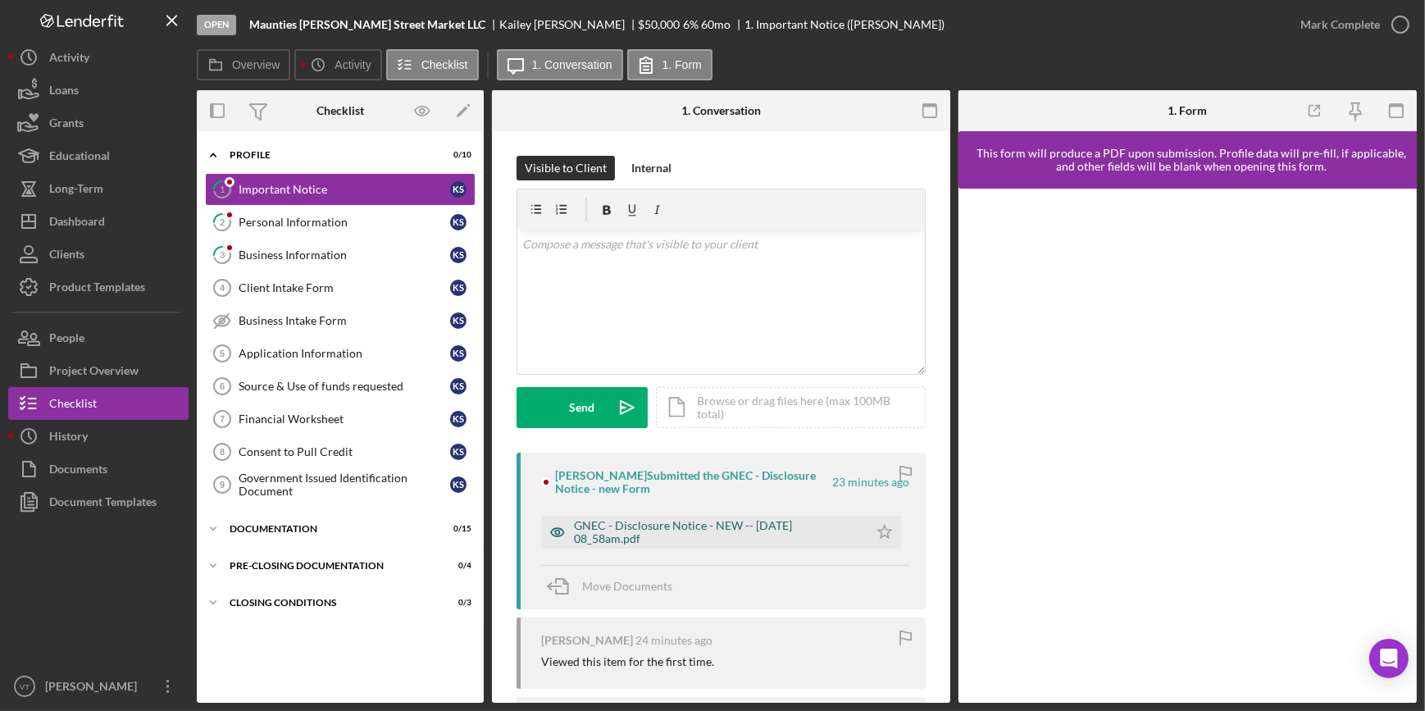
click at [643, 532] on div "GNEC - Disclosure Notice - NEW -- 2025-10-09 08_58am.pdf" at bounding box center [717, 532] width 286 height 26
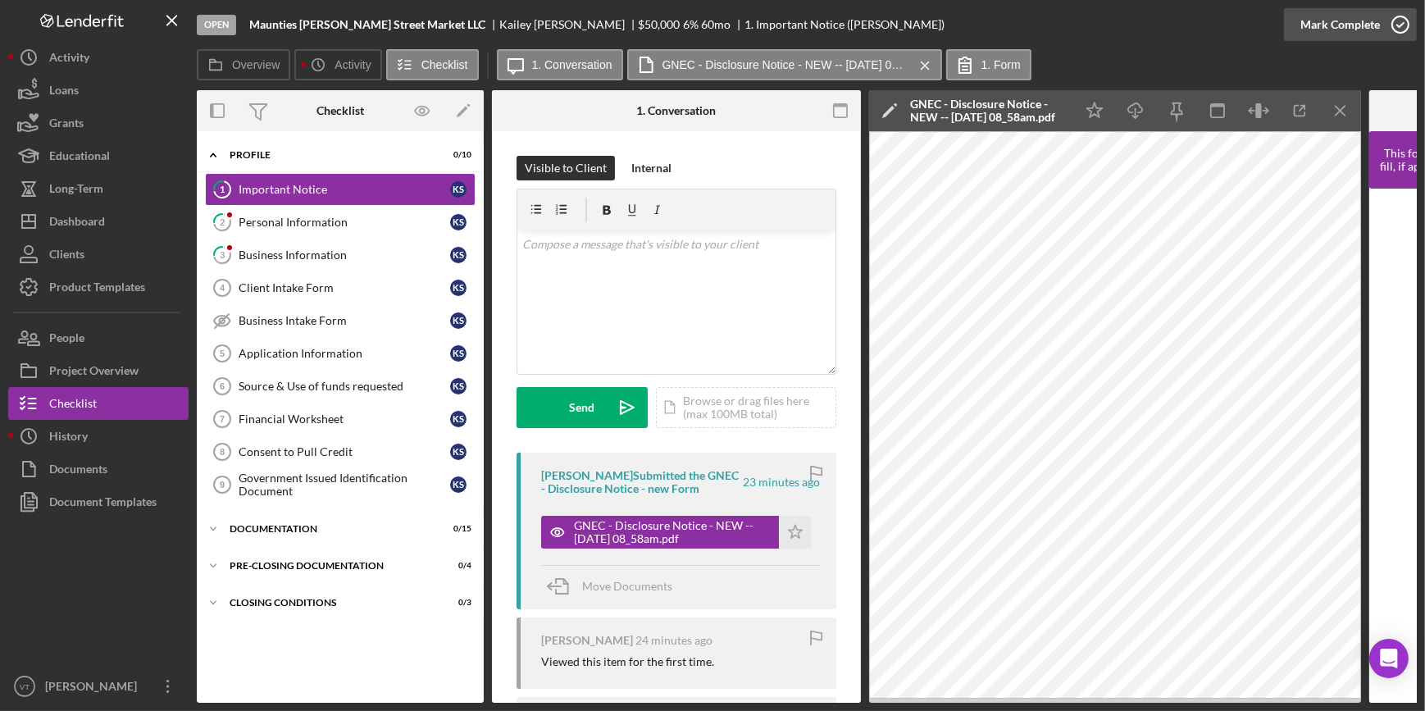
click at [1313, 28] on div "Mark Complete" at bounding box center [1340, 24] width 80 height 33
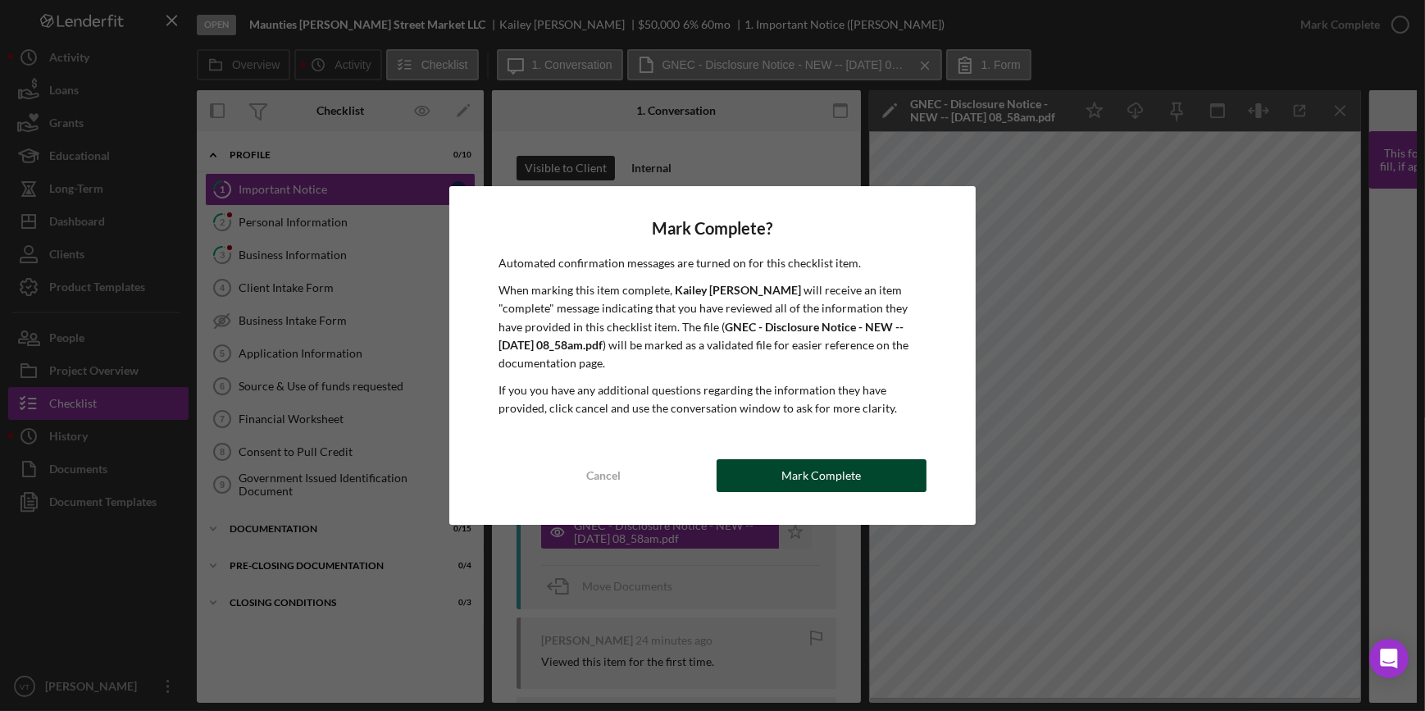
click at [890, 472] on button "Mark Complete" at bounding box center [822, 475] width 210 height 33
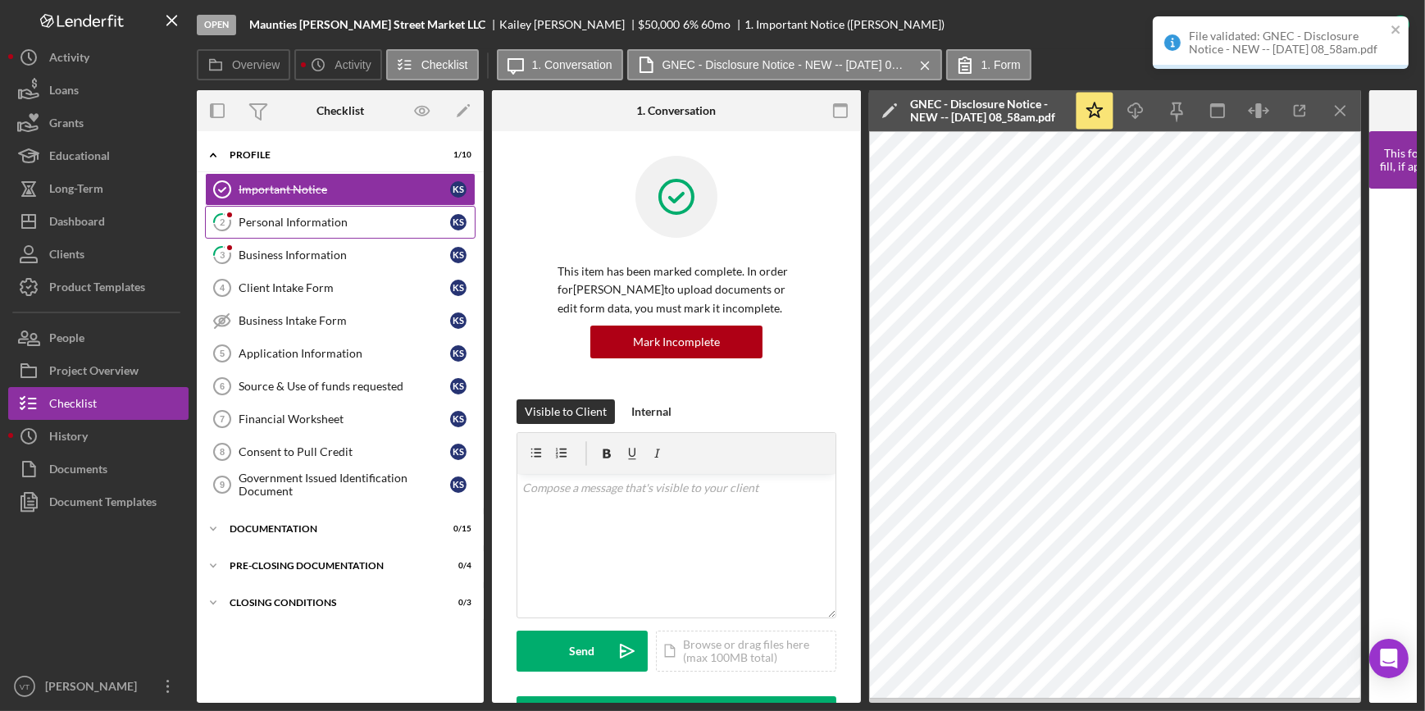
click at [334, 234] on link "2 Personal Information K S" at bounding box center [340, 222] width 271 height 33
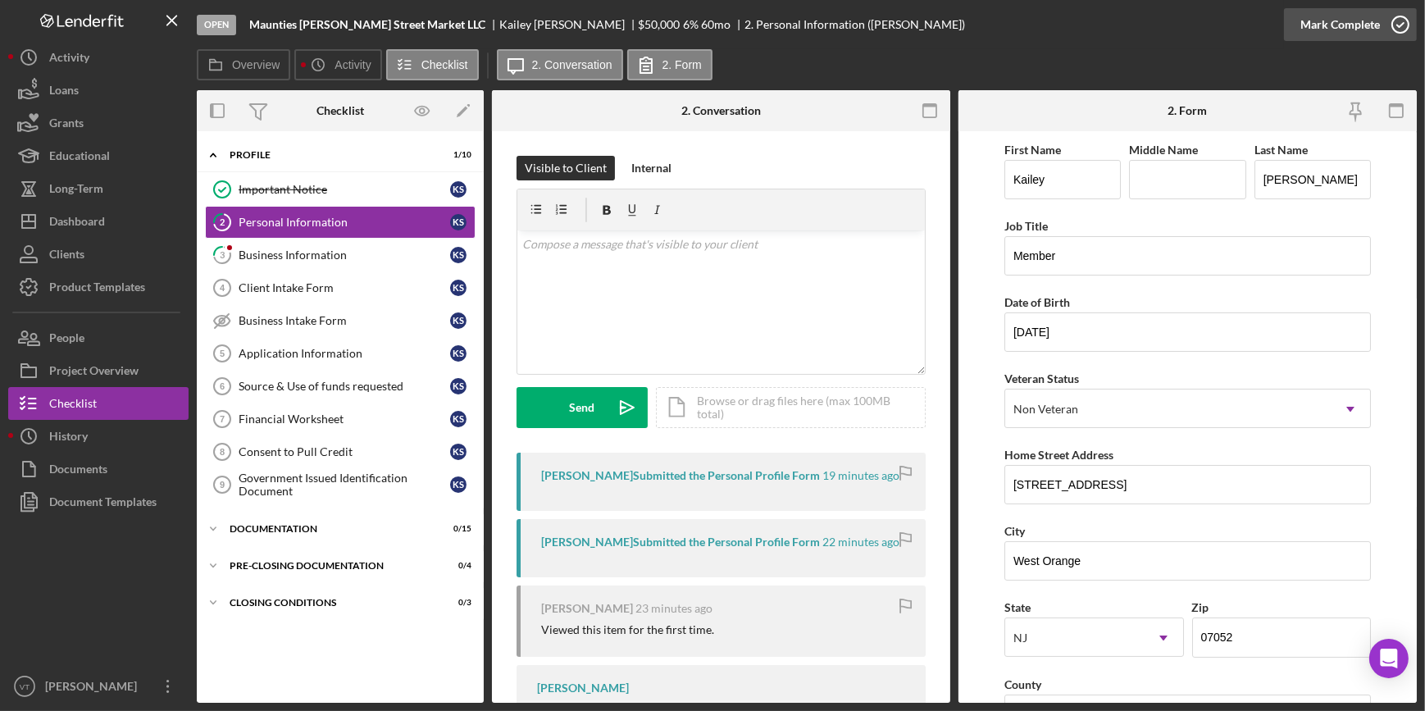
click at [1316, 33] on div "Mark Complete" at bounding box center [1340, 24] width 80 height 33
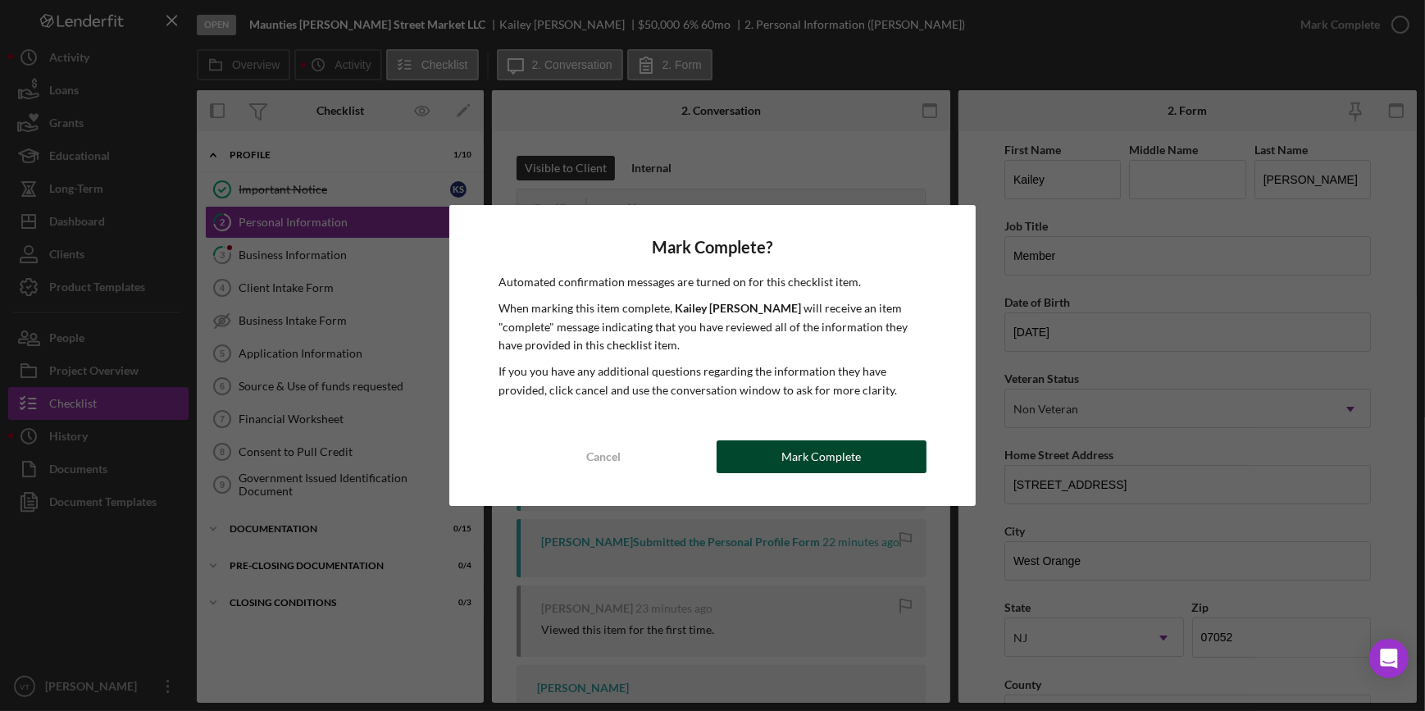
click at [779, 455] on button "Mark Complete" at bounding box center [822, 456] width 210 height 33
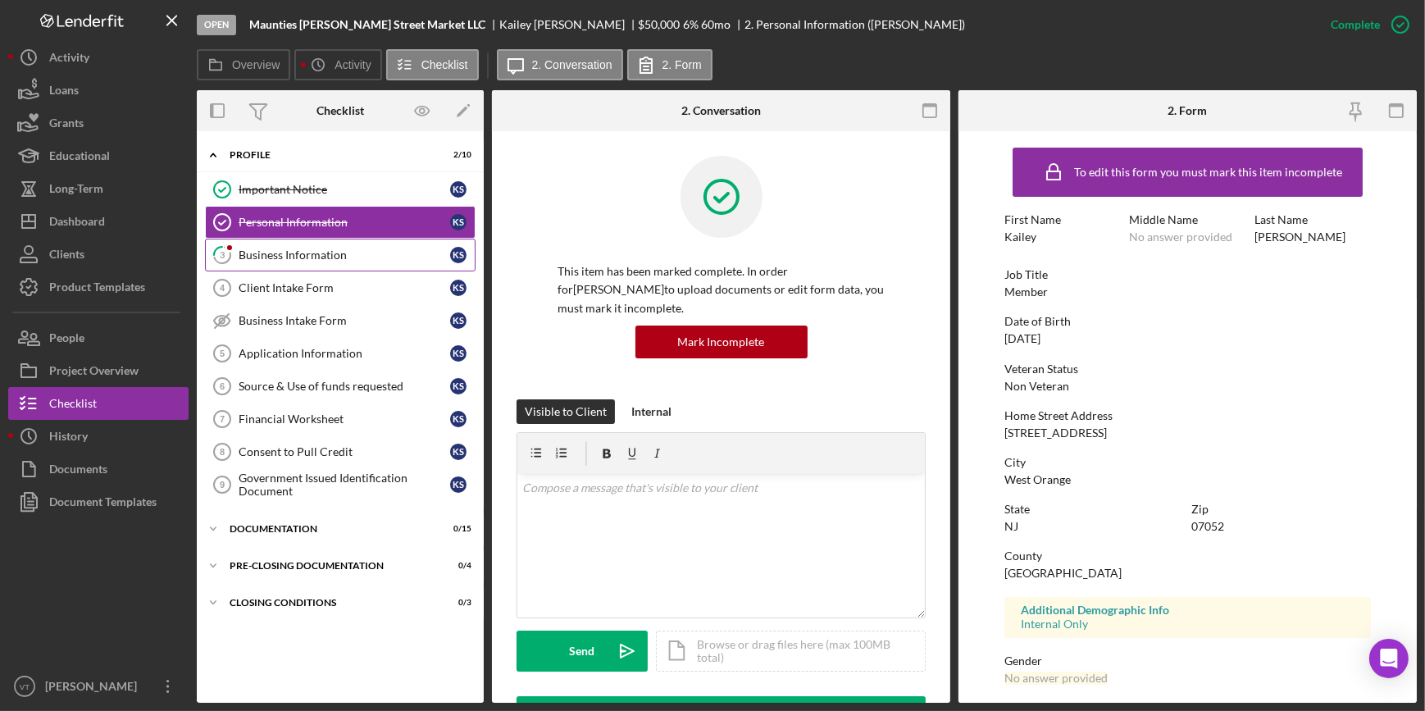
click at [300, 259] on div "Business Information" at bounding box center [345, 254] width 212 height 13
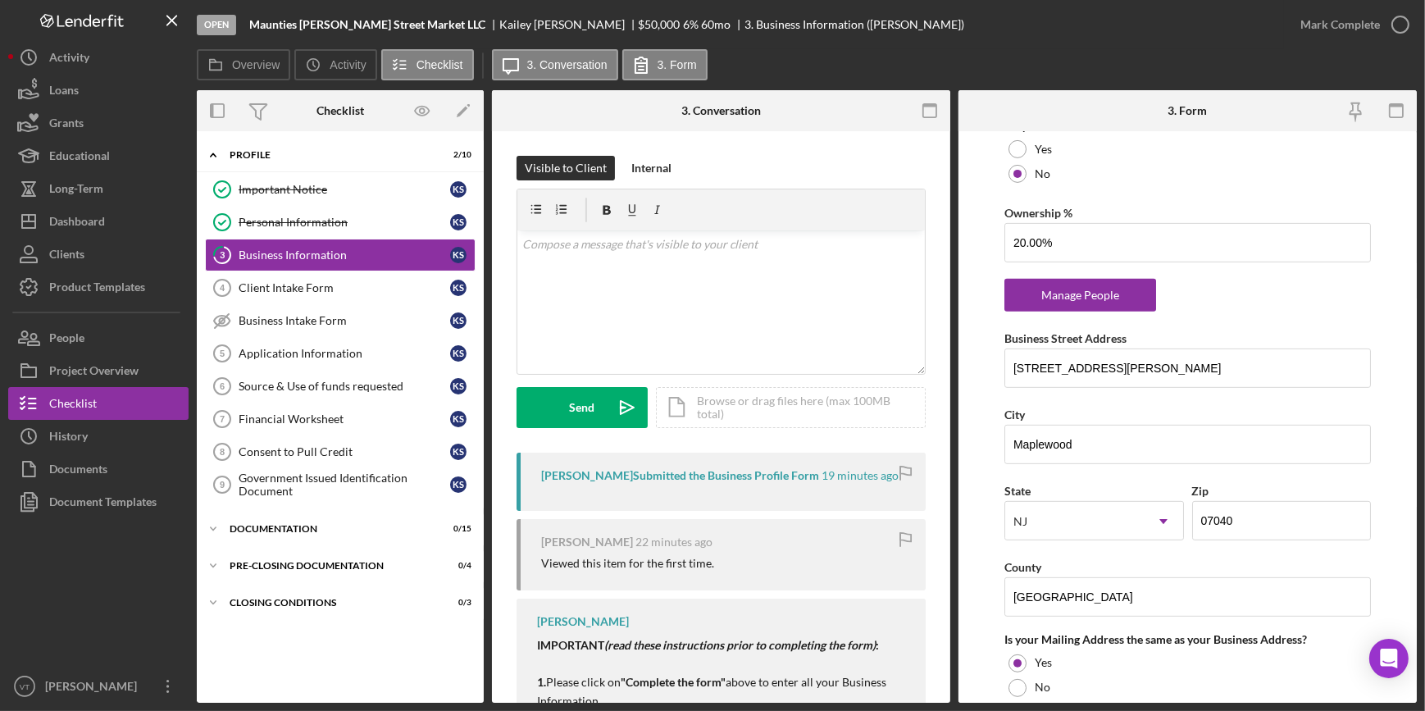
scroll to position [968, 0]
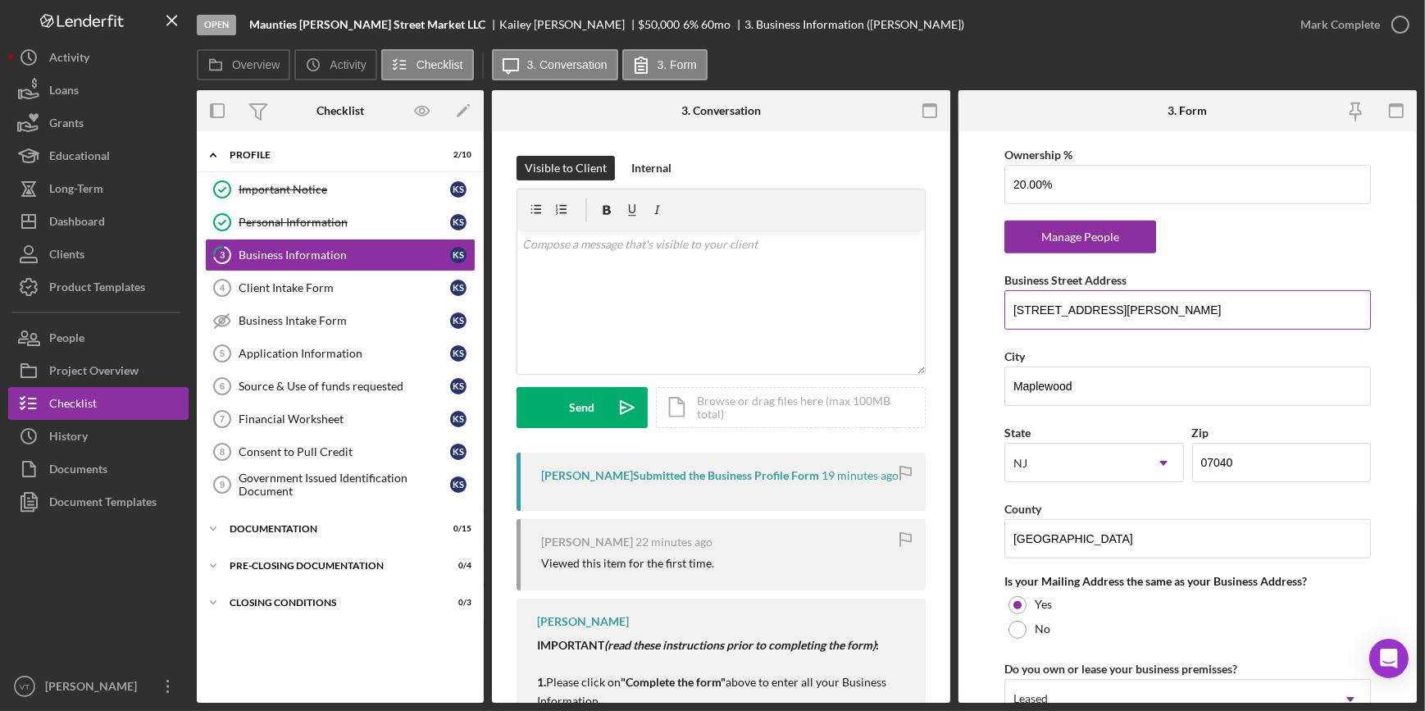
drag, startPoint x: 1099, startPoint y: 311, endPoint x: 1006, endPoint y: 325, distance: 94.5
click at [1006, 325] on input "96 Baker Street" at bounding box center [1187, 309] width 366 height 39
click at [98, 215] on div "Dashboard" at bounding box center [77, 223] width 56 height 37
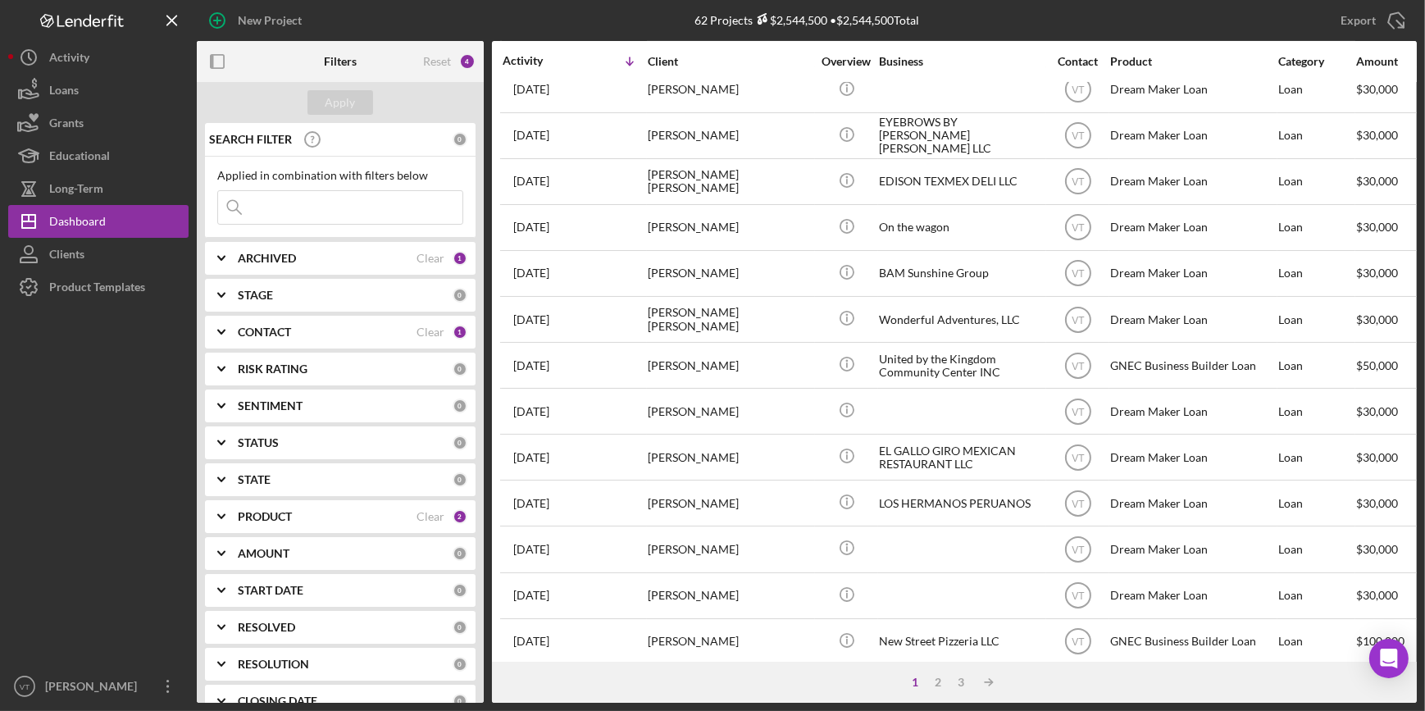
scroll to position [593, 0]
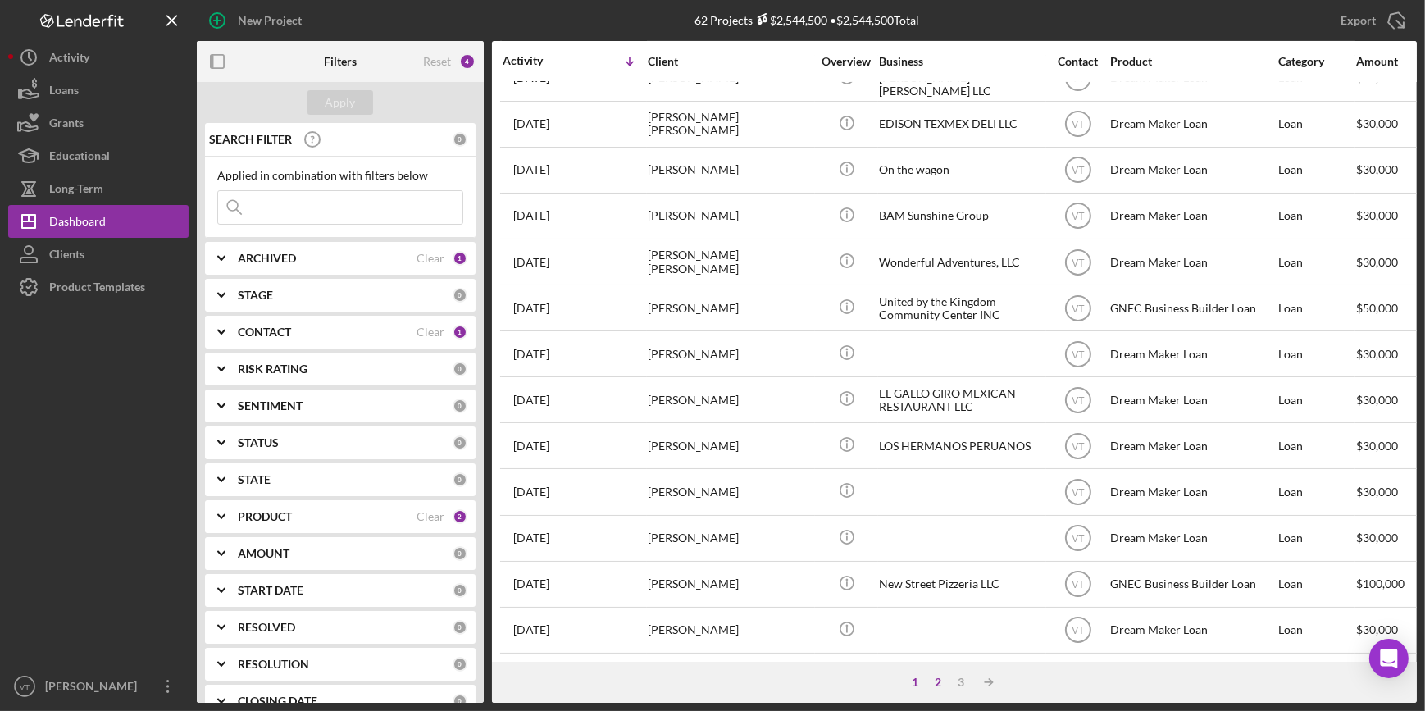
click at [939, 684] on div "2" at bounding box center [937, 682] width 23 height 13
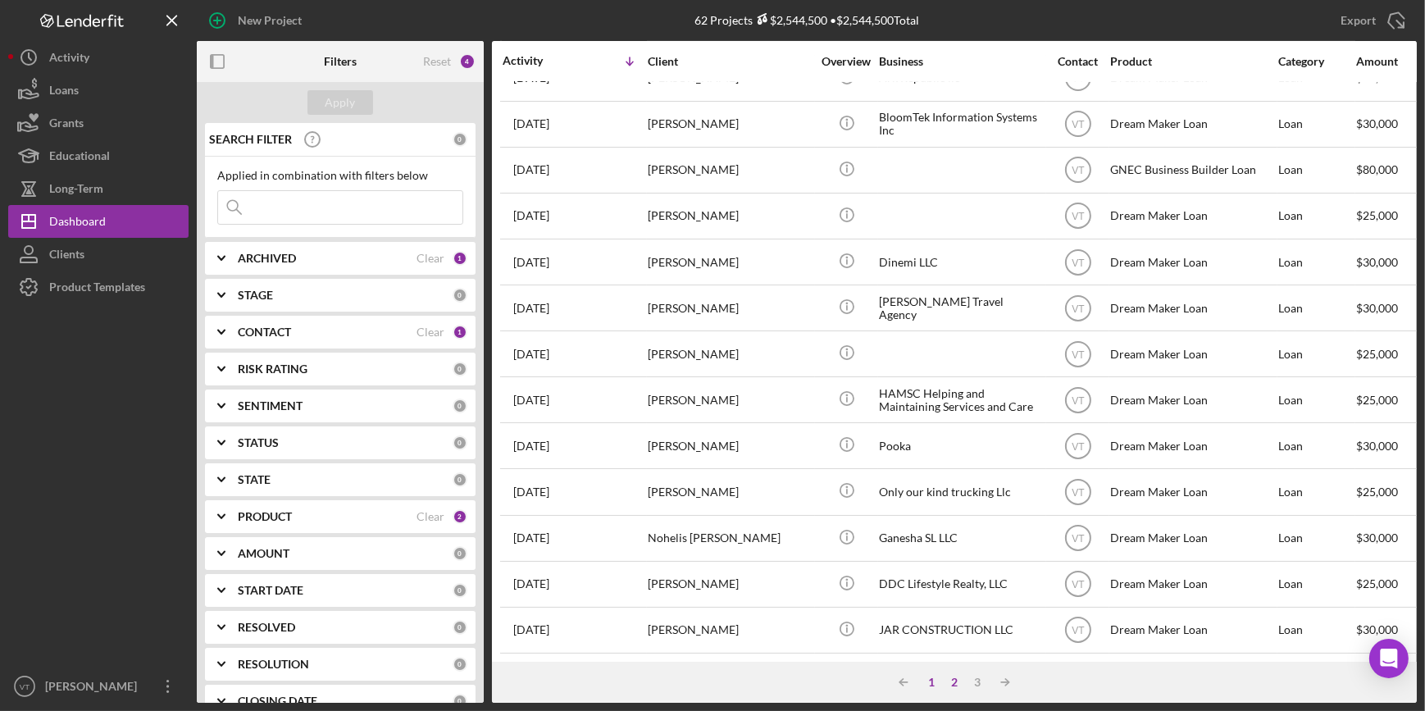
click at [926, 680] on div "1" at bounding box center [931, 682] width 23 height 13
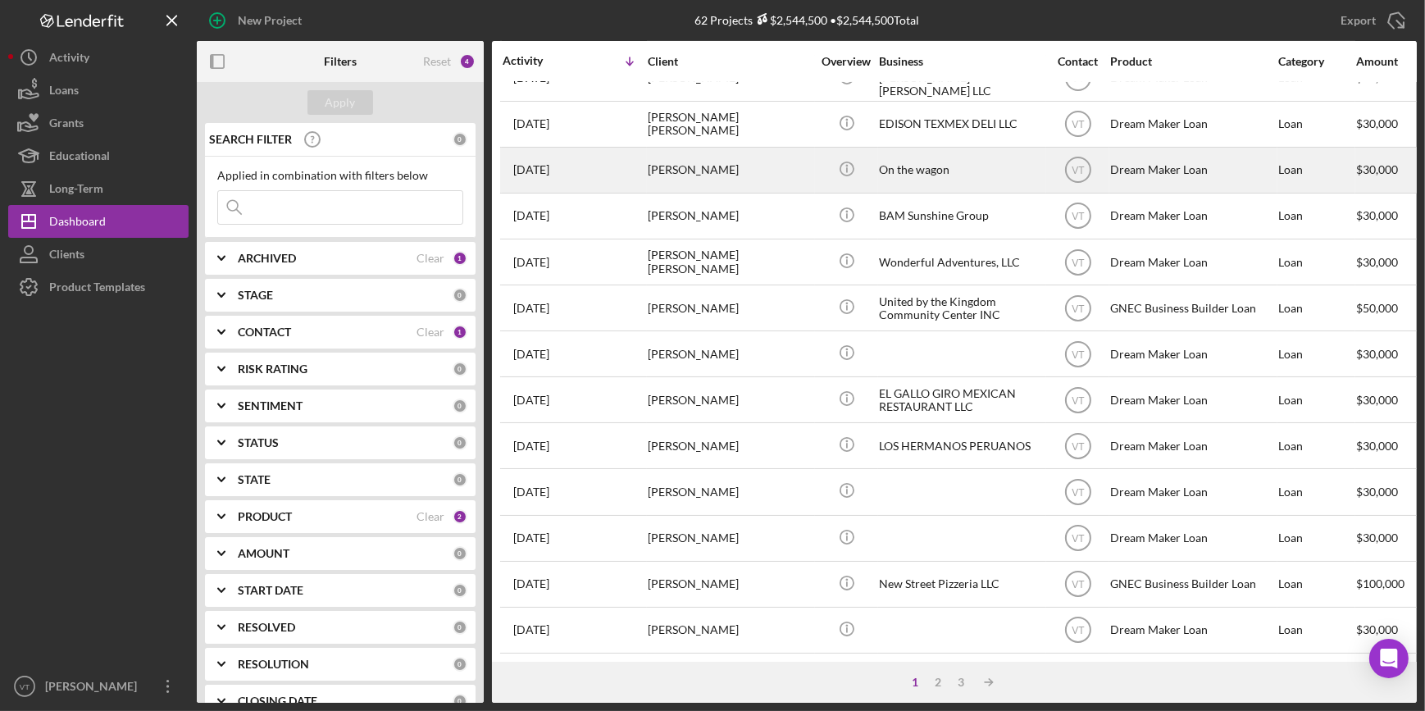
click at [728, 152] on div "Peter Steele" at bounding box center [730, 169] width 164 height 43
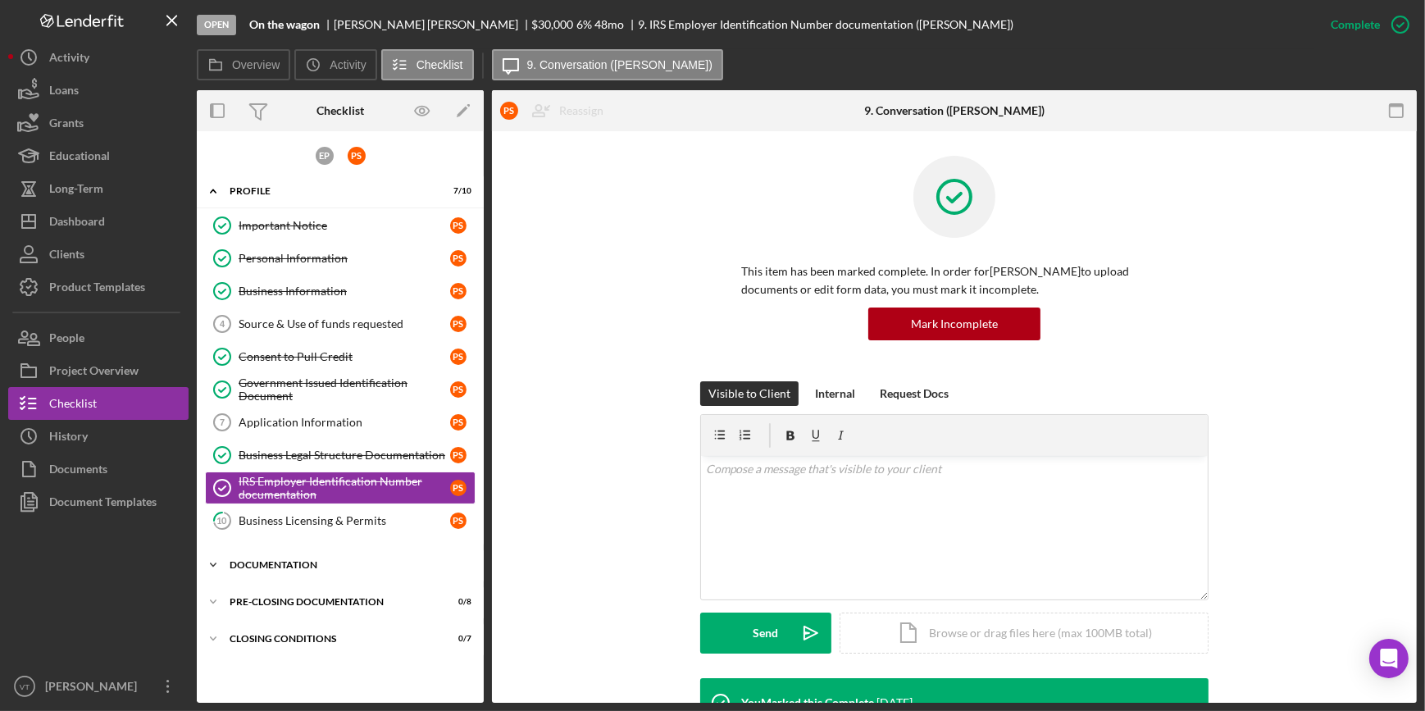
click at [211, 569] on icon "Icon/Expander" at bounding box center [213, 564] width 33 height 33
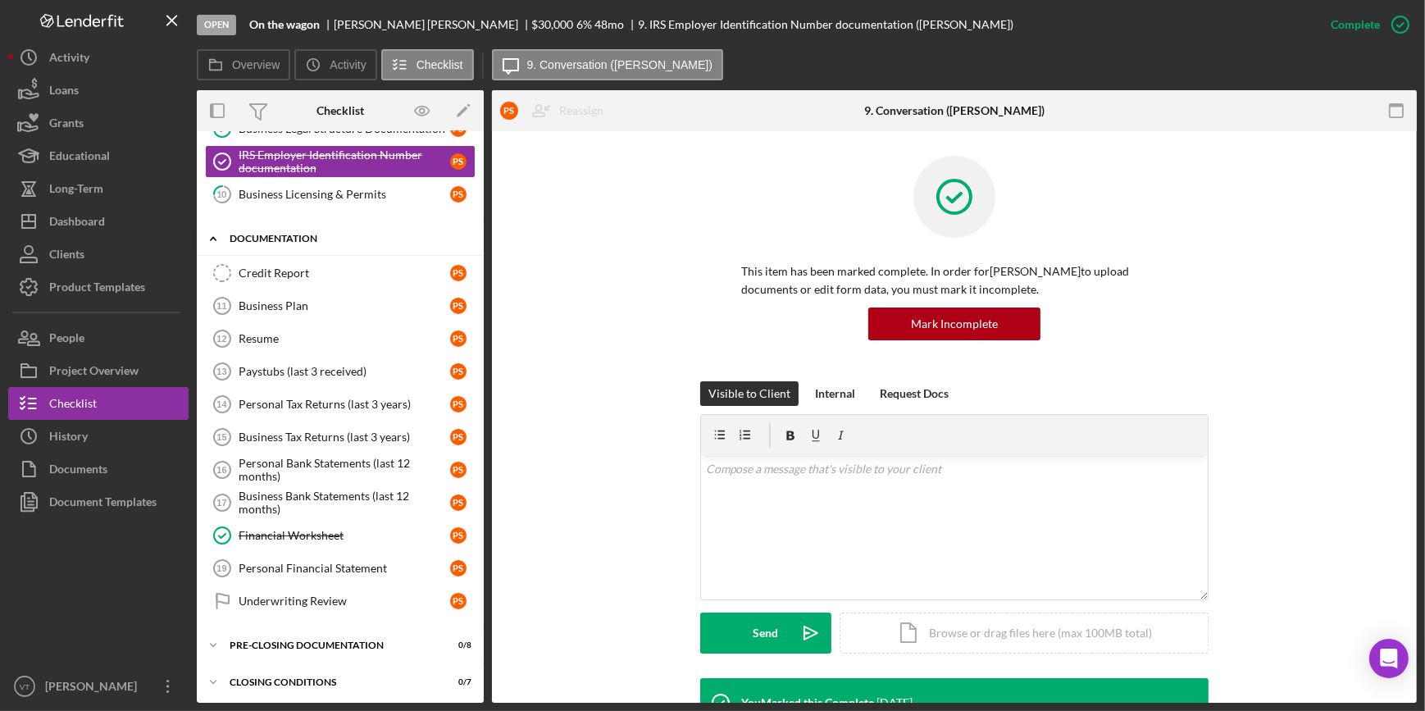
scroll to position [327, 0]
click at [151, 425] on button "Icon/History History" at bounding box center [98, 436] width 180 height 33
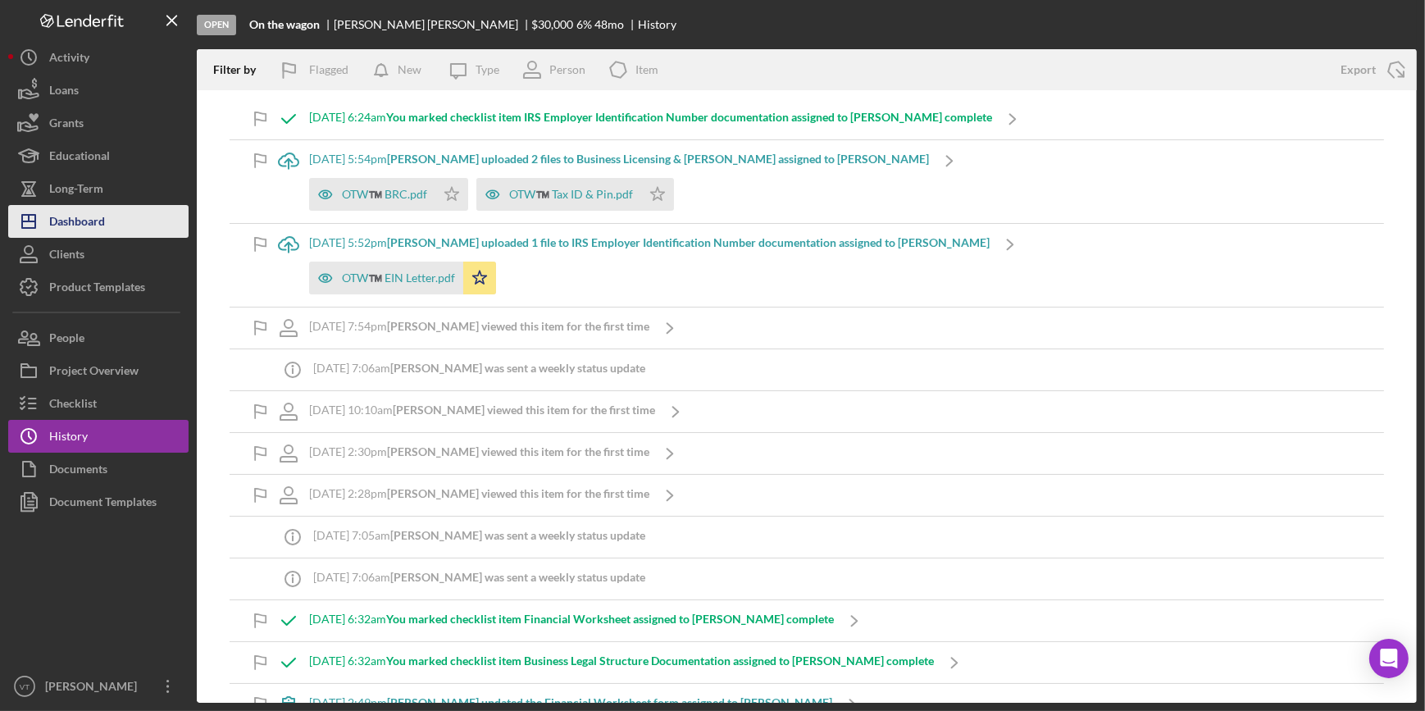
click at [91, 218] on div "Dashboard" at bounding box center [77, 223] width 56 height 37
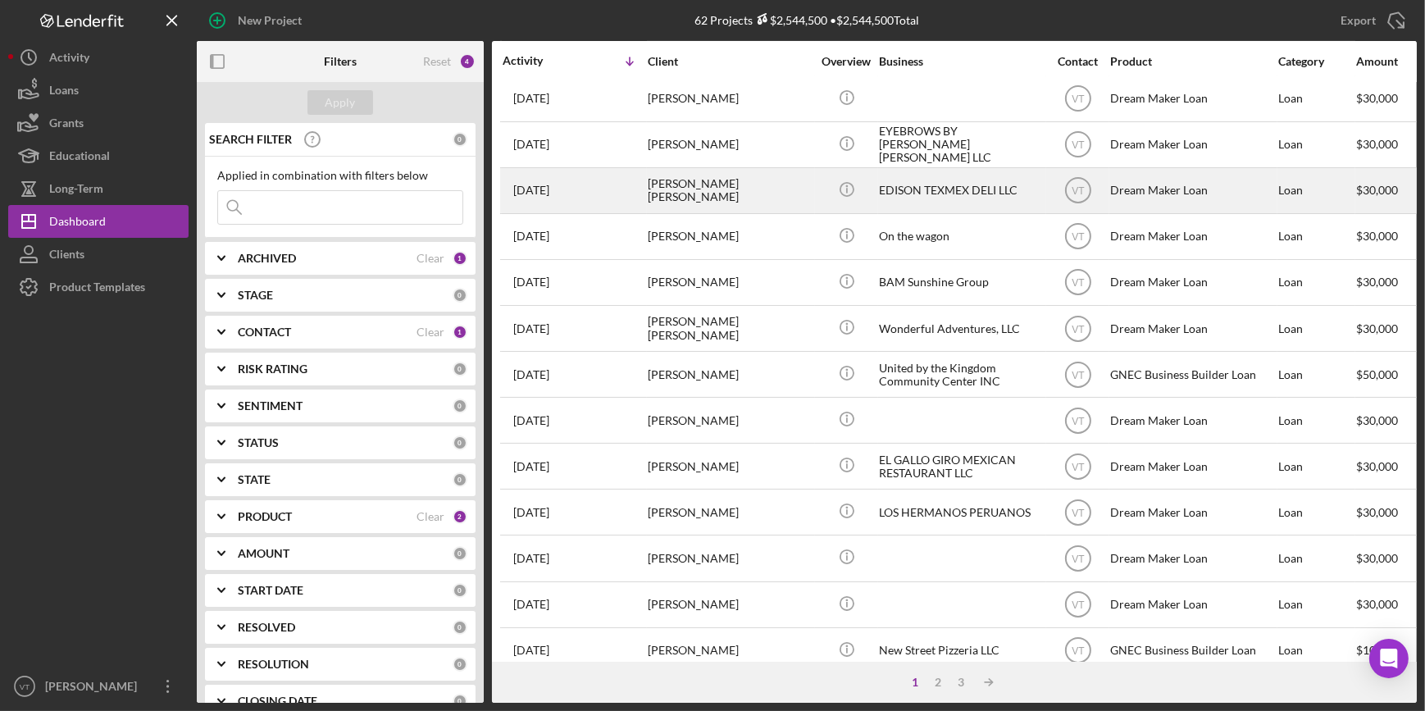
scroll to position [593, 0]
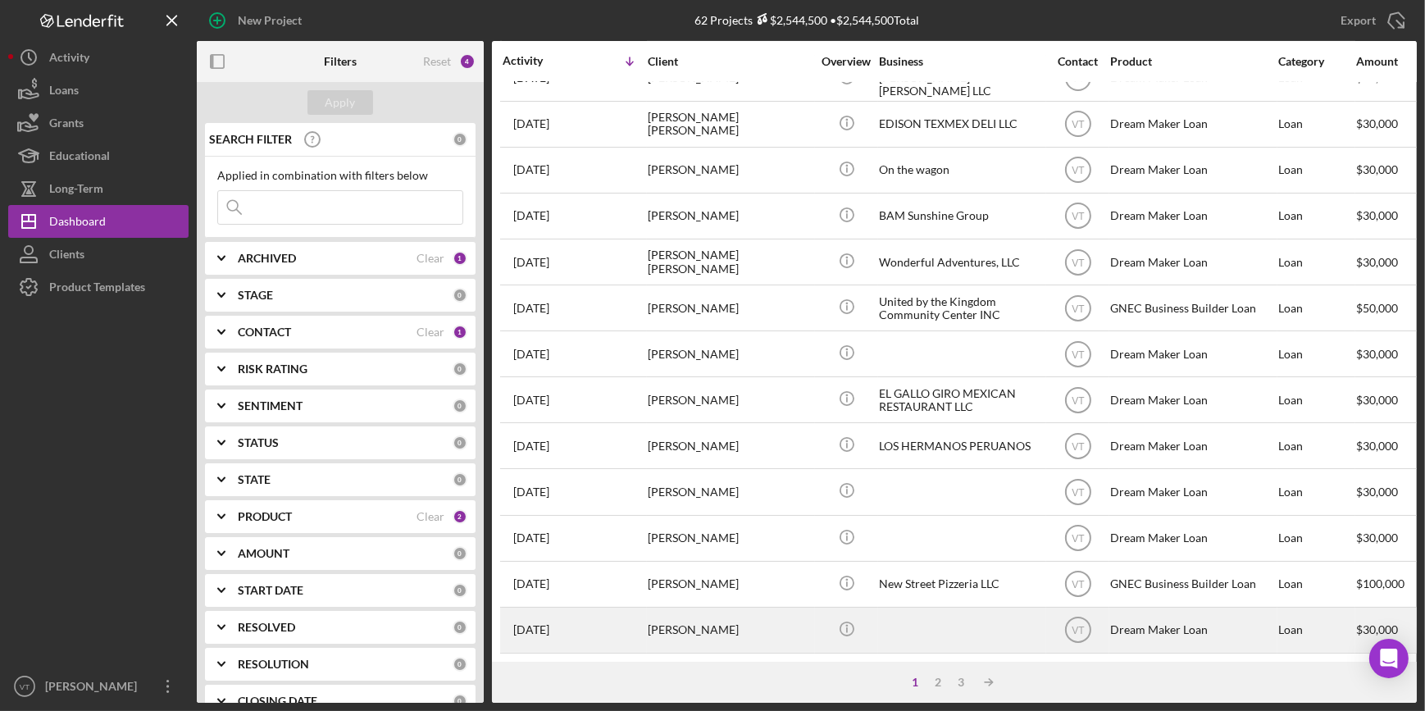
click at [674, 626] on div "Kia Jones" at bounding box center [730, 629] width 164 height 43
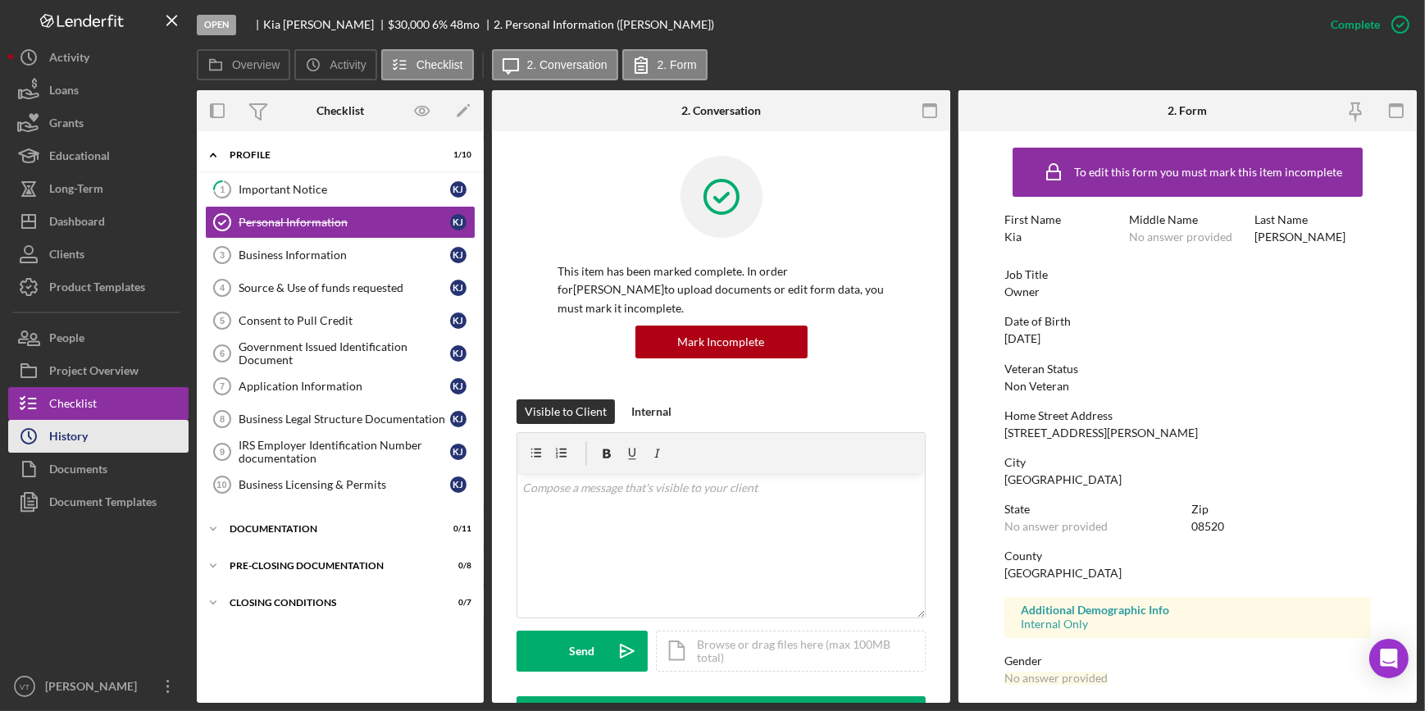
click at [91, 421] on button "Icon/History History" at bounding box center [98, 436] width 180 height 33
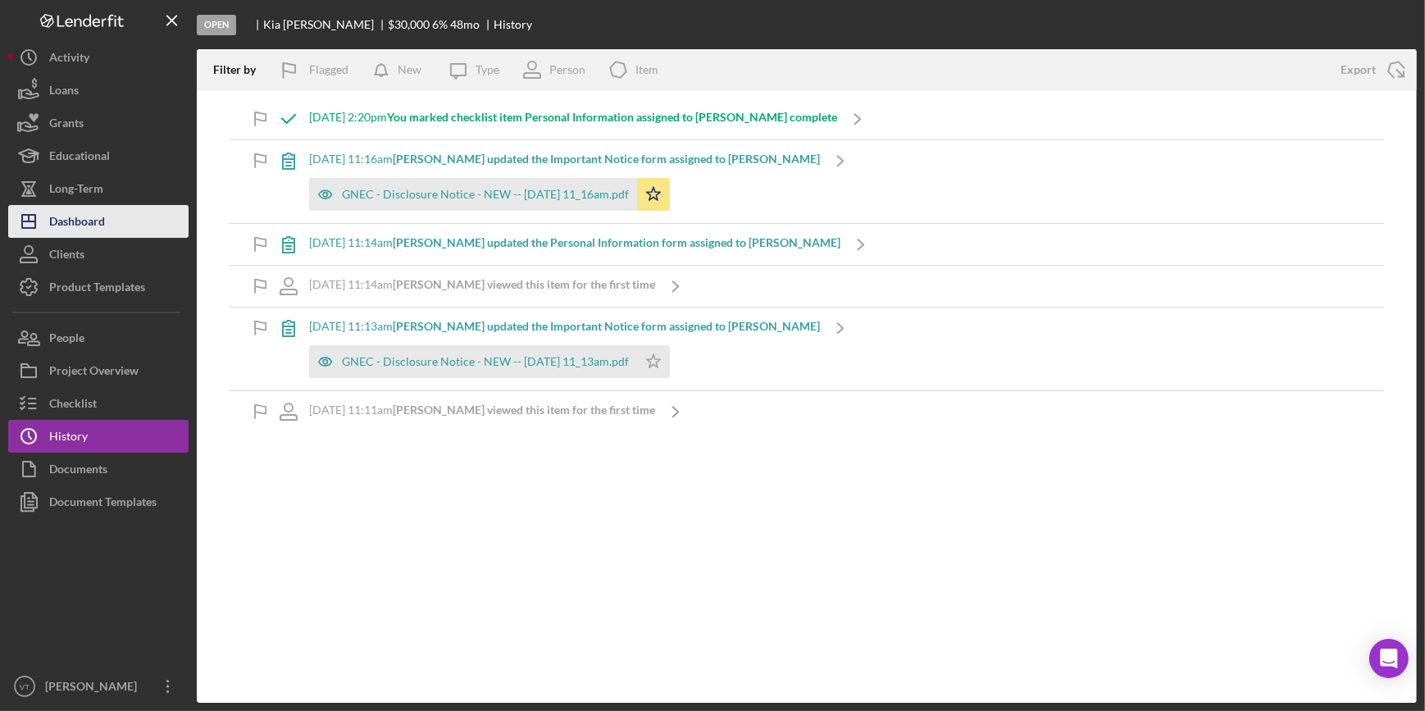
click at [132, 220] on button "Icon/Dashboard Dashboard" at bounding box center [98, 221] width 180 height 33
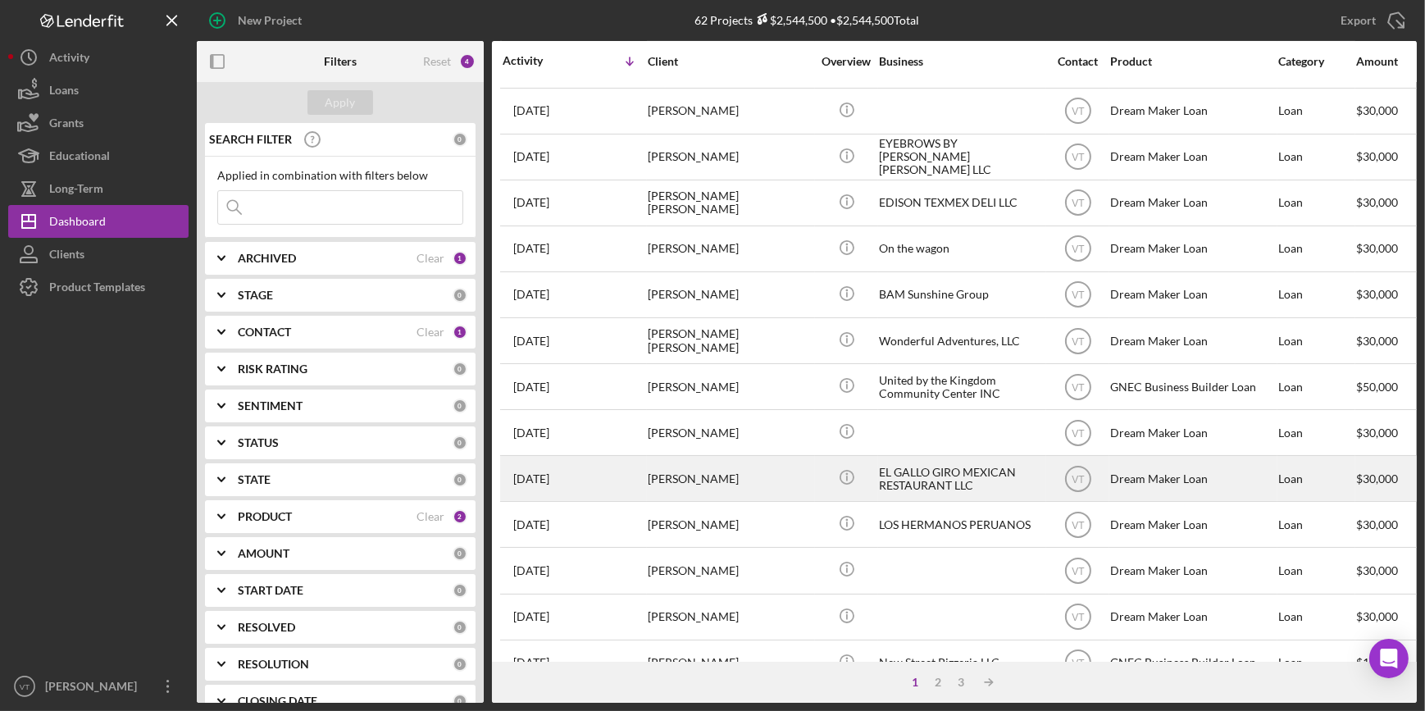
scroll to position [593, 0]
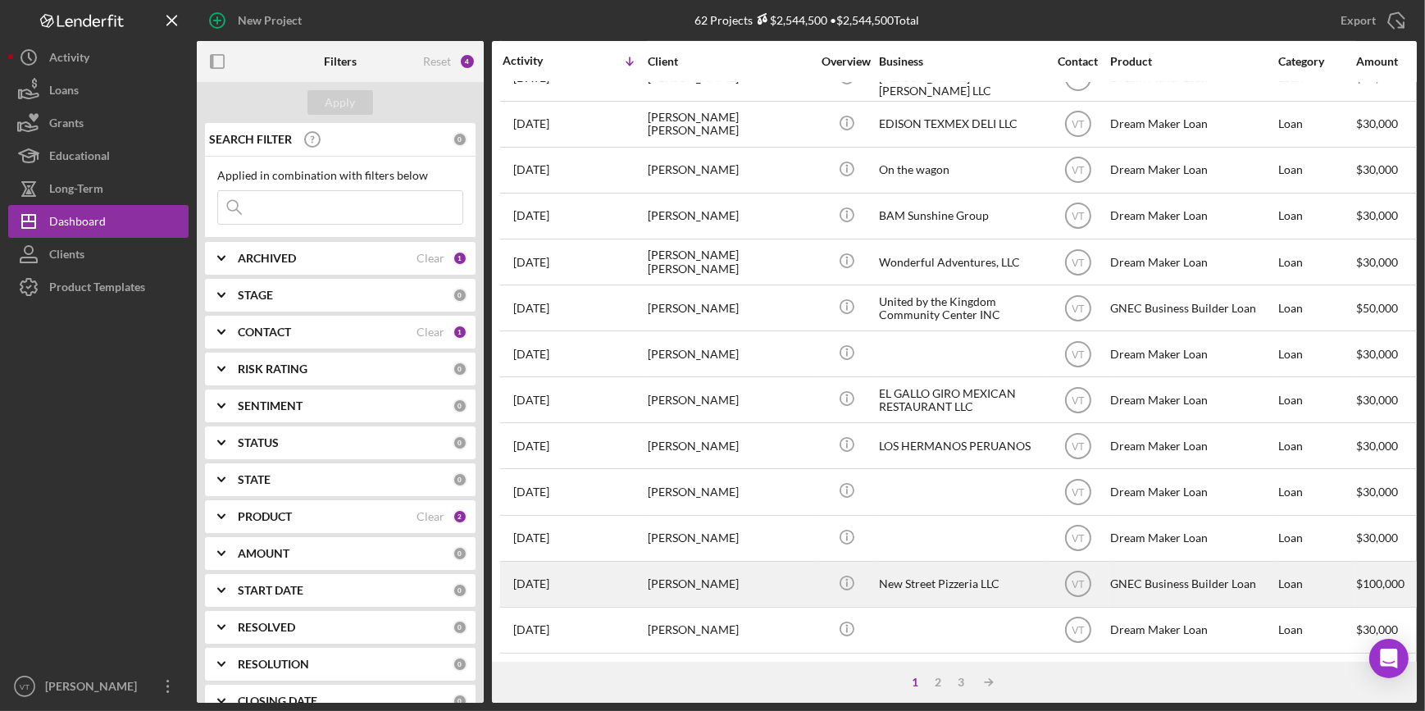
click at [738, 576] on div "Joshua Miller" at bounding box center [730, 583] width 164 height 43
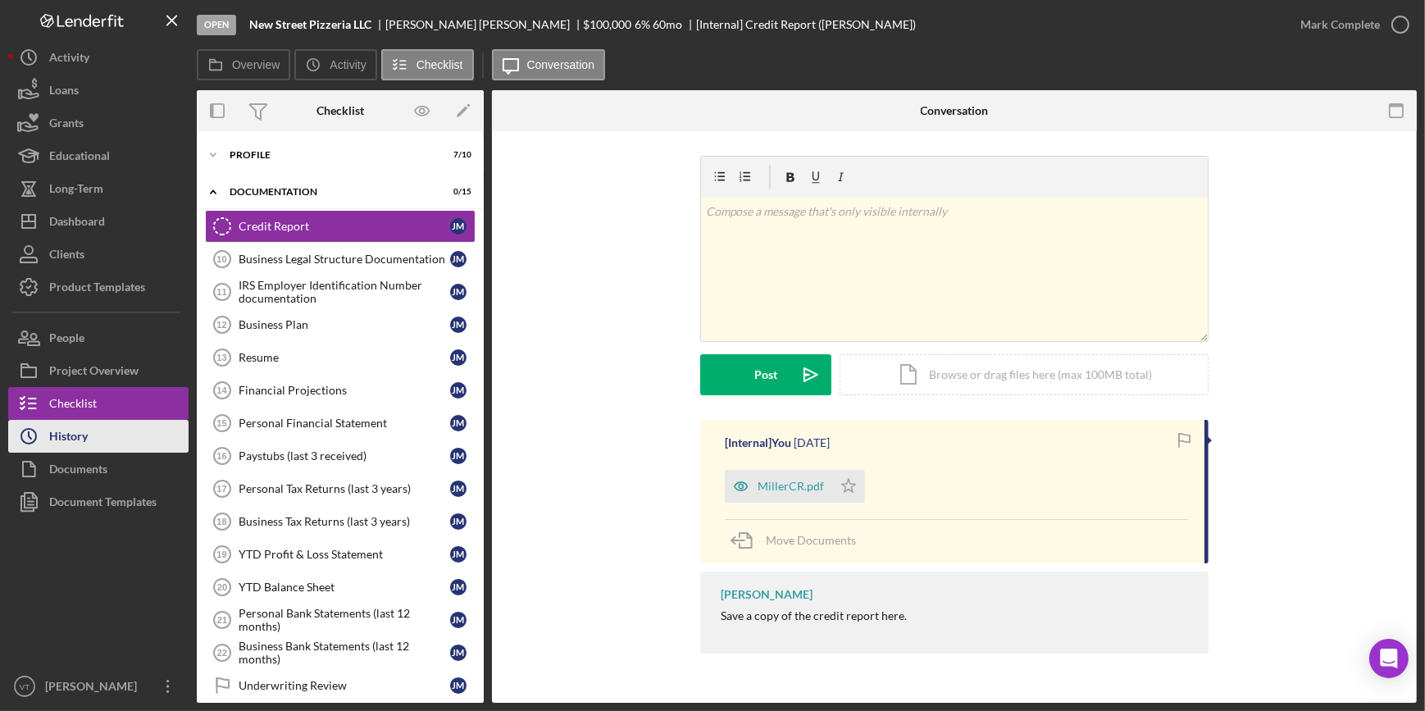
click at [124, 436] on button "Icon/History History" at bounding box center [98, 436] width 180 height 33
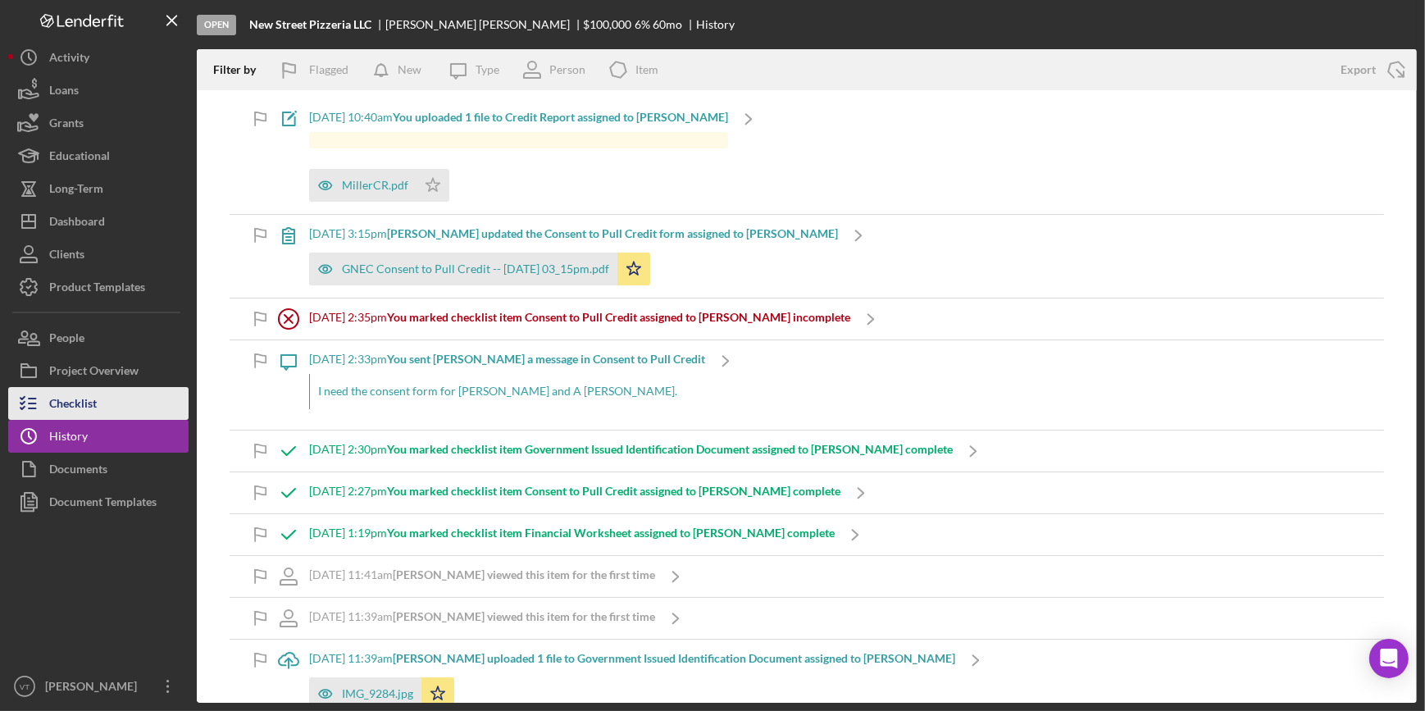
click at [85, 416] on div "Checklist" at bounding box center [73, 405] width 48 height 37
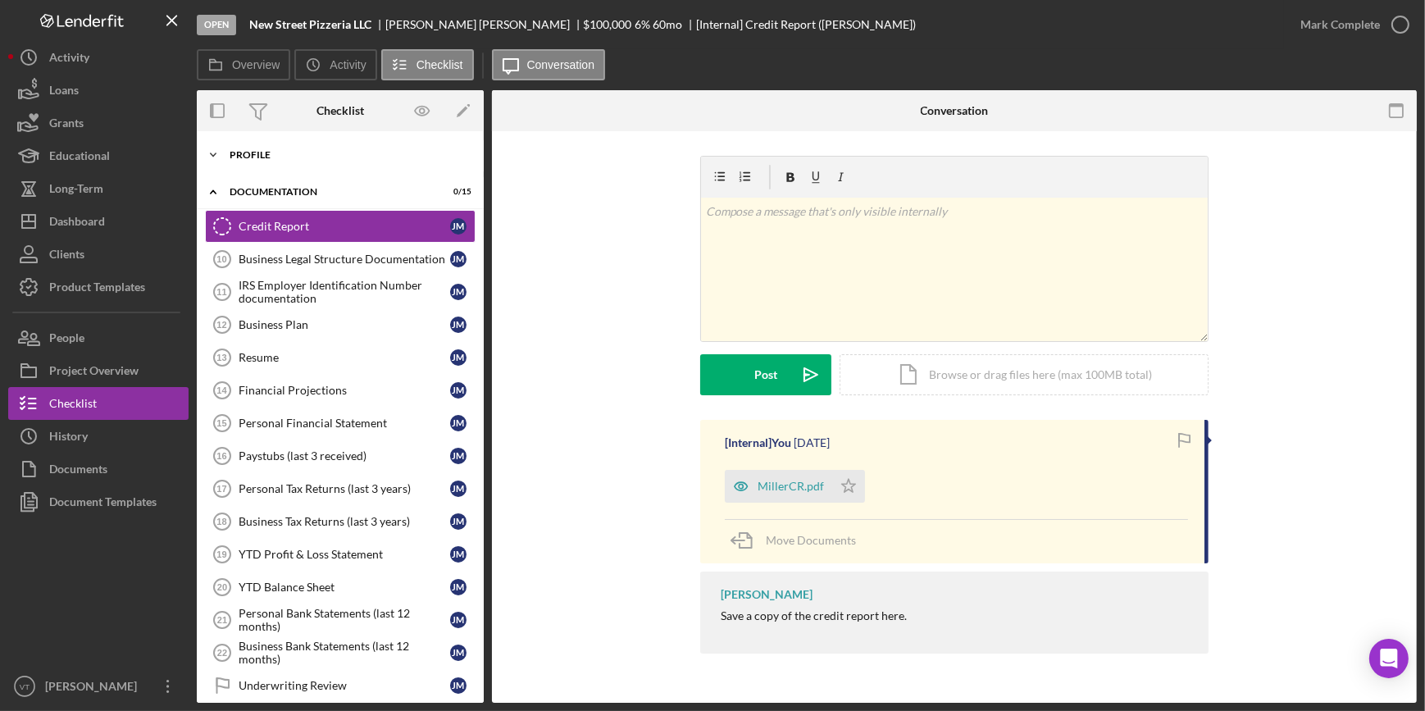
click at [222, 151] on icon "Icon/Expander" at bounding box center [213, 155] width 33 height 33
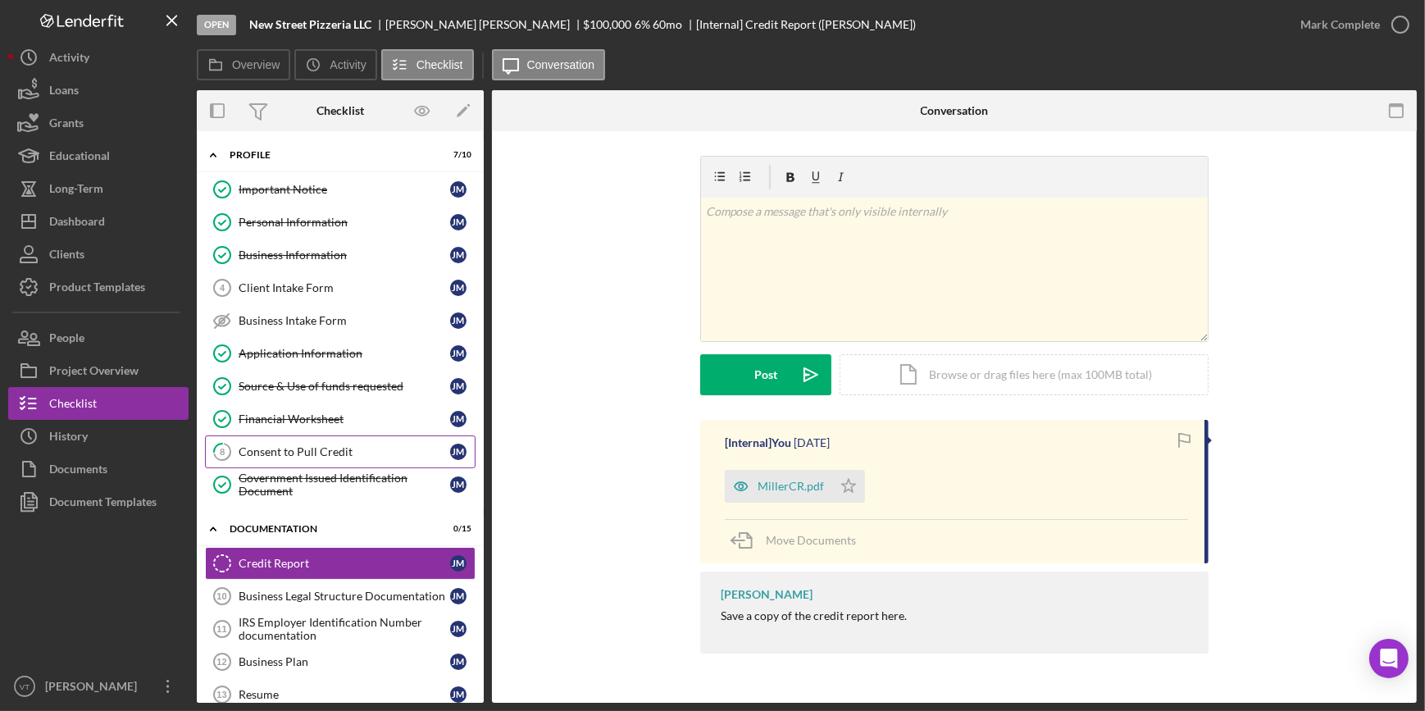
click at [298, 457] on link "8 Consent to Pull Credit J M" at bounding box center [340, 451] width 271 height 33
